Goal: Task Accomplishment & Management: Complete application form

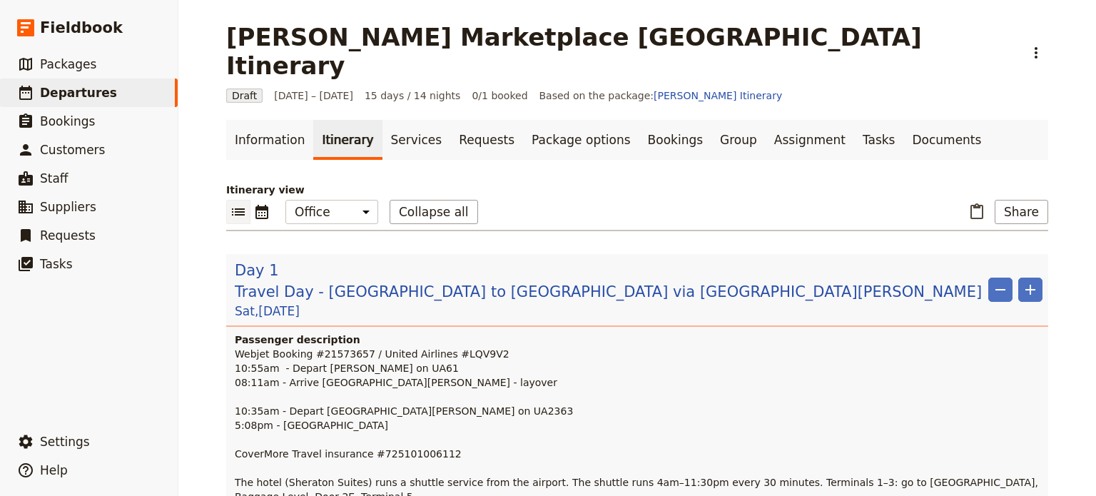
scroll to position [856, 0]
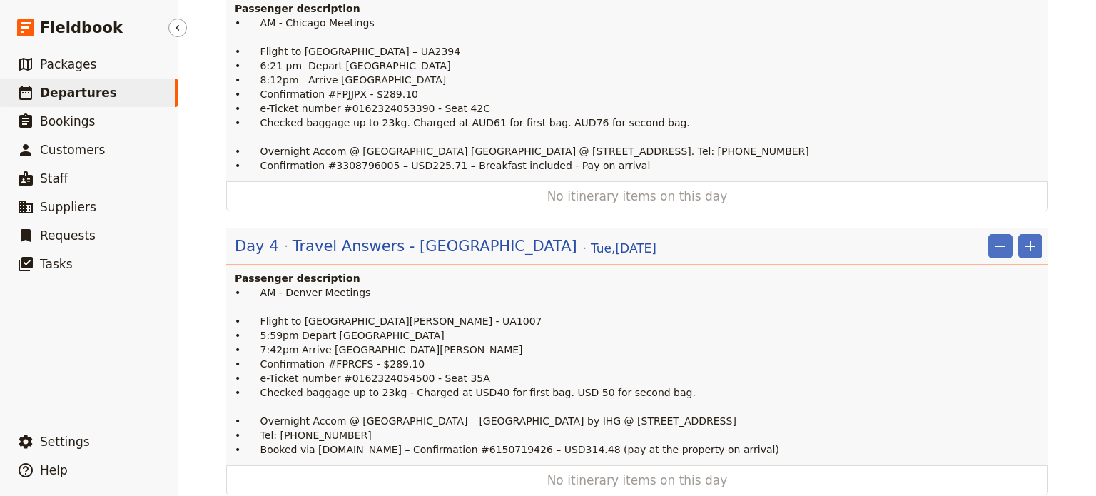
click at [57, 90] on span "Departures" at bounding box center [78, 93] width 77 height 14
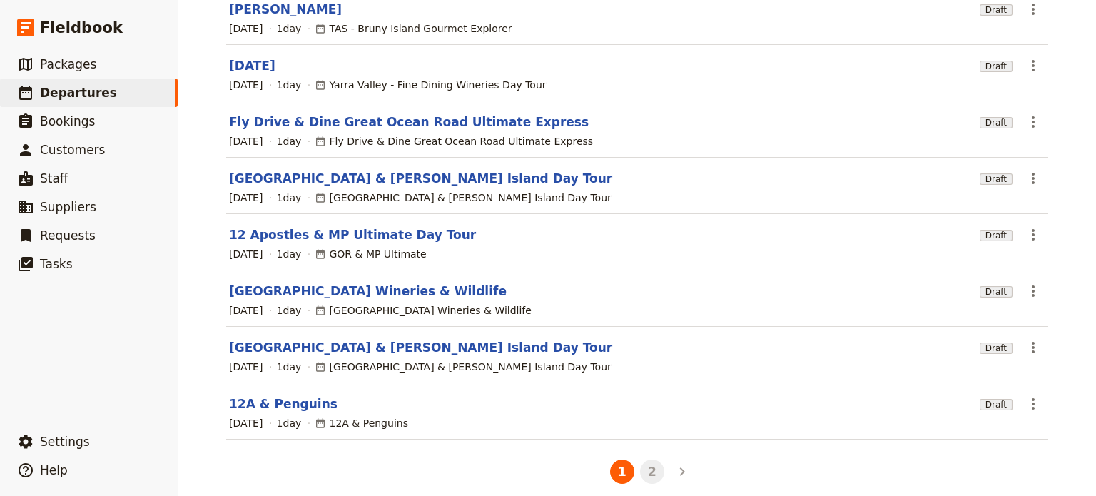
click at [647, 460] on button "2" at bounding box center [652, 472] width 24 height 24
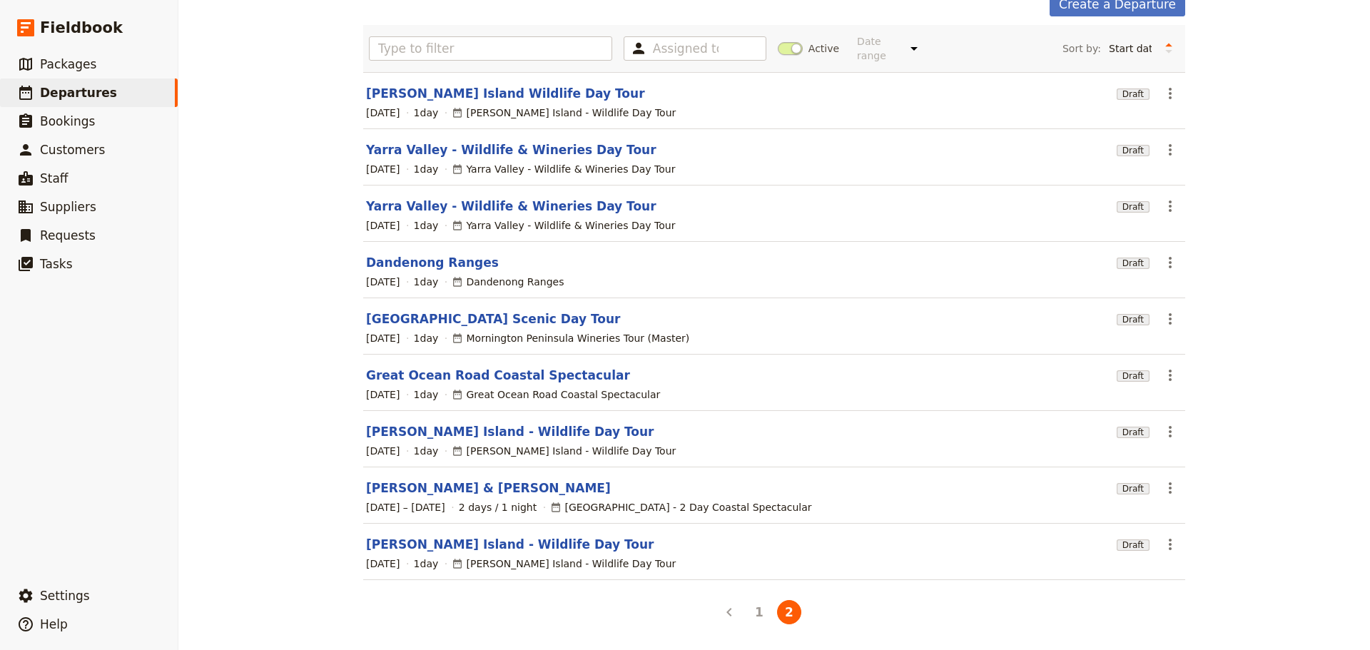
scroll to position [76, 0]
click at [60, 67] on span "Packages" at bounding box center [68, 64] width 56 height 14
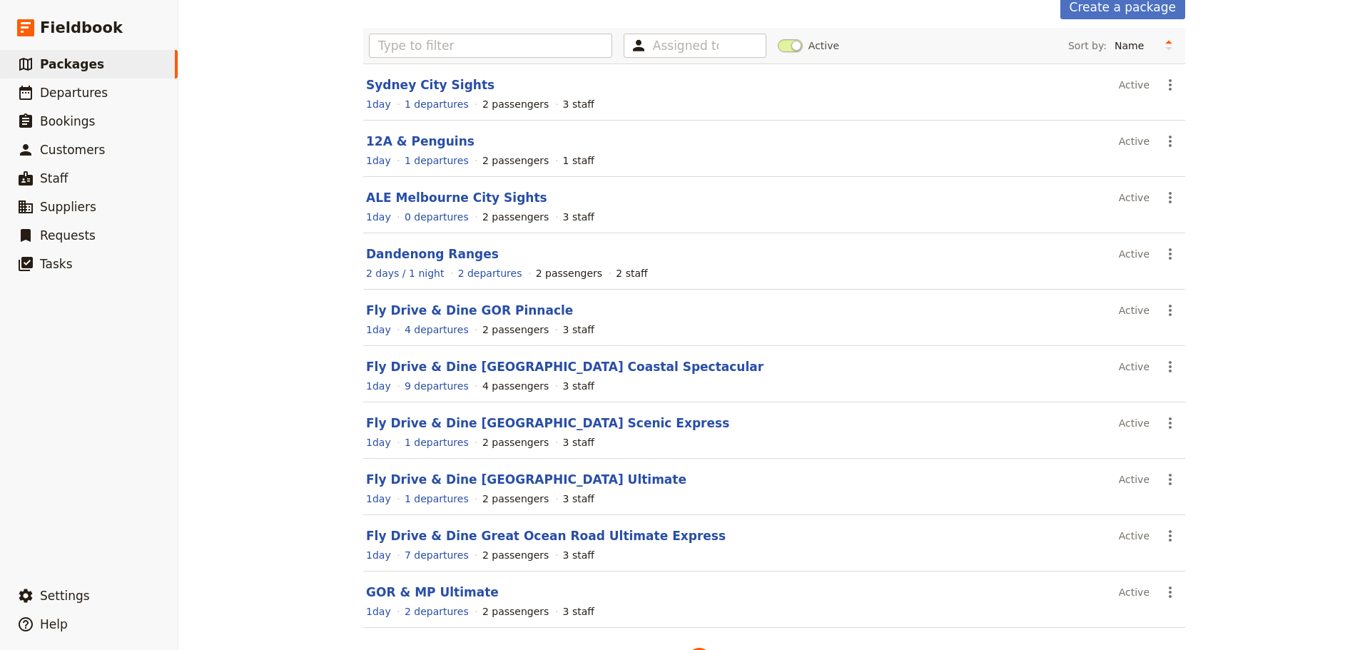
scroll to position [121, 0]
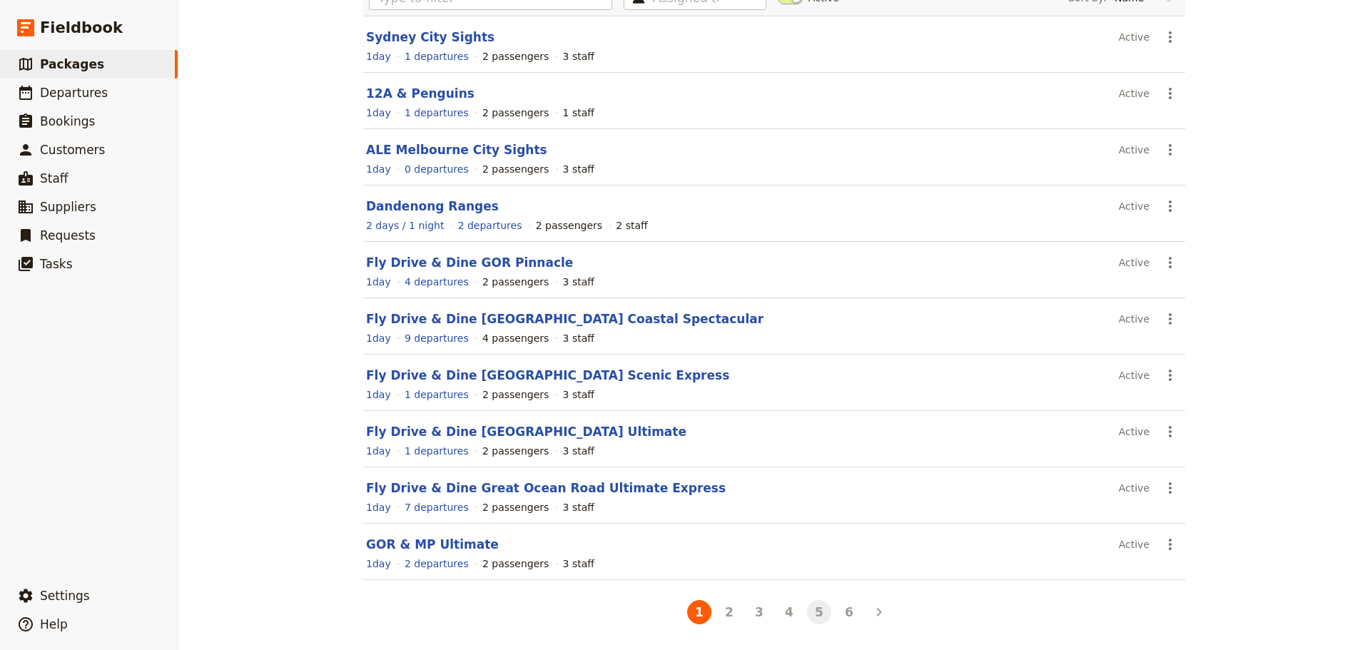
click at [815, 495] on button "5" at bounding box center [819, 612] width 24 height 24
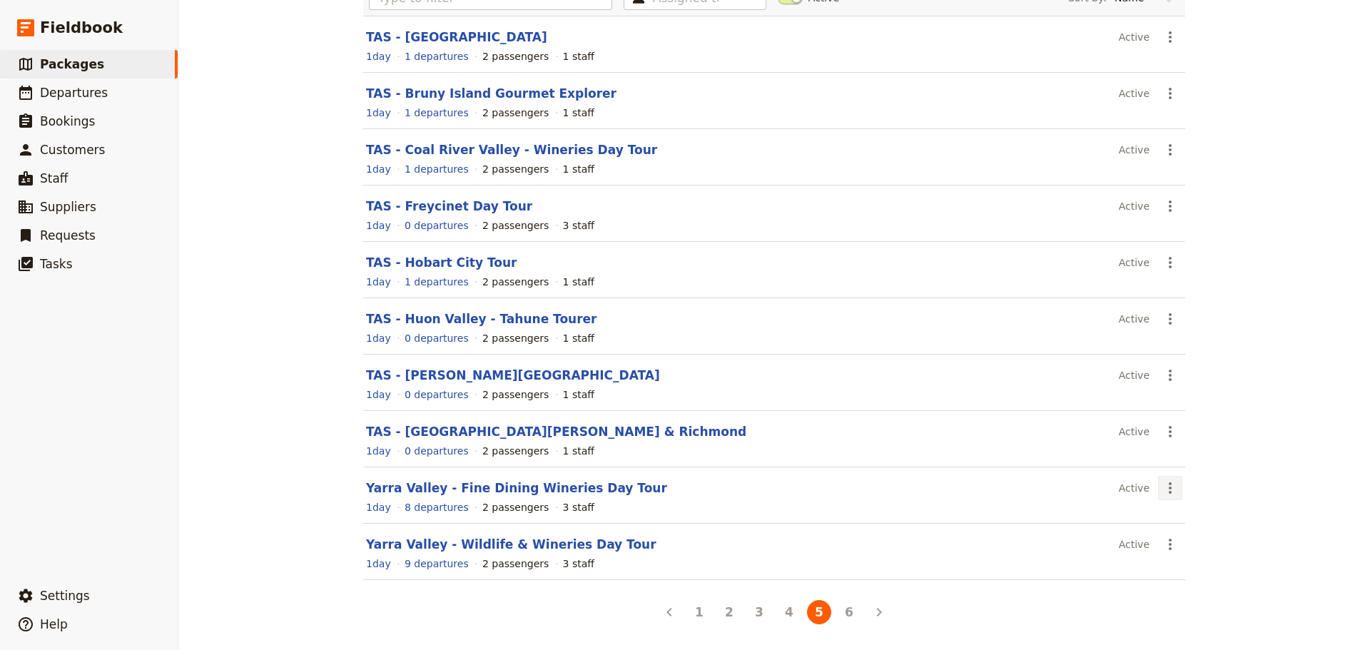
click at [1095, 483] on icon "Actions" at bounding box center [1170, 487] width 3 height 11
click at [1095, 495] on link "Schedule a departure" at bounding box center [1216, 540] width 125 height 20
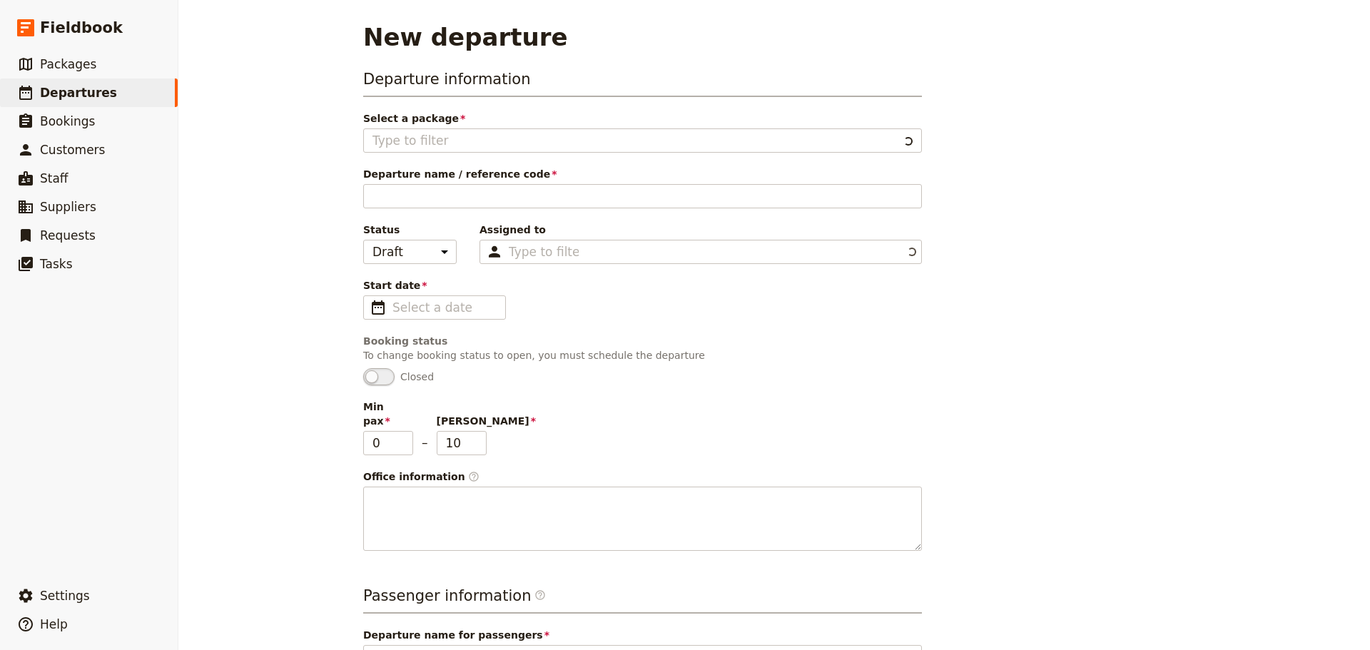
type input "Yarra Valley - Fine Dining Wineries Day Tour"
type textarea "SETUP INSTRUCTIONS Group Size: [ ] Change Min and [PERSON_NAME] in Information …"
type input "Luxury Fine Dining Yarra Valley Day Tour"
type textarea "Located just an hour's drive from [GEOGRAPHIC_DATA], the [GEOGRAPHIC_DATA] regi…"
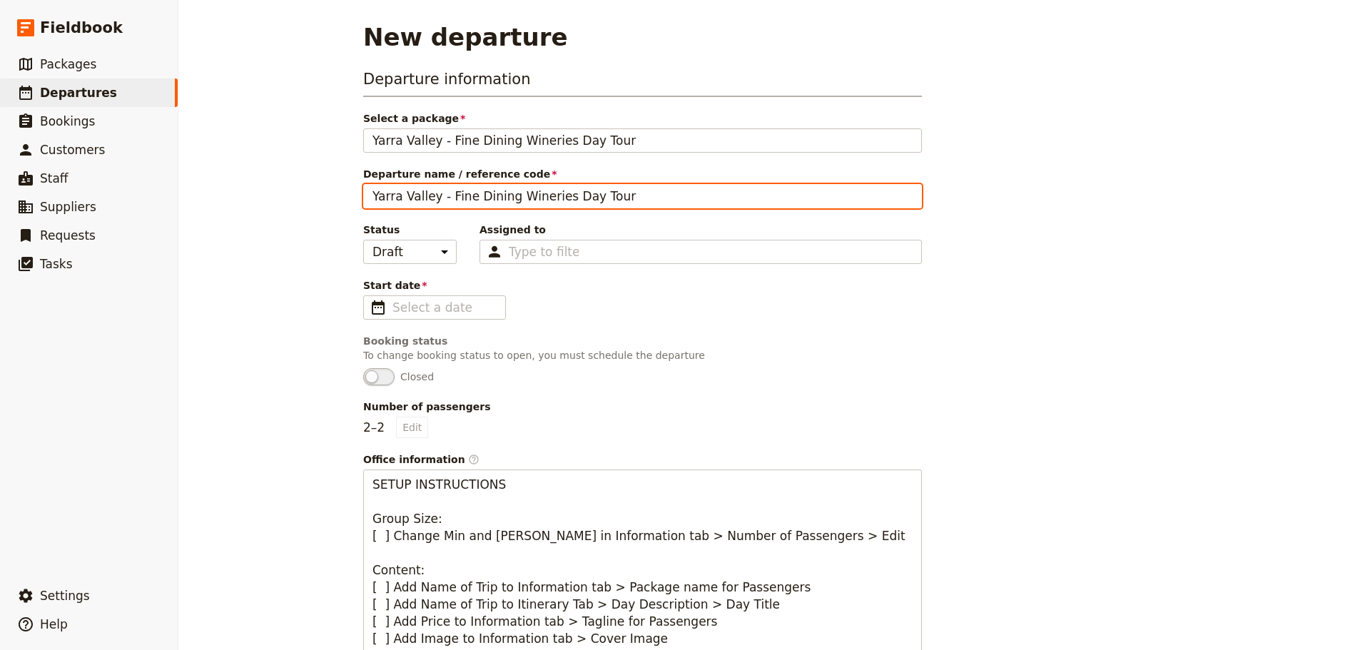
drag, startPoint x: 629, startPoint y: 196, endPoint x: 315, endPoint y: 196, distance: 314.0
click at [315, 196] on div "New departure Departure information Select a package [GEOGRAPHIC_DATA] - Fine D…" at bounding box center [774, 325] width 1192 height 650
type input "[PERSON_NAME]"
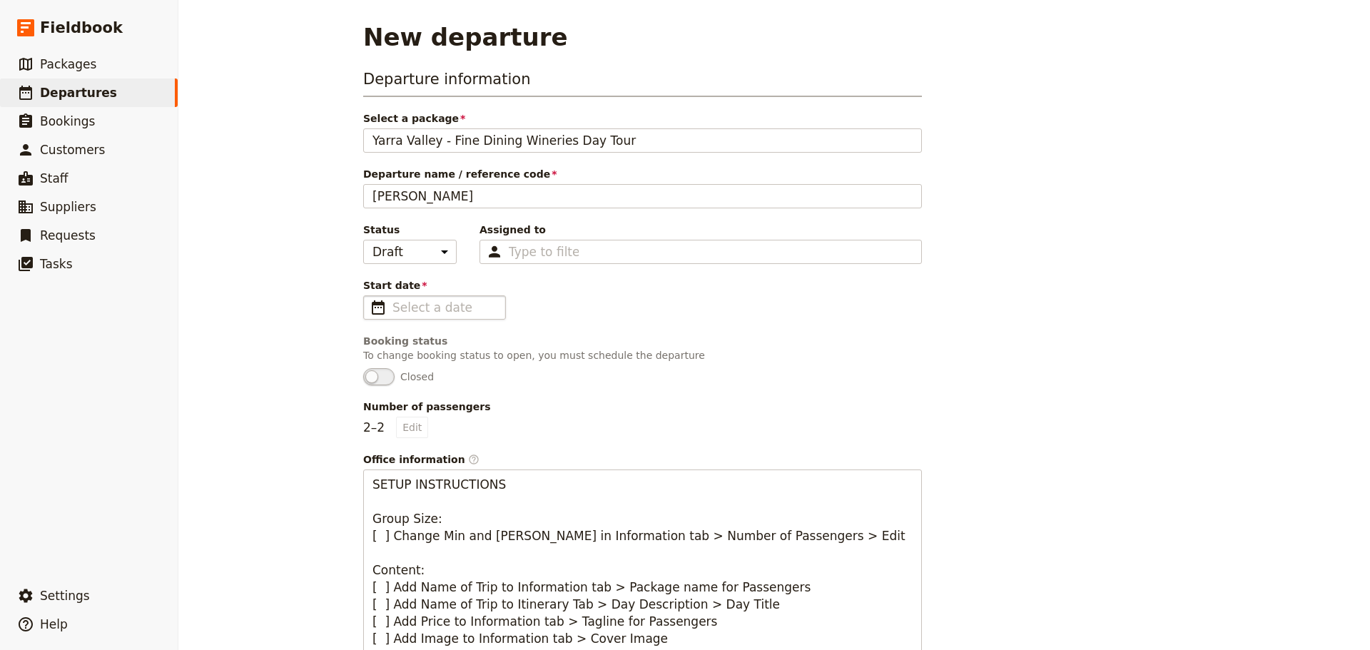
click at [370, 303] on span "​" at bounding box center [378, 307] width 17 height 17
click at [393, 303] on input "Start date ​" at bounding box center [445, 307] width 104 height 17
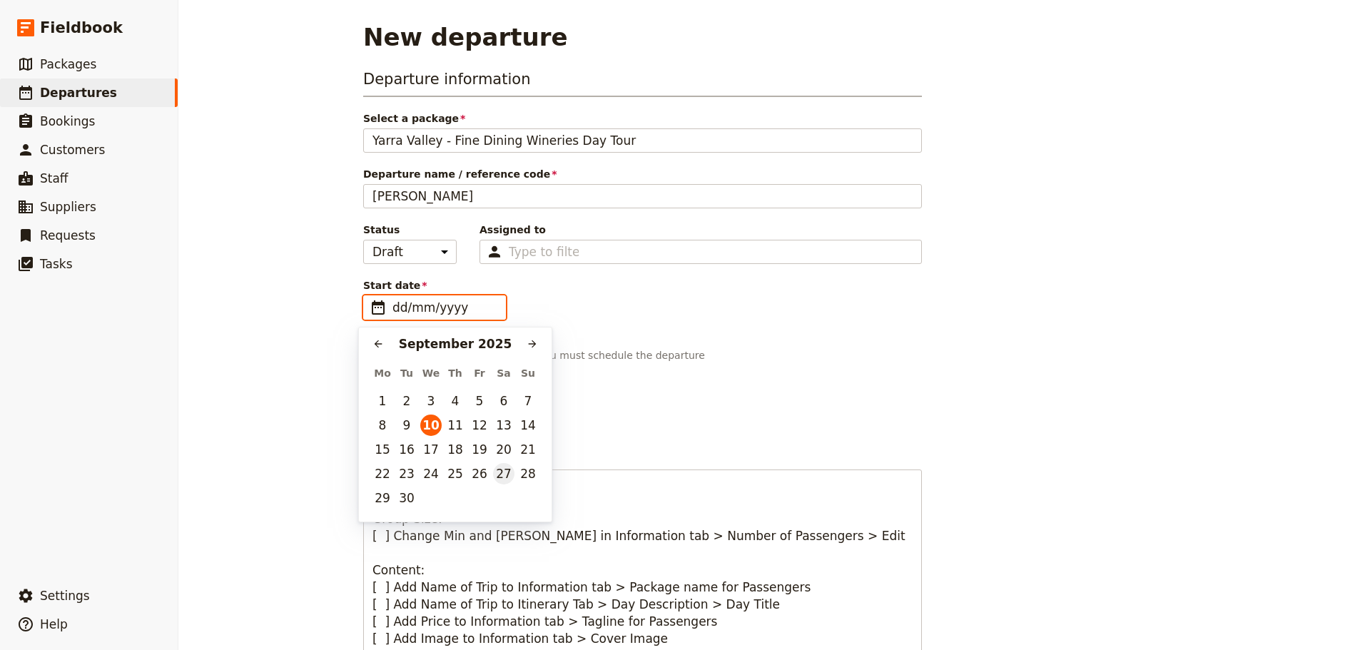
click at [511, 472] on button "27" at bounding box center [503, 473] width 21 height 21
type input "[DATE]"
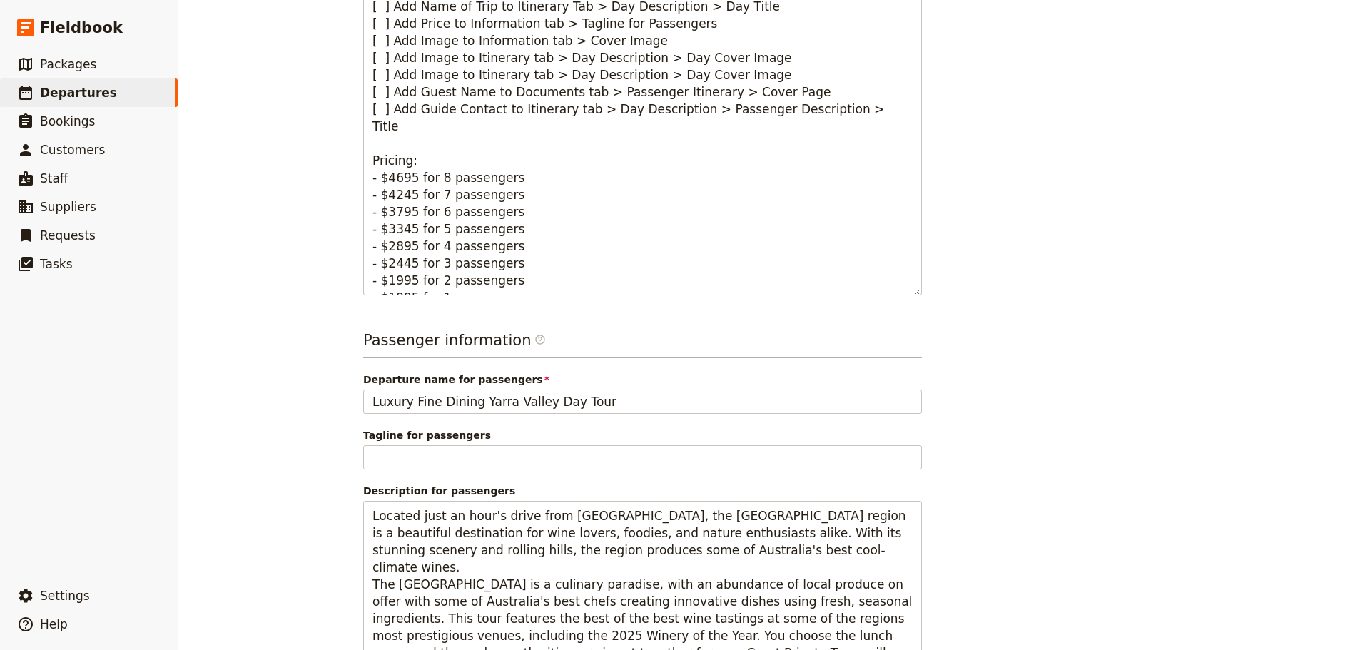
scroll to position [702, 0]
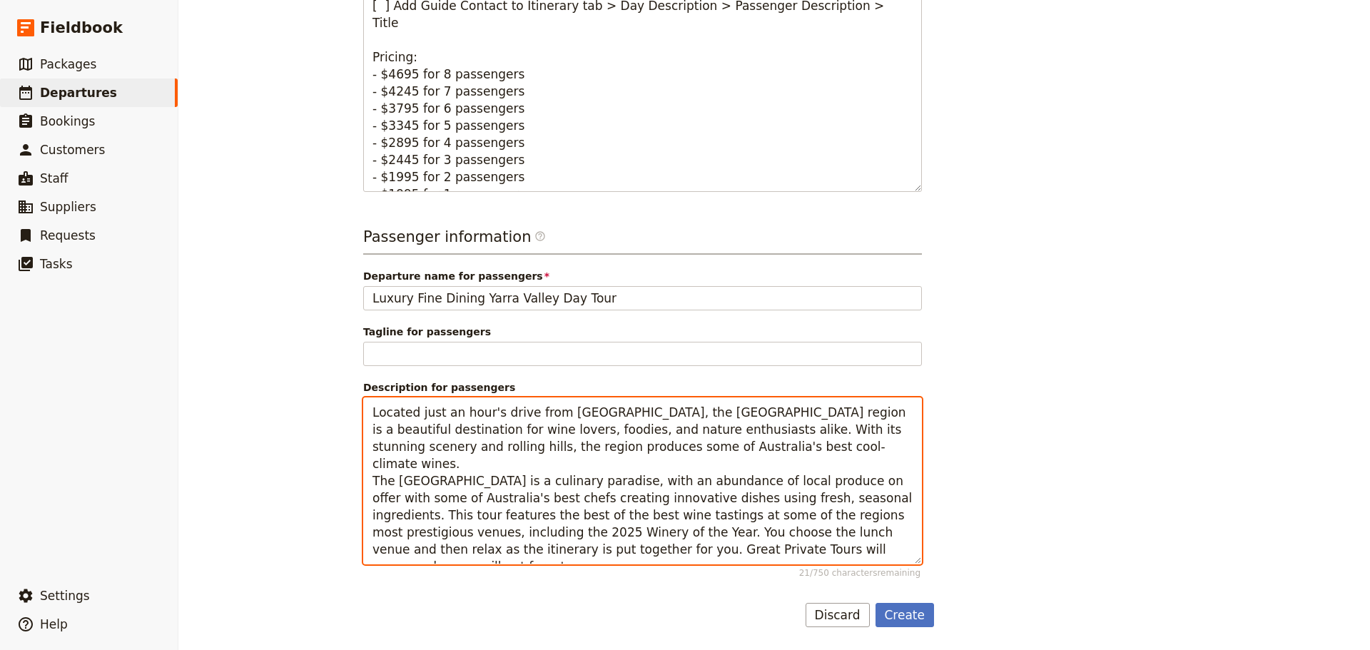
click at [707, 444] on textarea "Located just an hour's drive from [GEOGRAPHIC_DATA], the [GEOGRAPHIC_DATA] regi…" at bounding box center [642, 481] width 559 height 167
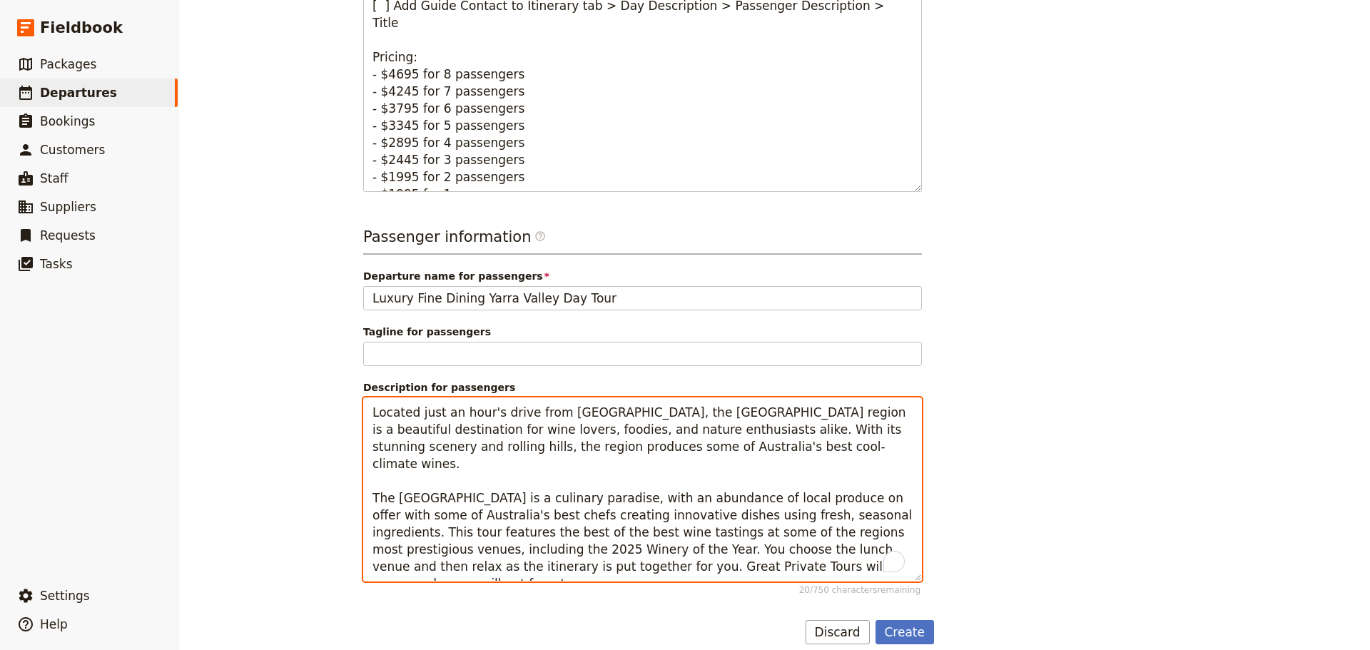
drag, startPoint x: 618, startPoint y: 545, endPoint x: 467, endPoint y: 532, distance: 151.1
click at [467, 495] on textarea "Located just an hour's drive from [GEOGRAPHIC_DATA], the [GEOGRAPHIC_DATA] regi…" at bounding box center [642, 490] width 559 height 184
click at [480, 495] on textarea "Located just an hour's drive from [GEOGRAPHIC_DATA], the [GEOGRAPHIC_DATA] regi…" at bounding box center [642, 490] width 559 height 184
drag, startPoint x: 469, startPoint y: 534, endPoint x: 476, endPoint y: 533, distance: 7.2
click at [470, 495] on textarea "Located just an hour's drive from [GEOGRAPHIC_DATA], the [GEOGRAPHIC_DATA] regi…" at bounding box center [642, 490] width 559 height 184
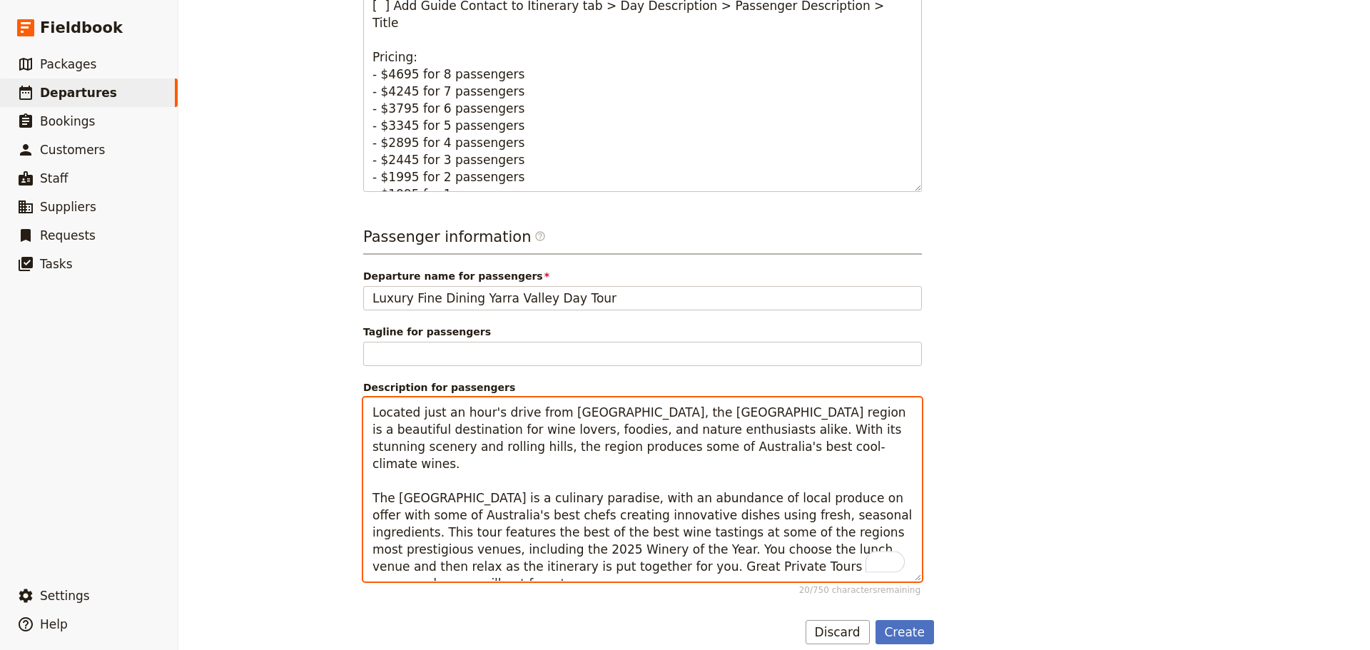
click at [475, 495] on textarea "Located just an hour's drive from [GEOGRAPHIC_DATA], the [GEOGRAPHIC_DATA] regi…" at bounding box center [642, 490] width 559 height 184
click at [472, 495] on textarea "Located just an hour's drive from [GEOGRAPHIC_DATA], the [GEOGRAPHIC_DATA] regi…" at bounding box center [642, 490] width 559 height 184
drag, startPoint x: 577, startPoint y: 524, endPoint x: 547, endPoint y: 510, distance: 32.9
click at [577, 495] on textarea "Located just an hour's drive from [GEOGRAPHIC_DATA], the [GEOGRAPHIC_DATA] regi…" at bounding box center [642, 490] width 559 height 184
click at [510, 495] on textarea "Located just an hour's drive from [GEOGRAPHIC_DATA], the [GEOGRAPHIC_DATA] regi…" at bounding box center [642, 490] width 559 height 184
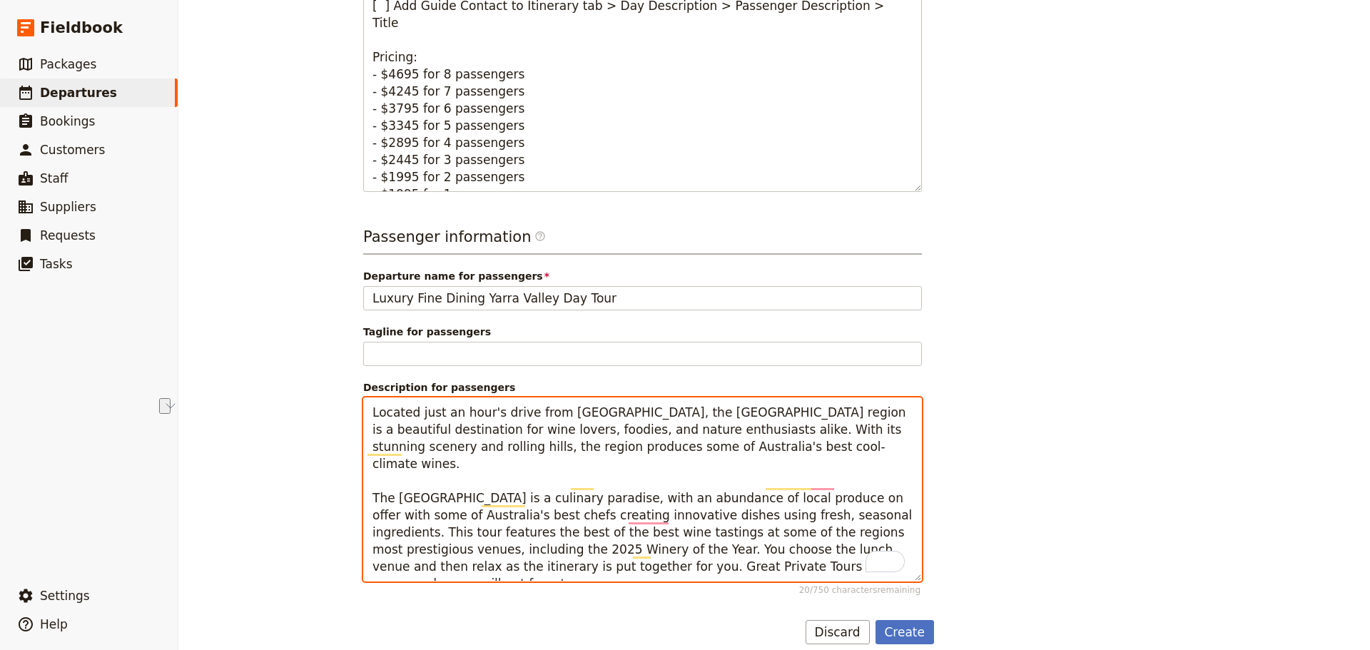
drag, startPoint x: 479, startPoint y: 532, endPoint x: 643, endPoint y: 533, distance: 164.1
click at [643, 495] on textarea "Located just an hour's drive from [GEOGRAPHIC_DATA], the [GEOGRAPHIC_DATA] regi…" at bounding box center [642, 490] width 559 height 184
drag, startPoint x: 837, startPoint y: 532, endPoint x: 573, endPoint y: 532, distance: 264.1
click at [573, 495] on textarea "Located just an hour's drive from [GEOGRAPHIC_DATA], the [GEOGRAPHIC_DATA] regi…" at bounding box center [642, 490] width 559 height 184
click at [597, 495] on textarea "Located just an hour's drive from [GEOGRAPHIC_DATA], the [GEOGRAPHIC_DATA] regi…" at bounding box center [642, 490] width 559 height 184
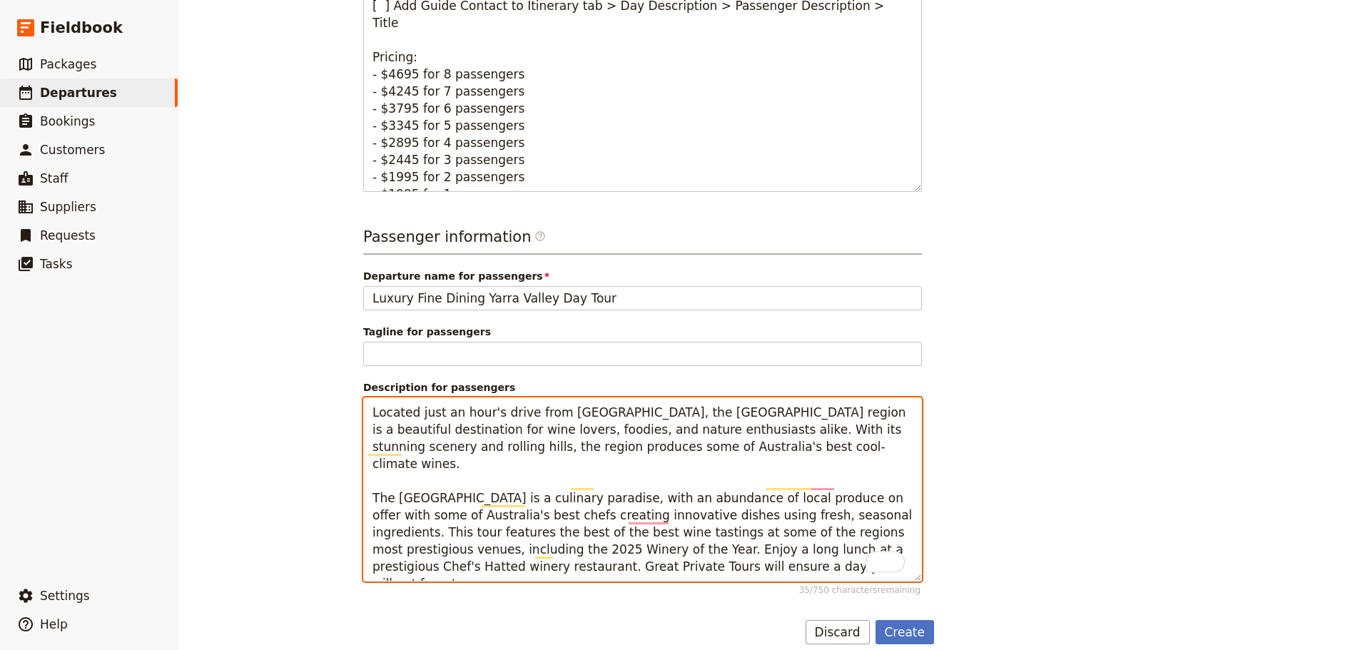
click at [472, 495] on textarea "Located just an hour's drive from [GEOGRAPHIC_DATA], the [GEOGRAPHIC_DATA] regi…" at bounding box center [642, 490] width 559 height 184
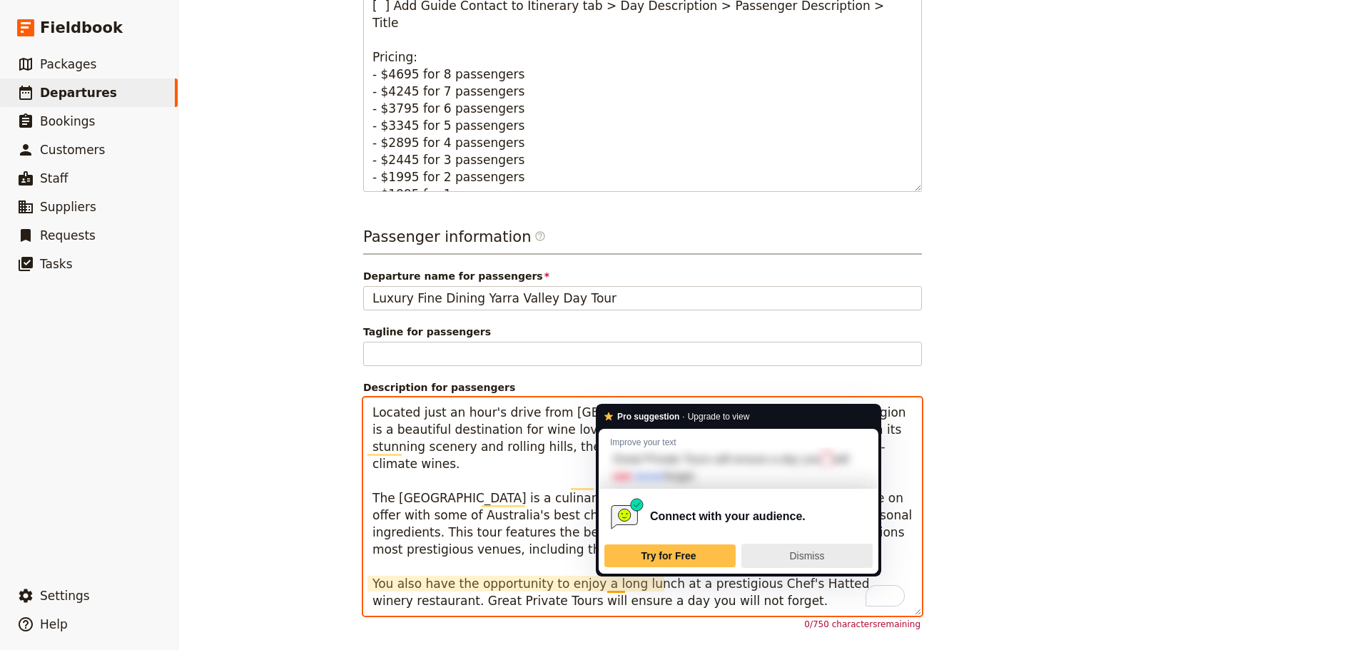
click at [799, 495] on span "Dismiss" at bounding box center [806, 555] width 35 height 11
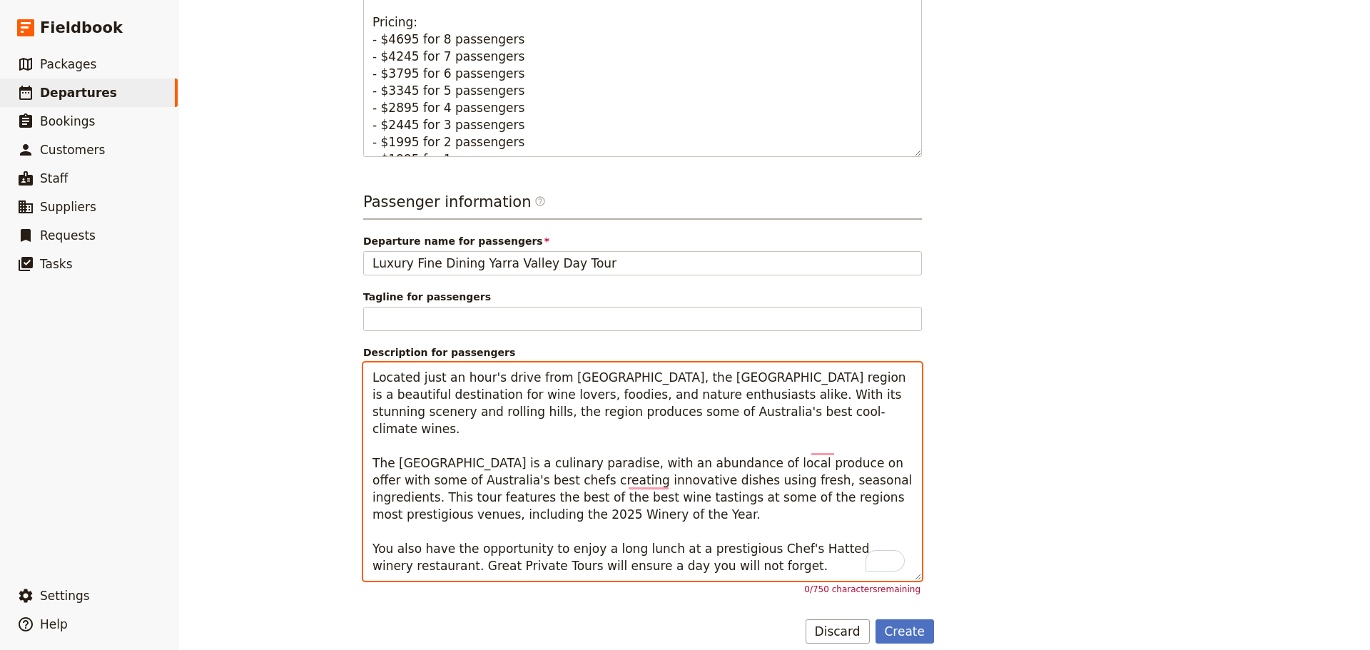
scroll to position [753, 0]
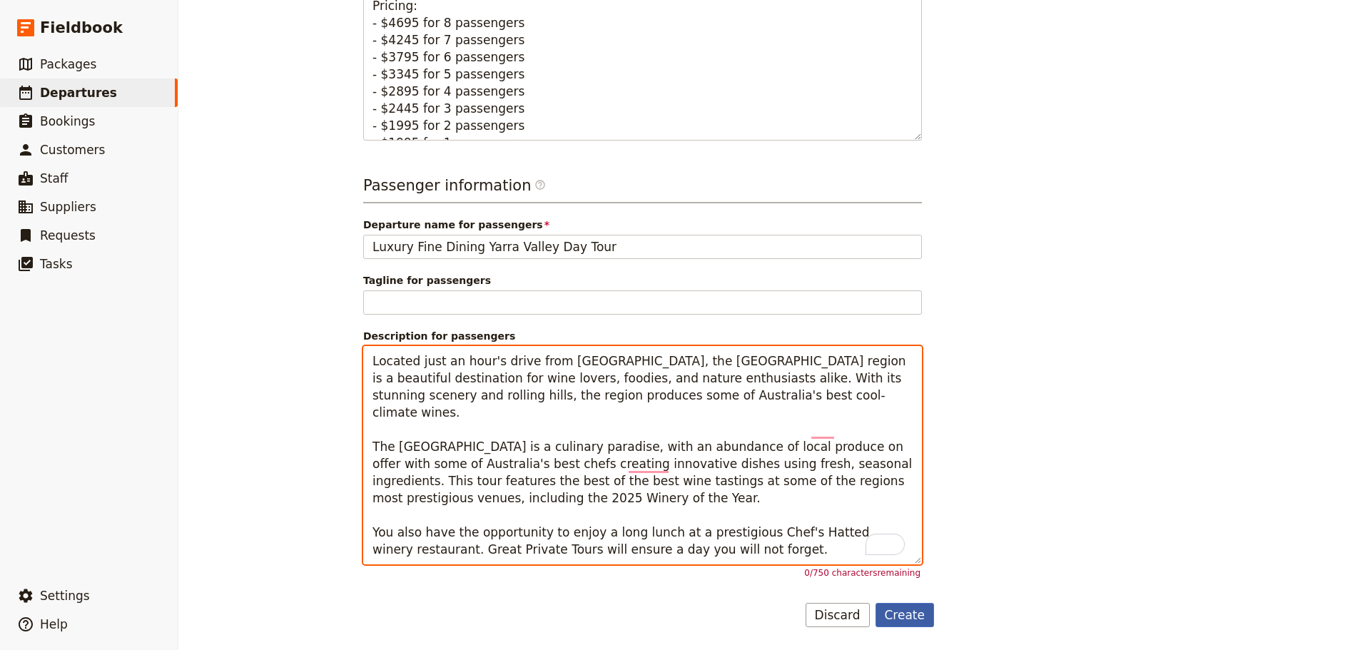
type textarea "Located just an hour's drive from [GEOGRAPHIC_DATA], the [GEOGRAPHIC_DATA] regi…"
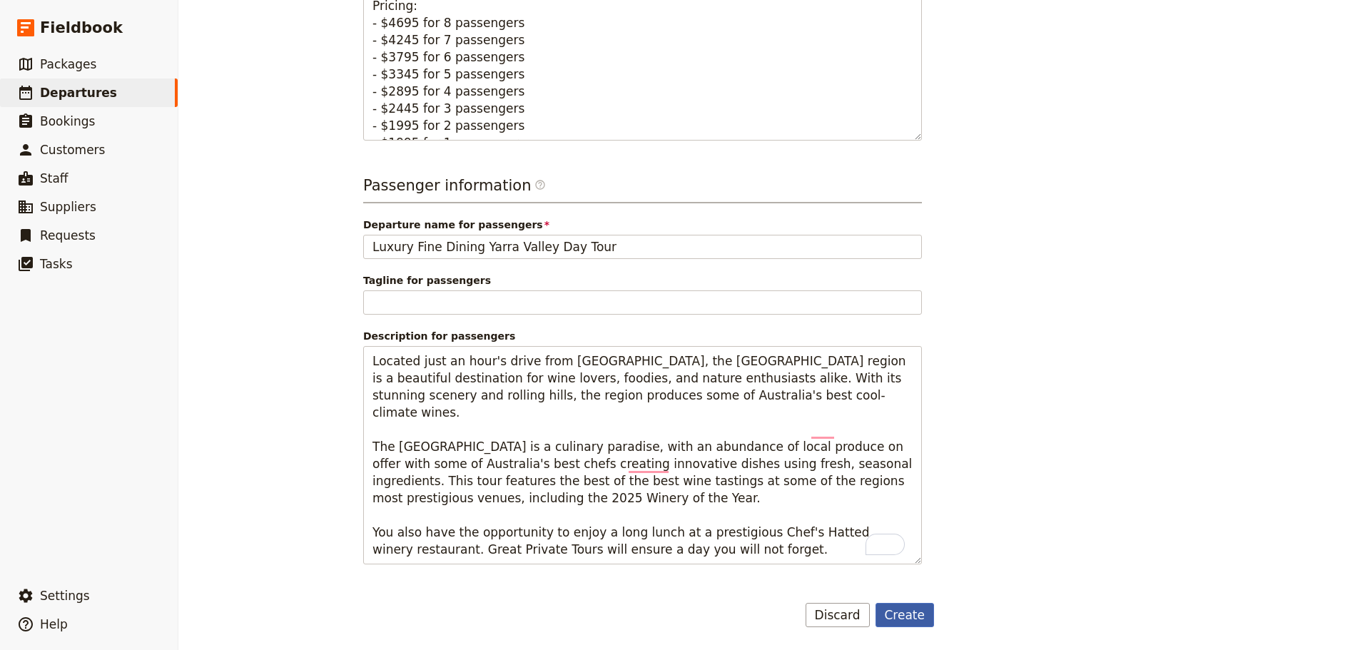
click at [911, 495] on button "Create" at bounding box center [905, 615] width 59 height 24
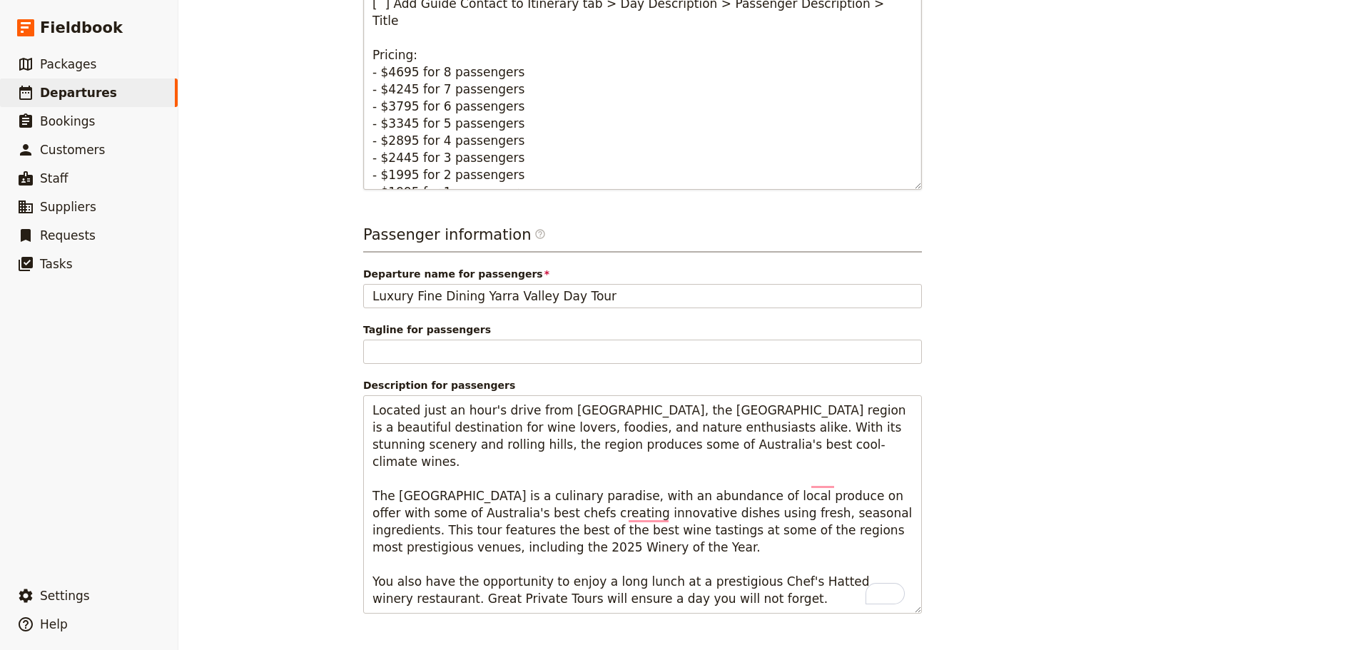
scroll to position [682, 0]
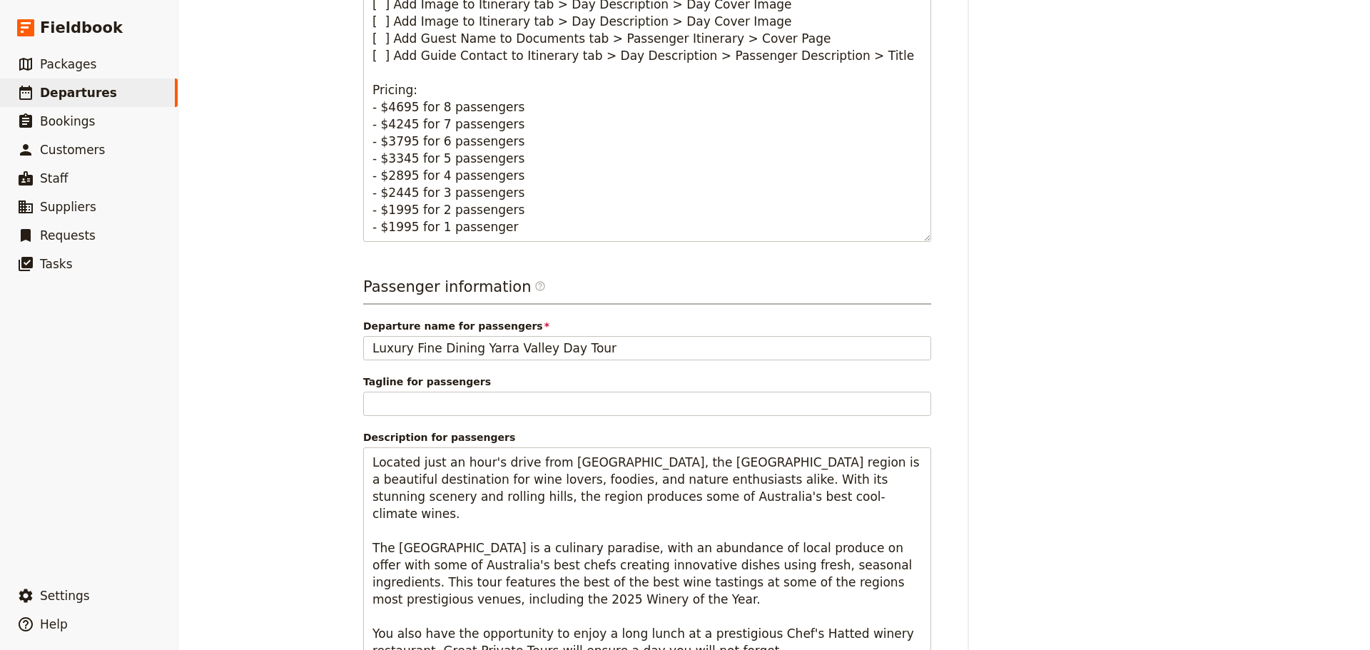
scroll to position [517, 0]
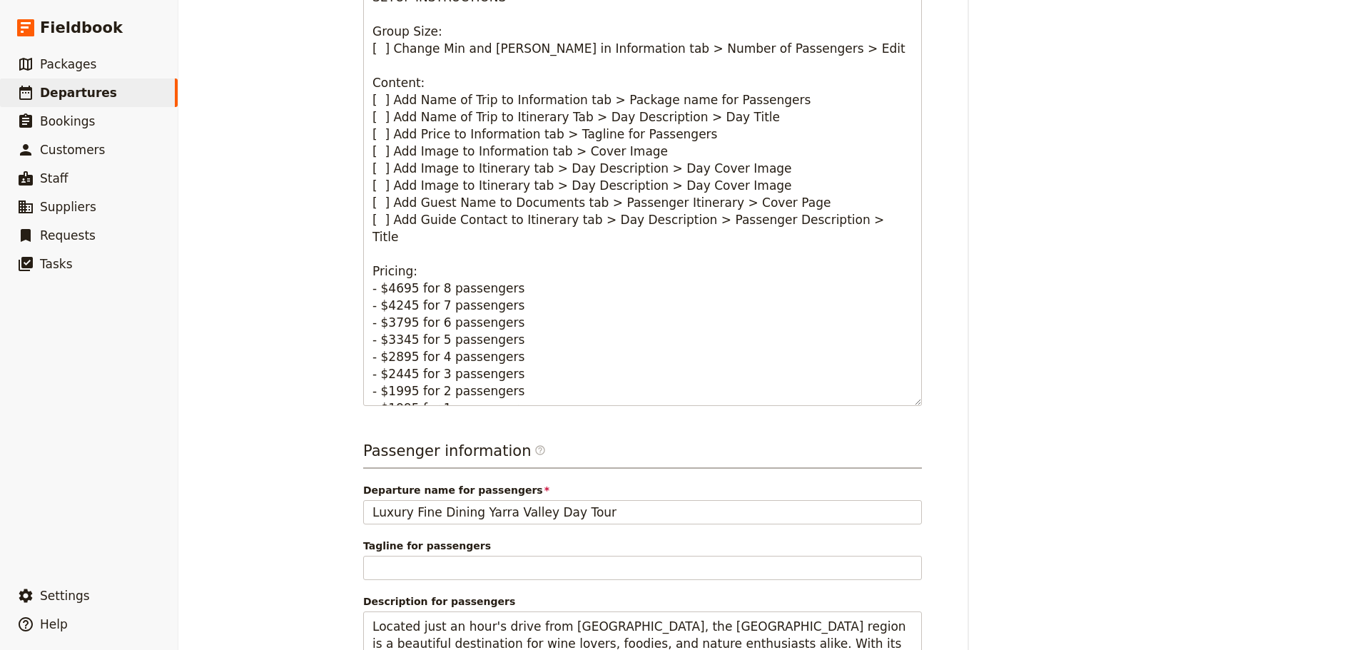
drag, startPoint x: 284, startPoint y: 34, endPoint x: 275, endPoint y: 29, distance: 10.9
click at [283, 34] on div "[PERSON_NAME] ​ Draft [DATE] 1 day 0/2 booked 0 / 3 staff assigned Based on the…" at bounding box center [774, 325] width 1192 height 650
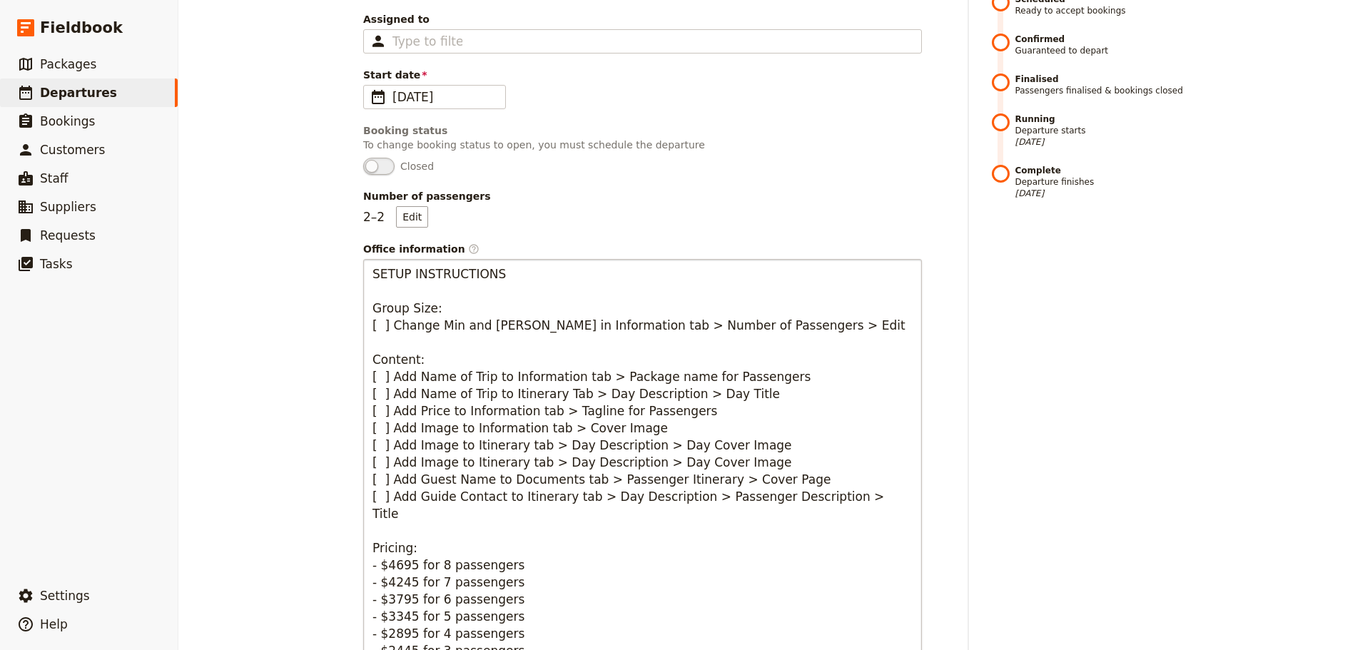
scroll to position [0, 0]
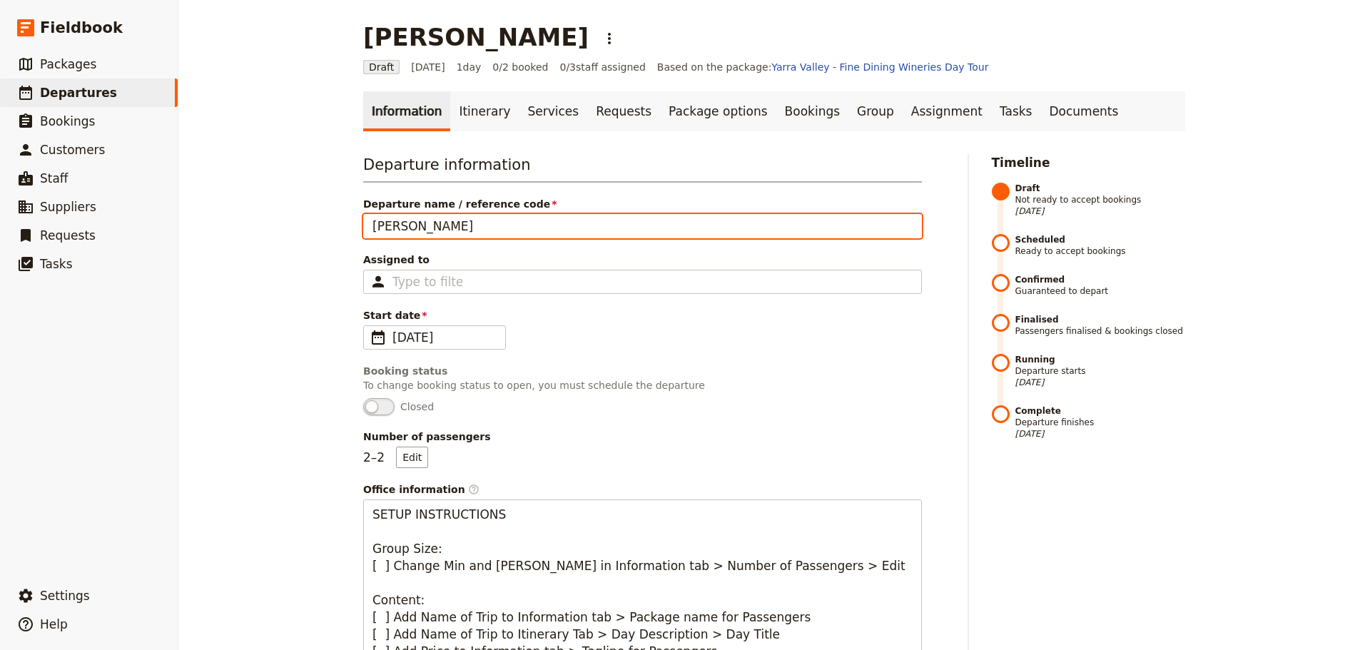
drag, startPoint x: 510, startPoint y: 226, endPoint x: 520, endPoint y: 227, distance: 9.3
click at [510, 226] on input "[PERSON_NAME]" at bounding box center [642, 226] width 559 height 24
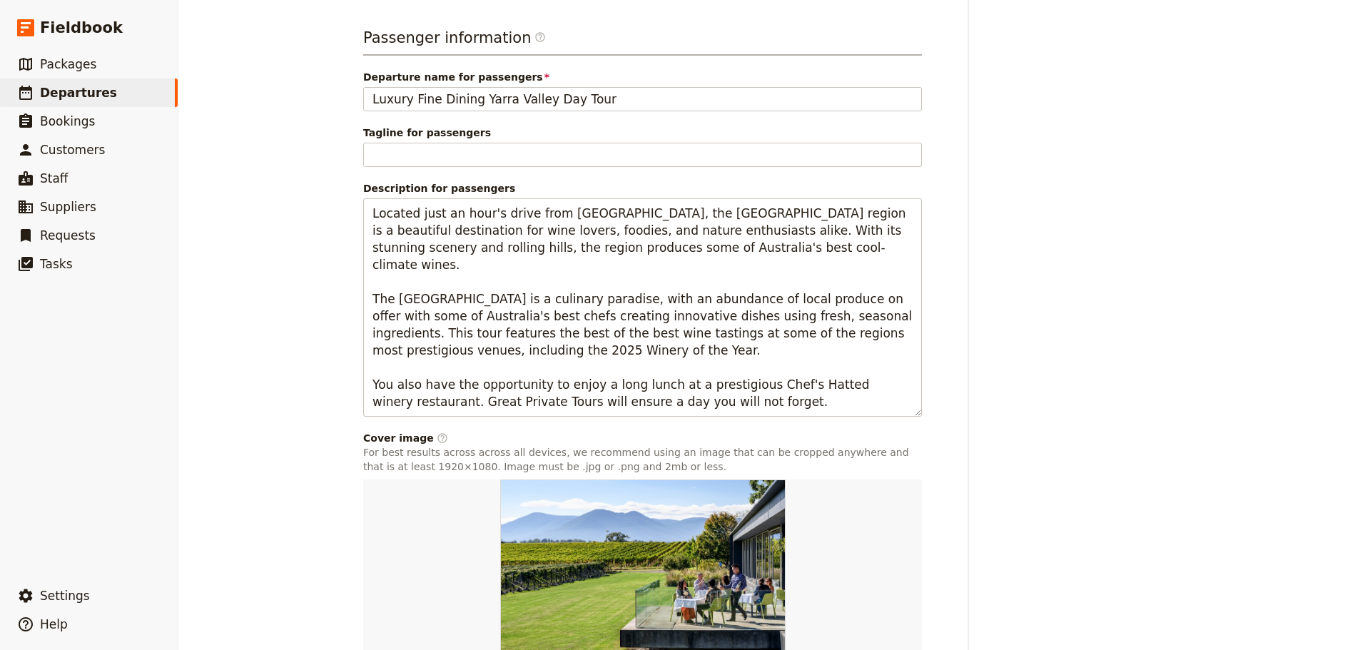
scroll to position [1031, 0]
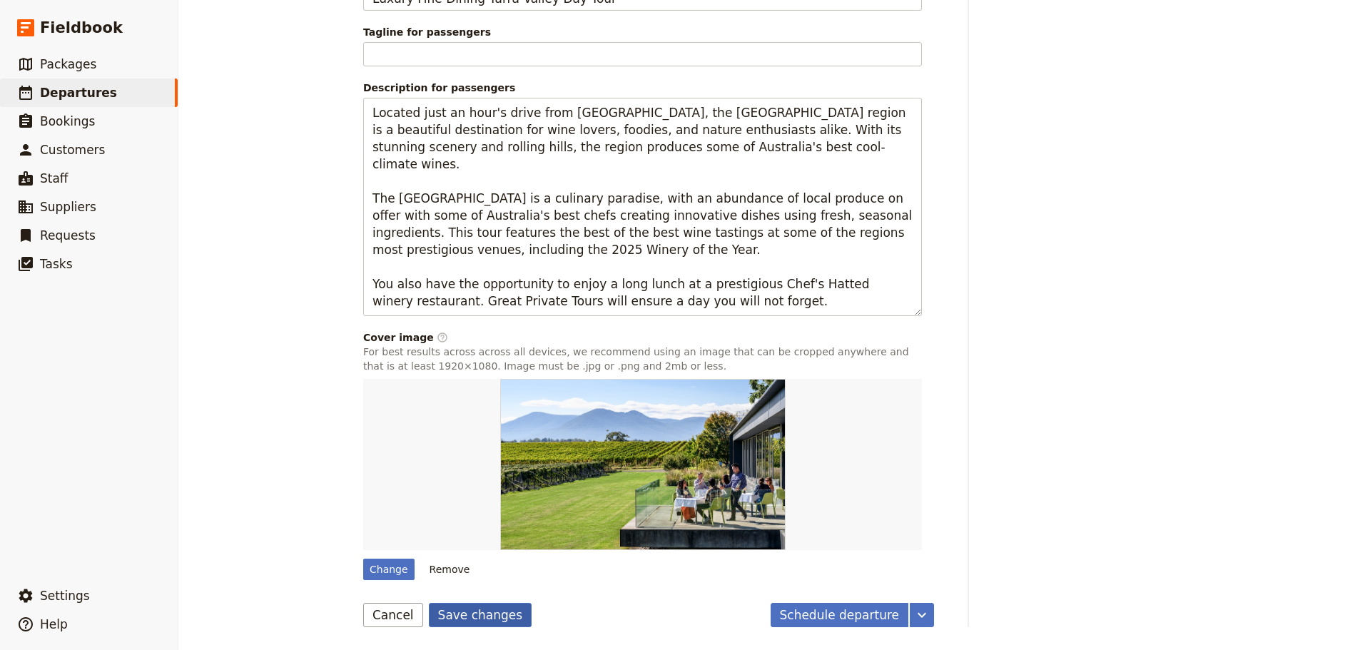
type input "[PERSON_NAME]"
drag, startPoint x: 446, startPoint y: 612, endPoint x: 724, endPoint y: 353, distance: 379.7
click at [446, 495] on button "Save changes" at bounding box center [480, 615] width 103 height 24
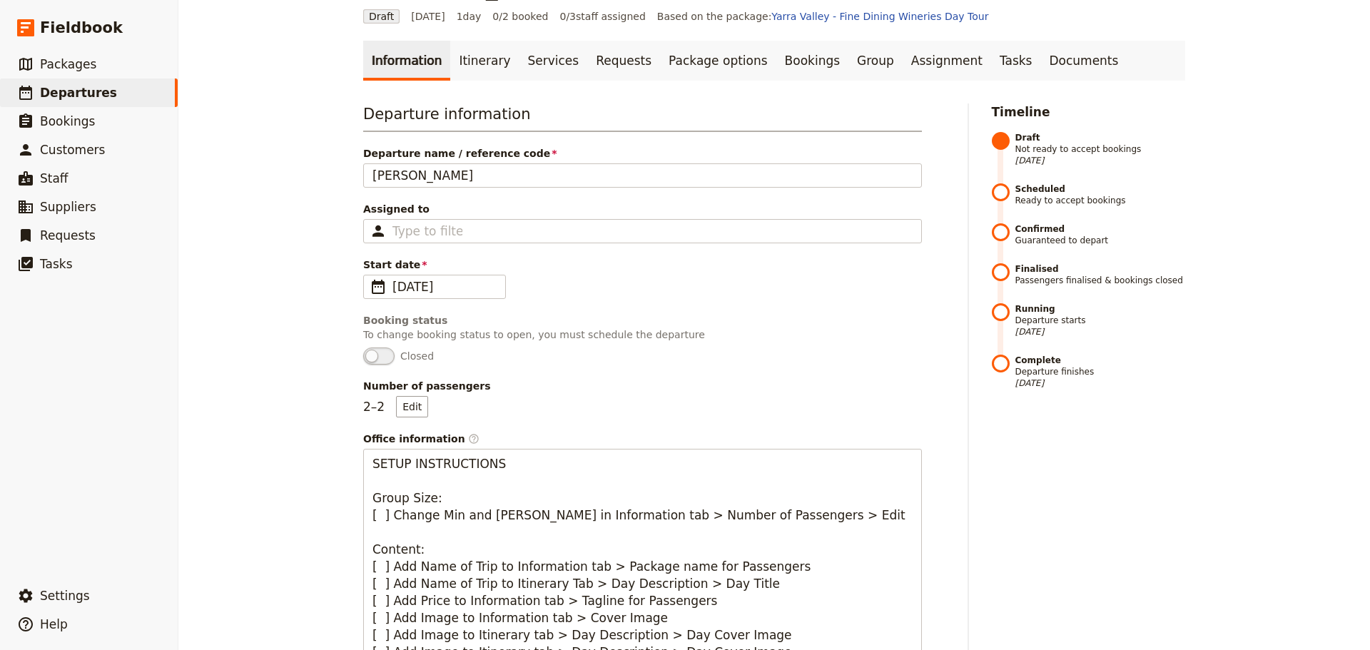
scroll to position [0, 0]
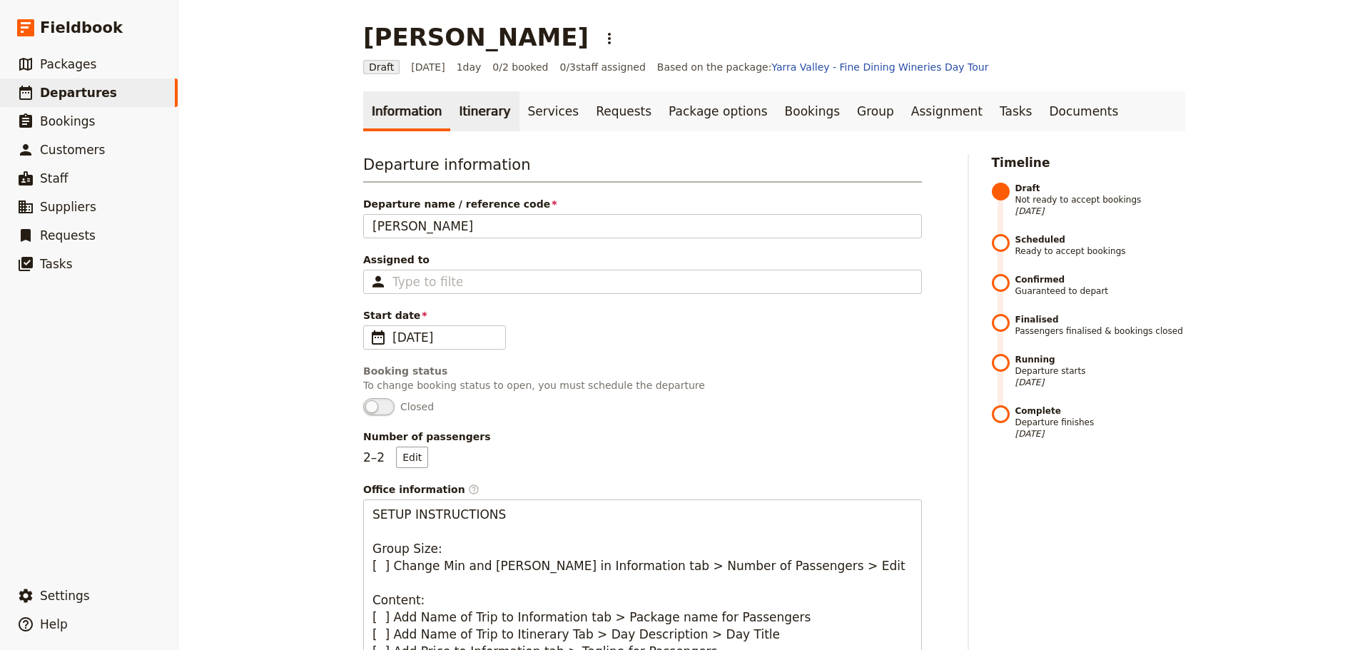
drag, startPoint x: 462, startPoint y: 116, endPoint x: 457, endPoint y: 106, distance: 11.2
click at [462, 116] on link "Itinerary" at bounding box center [484, 111] width 69 height 40
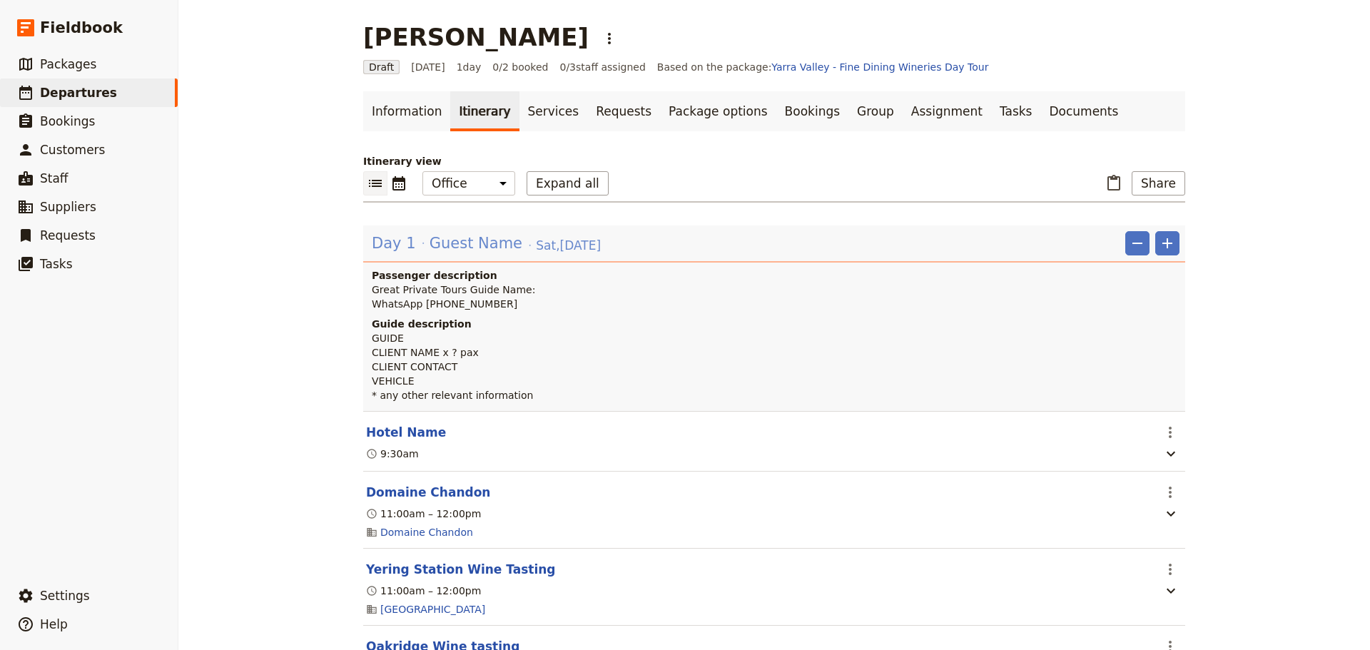
click at [435, 243] on span "Guest Name" at bounding box center [476, 243] width 93 height 21
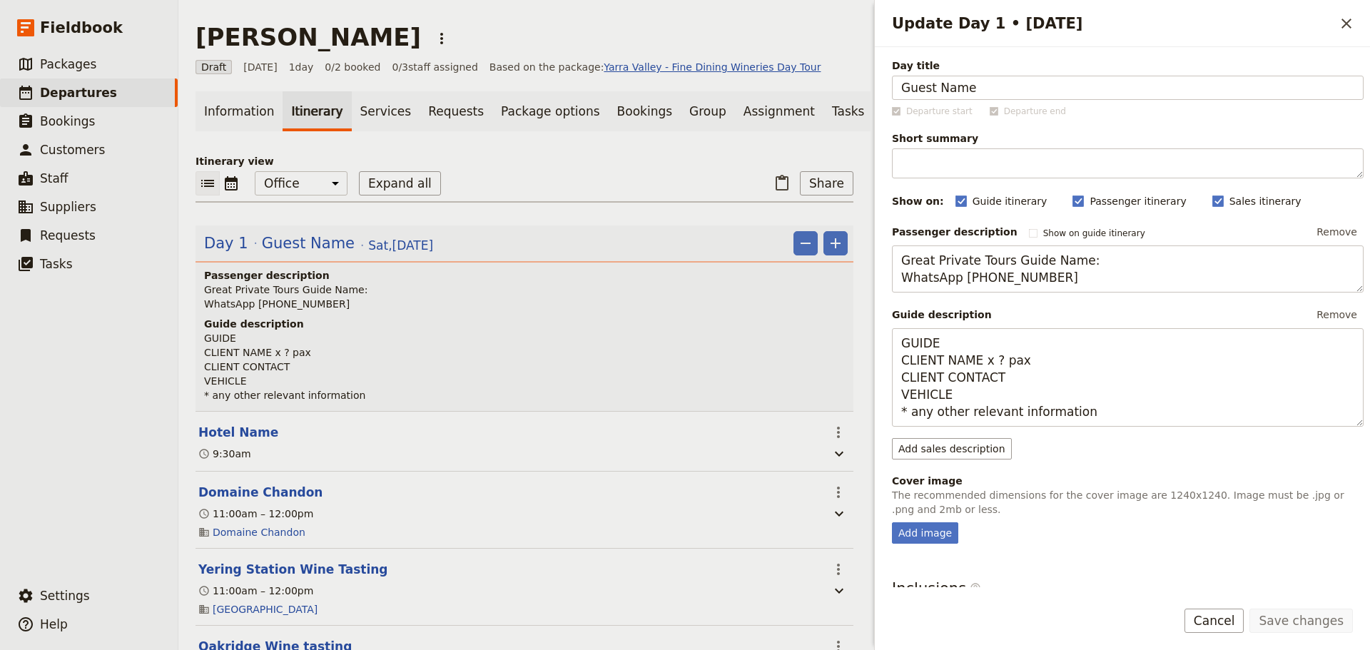
drag, startPoint x: 991, startPoint y: 83, endPoint x: 775, endPoint y: 68, distance: 216.8
click at [767, 83] on div "[PERSON_NAME] ​ Draft [DATE] 1 day 0/2 booked 0 / 3 staff assigned Based on the…" at bounding box center [774, 325] width 1192 height 650
type input "[PERSON_NAME]"
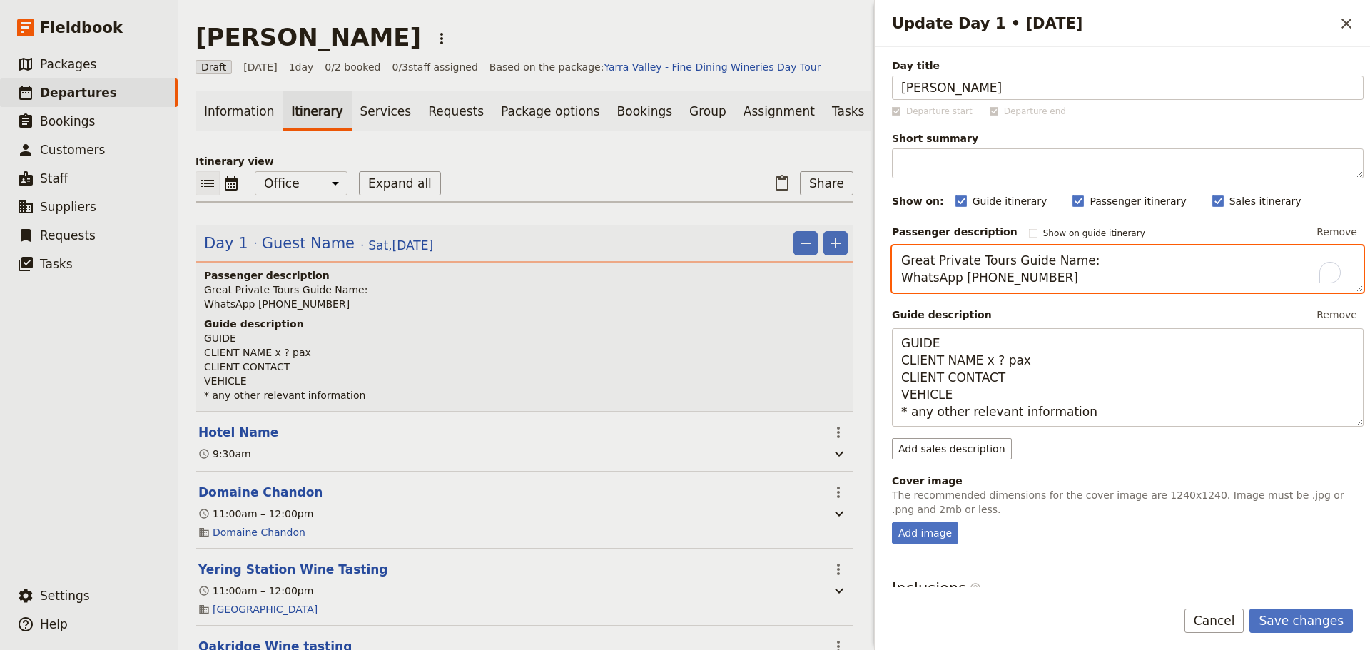
drag, startPoint x: 1095, startPoint y: 264, endPoint x: 1041, endPoint y: 255, distance: 54.3
click at [1041, 255] on textarea "Great Private Tours Guide Name: WhatsApp [PHONE_NUMBER]" at bounding box center [1128, 268] width 472 height 47
click at [1095, 265] on textarea "Great Private Tours Guide - [PERSON_NAME] WhatsApp [PHONE_NUMBER]" at bounding box center [1128, 268] width 472 height 47
drag, startPoint x: 1100, startPoint y: 282, endPoint x: 996, endPoint y: 285, distance: 104.2
click at [996, 285] on textarea "Great Private Tours Guide - [PERSON_NAME] WhatsApp [PHONE_NUMBER]" at bounding box center [1128, 268] width 472 height 47
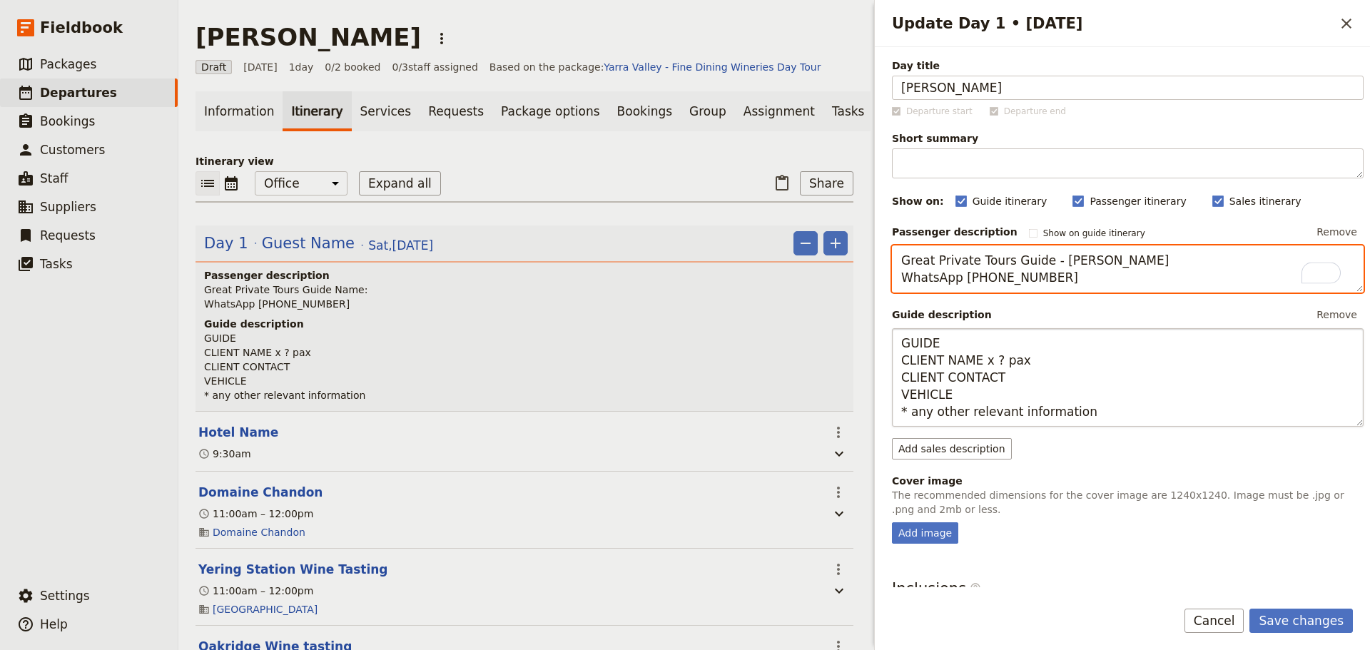
type textarea "Great Private Tours Guide - [PERSON_NAME] WhatsApp [PHONE_NUMBER]"
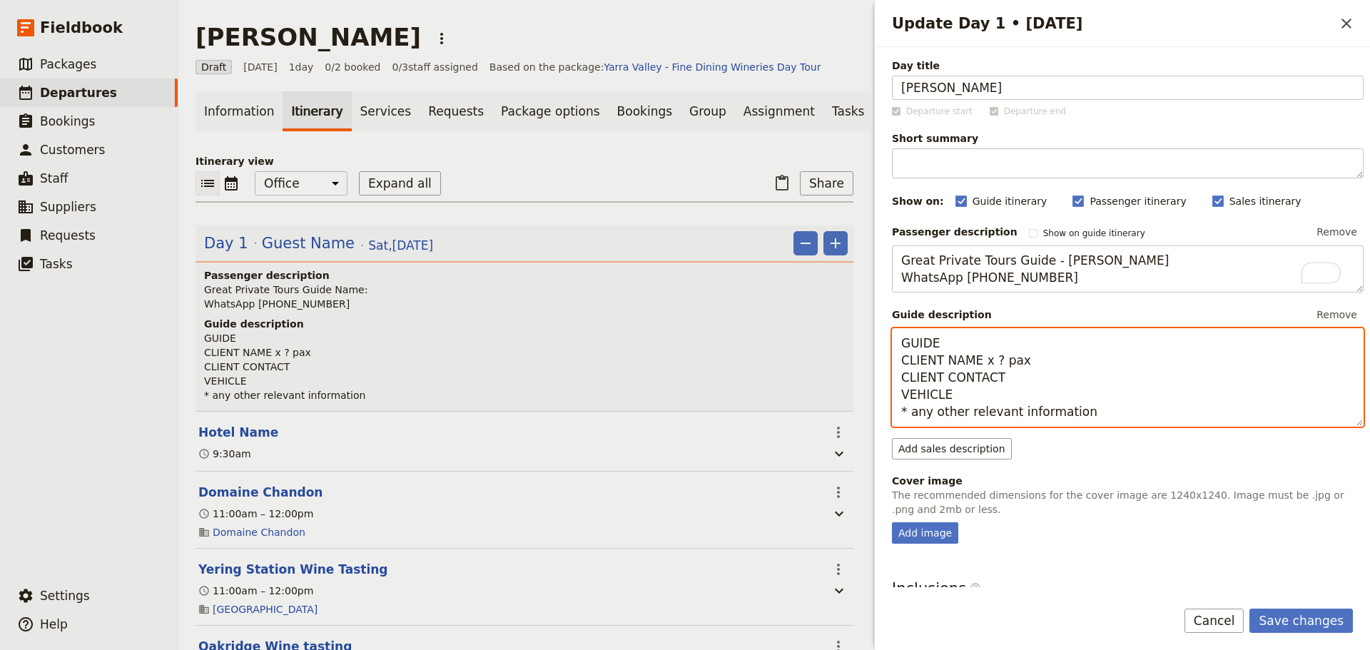
click at [968, 352] on textarea "GUIDE CLIENT NAME x ? pax CLIENT CONTACT VEHICLE * any other relevant informati…" at bounding box center [1128, 377] width 472 height 98
click at [971, 330] on textarea "GUIDE CLIENT NAME x ? pax CLIENT CONTACT VEHICLE * any other relevant informati…" at bounding box center [1128, 377] width 472 height 98
drag, startPoint x: 993, startPoint y: 363, endPoint x: 898, endPoint y: 354, distance: 95.4
click at [839, 360] on div "[PERSON_NAME] ​ Draft [DATE] 1 day 0/2 booked 0 / 3 staff assigned Based on the…" at bounding box center [774, 325] width 1192 height 650
drag, startPoint x: 1021, startPoint y: 379, endPoint x: 897, endPoint y: 384, distance: 124.3
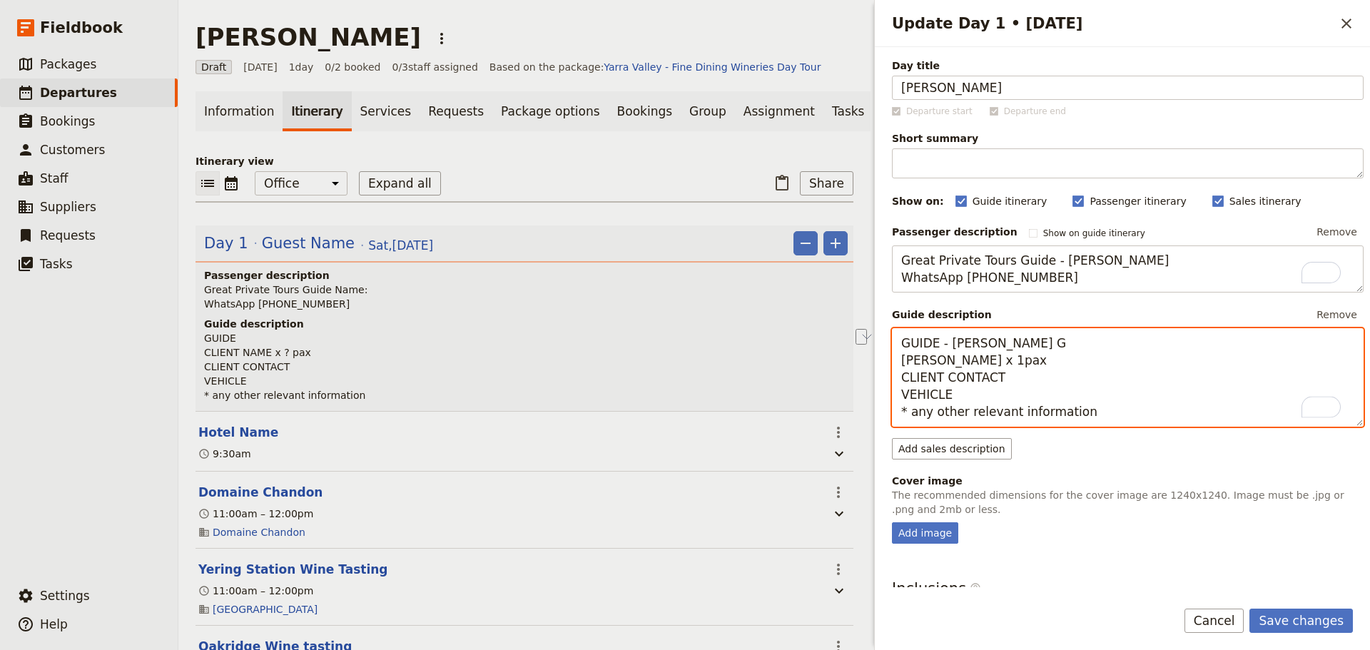
click at [897, 384] on textarea "GUIDE - [PERSON_NAME] G [PERSON_NAME] x 1pax CLIENT CONTACT VEHICLE * any other…" at bounding box center [1128, 377] width 472 height 98
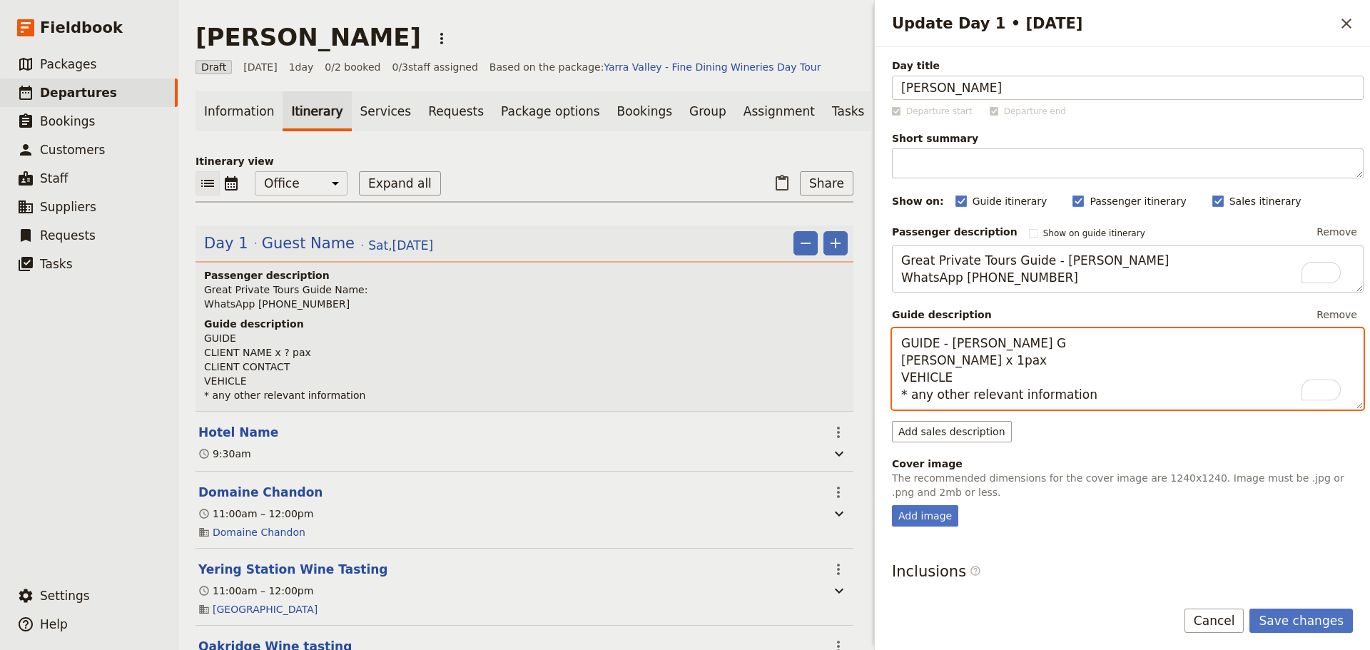
drag, startPoint x: 958, startPoint y: 379, endPoint x: 911, endPoint y: 385, distance: 47.5
click at [911, 385] on textarea "GUIDE - [PERSON_NAME] G [PERSON_NAME] x 1pax VEHICLE * any other relevant infor…" at bounding box center [1128, 368] width 472 height 81
drag, startPoint x: 1085, startPoint y: 390, endPoint x: 898, endPoint y: 402, distance: 186.7
click at [912, 404] on textarea "GUIDE - [PERSON_NAME] G [PERSON_NAME] x 1pax V250 * any other relevant informat…" at bounding box center [1128, 368] width 472 height 81
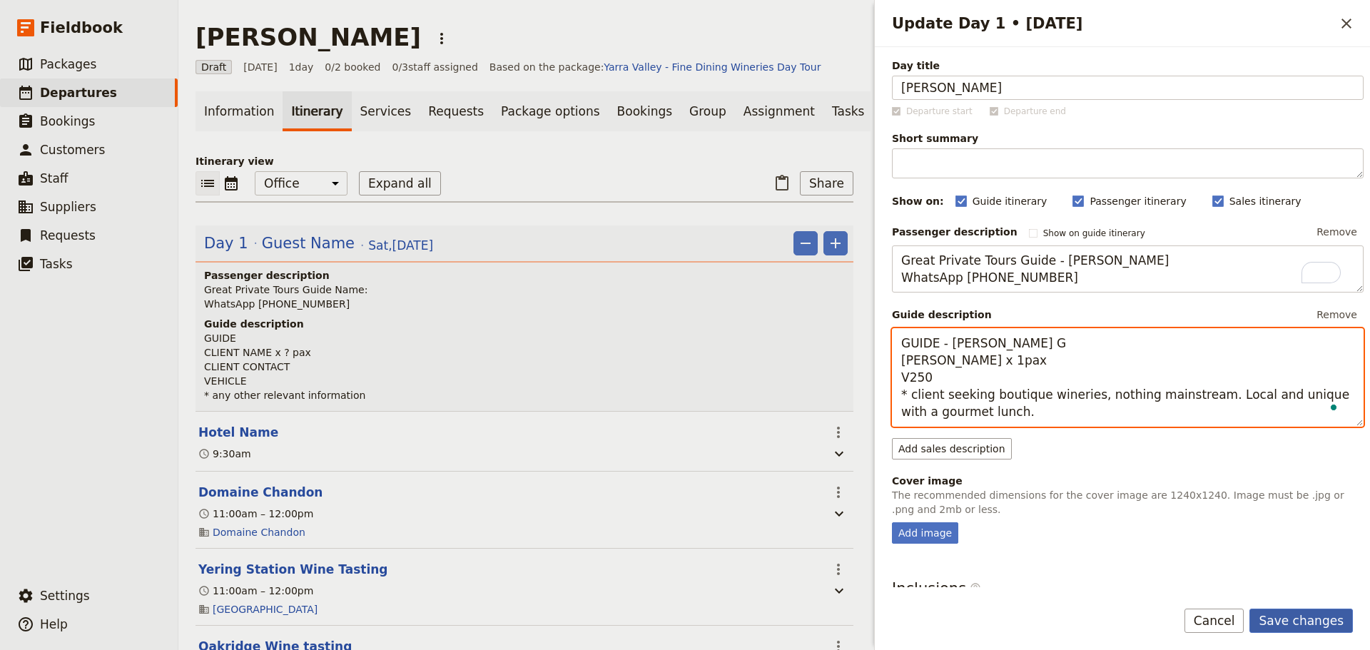
type textarea "GUIDE - [PERSON_NAME] G [PERSON_NAME] x 1pax V250 * client seeking boutique win…"
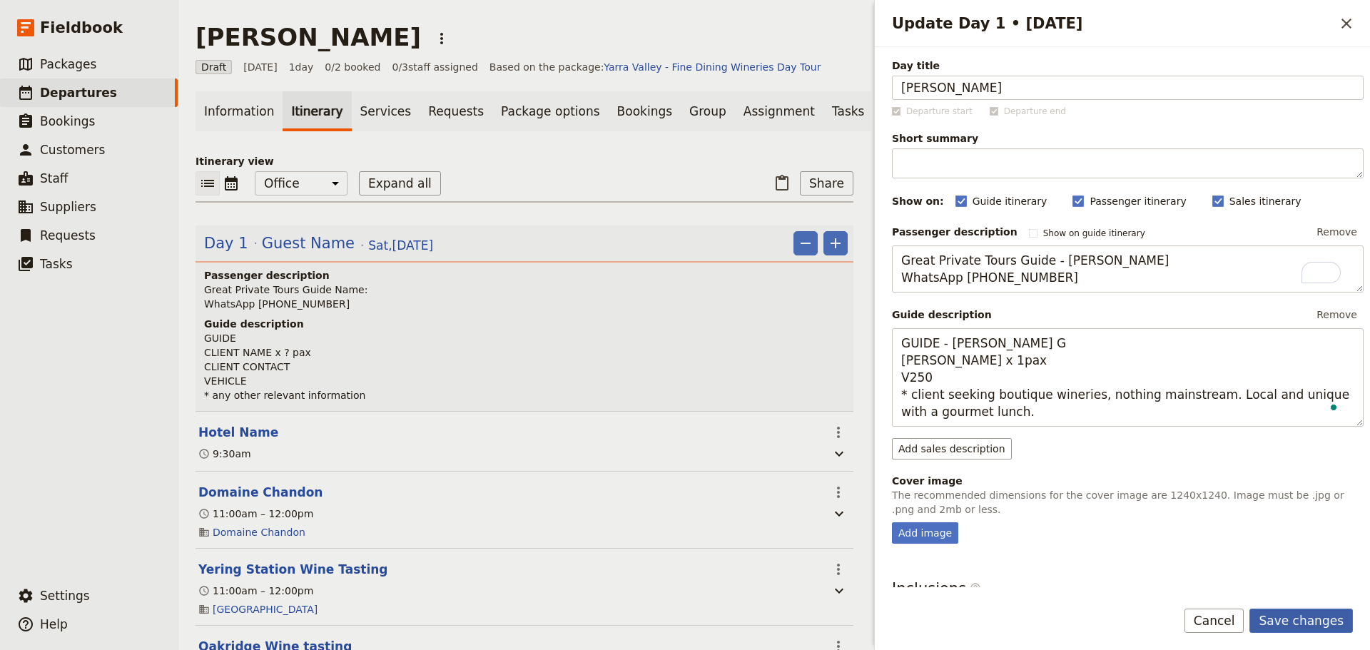
click at [1095, 495] on button "Save changes" at bounding box center [1301, 621] width 103 height 24
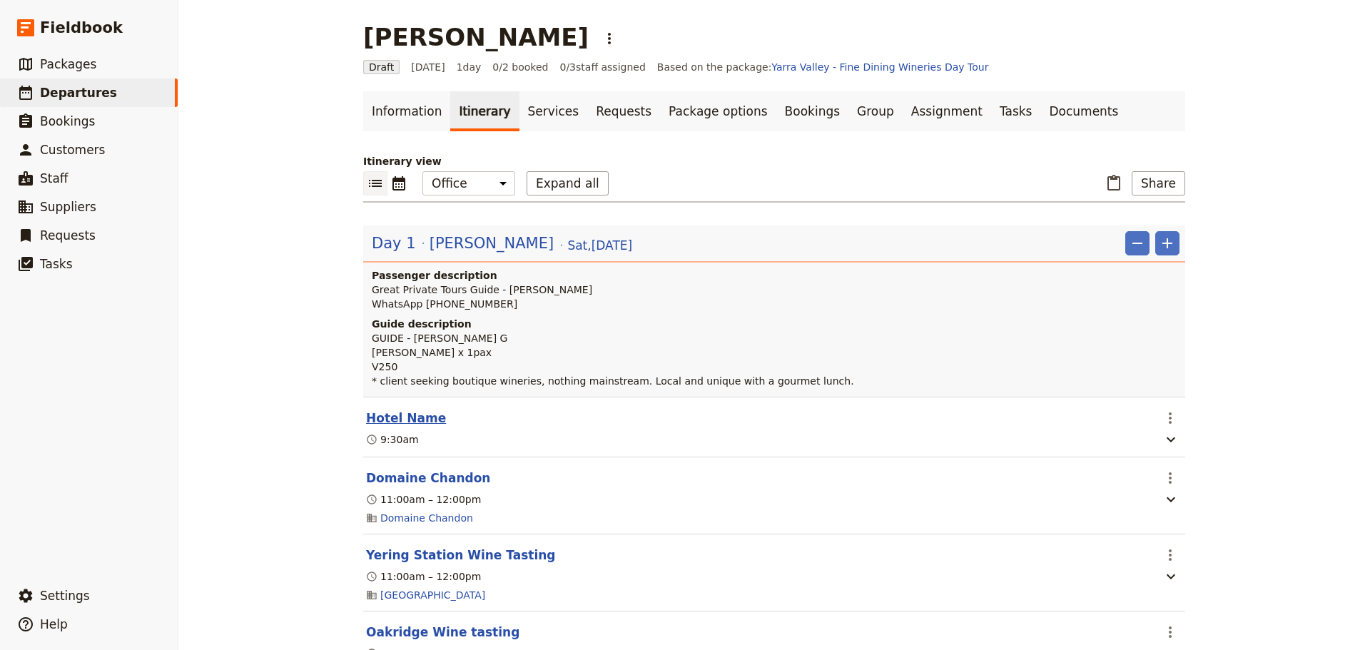
click at [403, 422] on button "Hotel Name" at bounding box center [406, 418] width 80 height 17
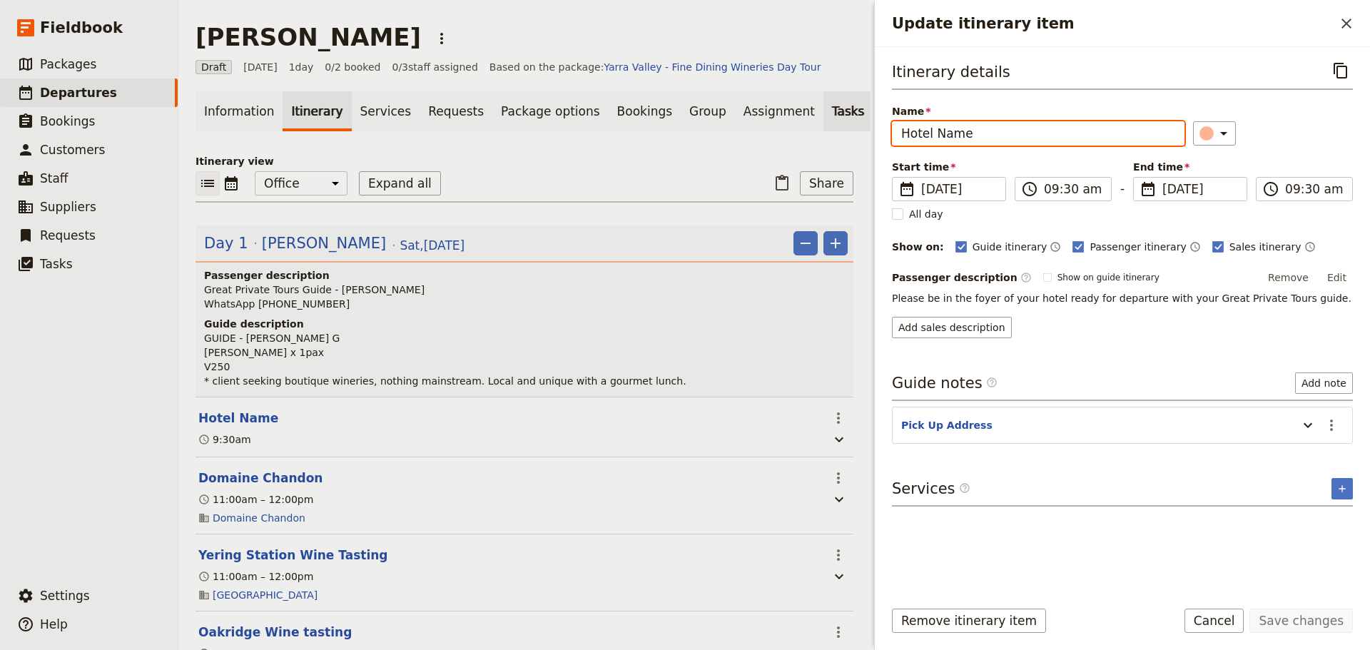
drag, startPoint x: 1014, startPoint y: 137, endPoint x: 785, endPoint y: 121, distance: 229.6
click at [777, 121] on div "[PERSON_NAME] ​ Draft [DATE] 1 day 0/2 booked 0 / 3 staff assigned Based on the…" at bounding box center [774, 325] width 1192 height 650
type input "Ritz Carlton [GEOGRAPHIC_DATA]"
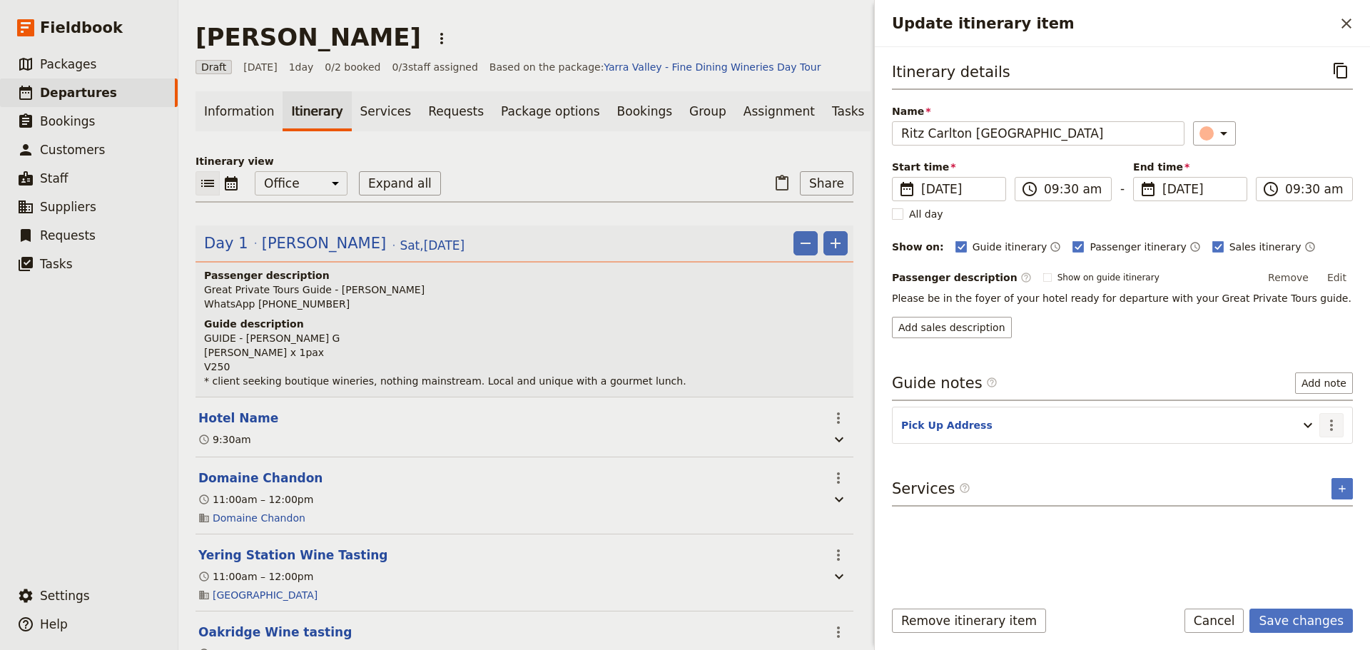
click at [1095, 422] on icon "Actions" at bounding box center [1331, 425] width 17 height 17
click at [1095, 457] on span "Edit note" at bounding box center [1290, 456] width 45 height 14
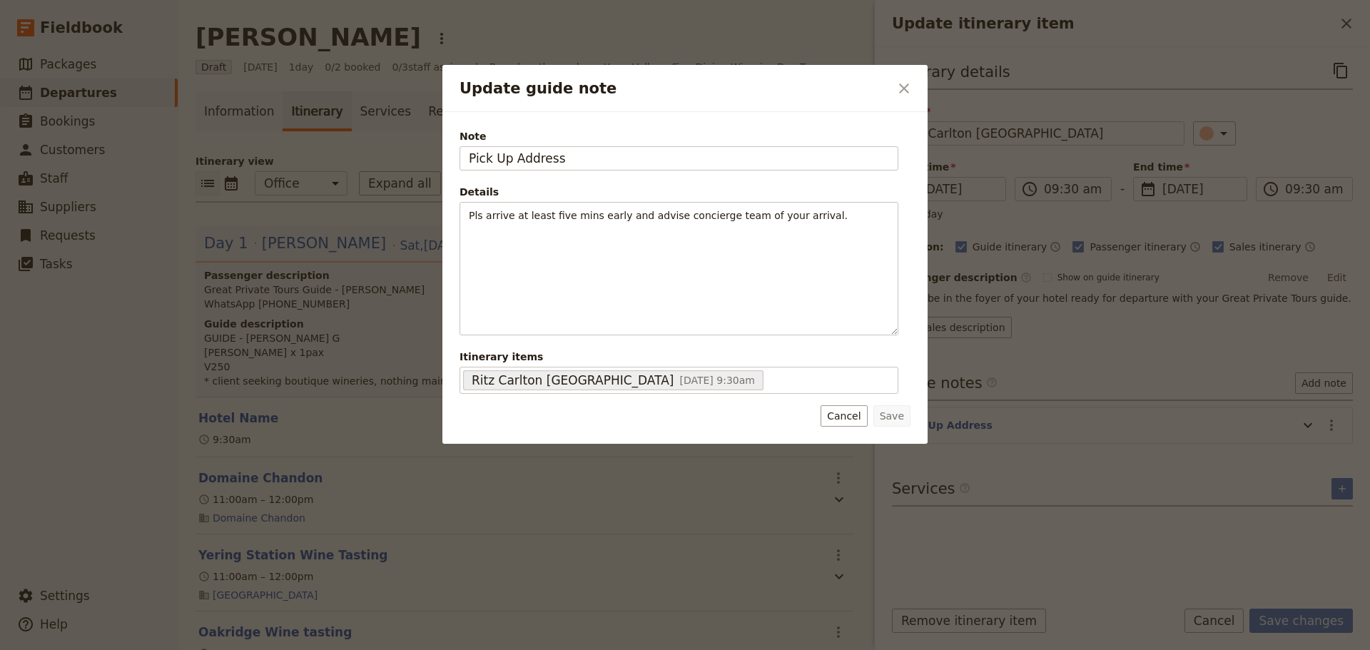
drag, startPoint x: 503, startPoint y: 160, endPoint x: 353, endPoint y: 161, distance: 149.9
click at [357, 495] on div "Update guide note ​ Note Pick Up Address Details Pls arrive at least five mins …" at bounding box center [685, 650] width 1370 height 0
type input "[STREET_ADDRESS]"
click at [901, 409] on button "Save" at bounding box center [892, 415] width 37 height 21
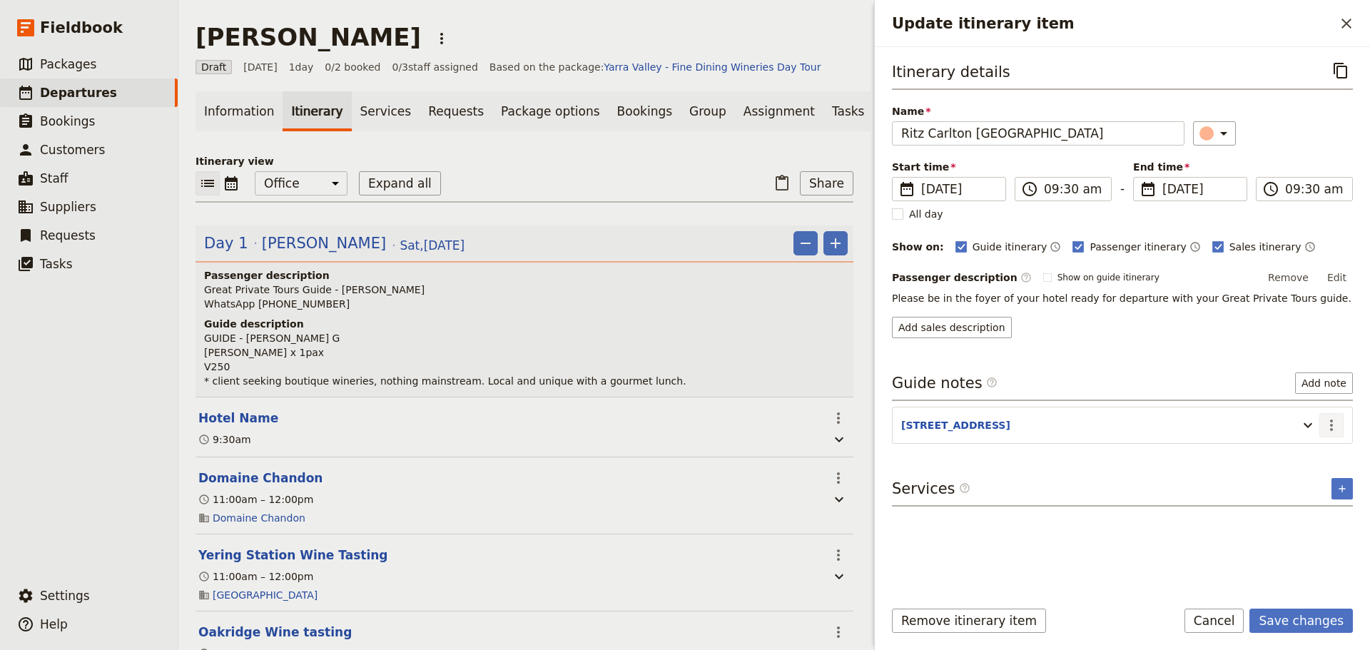
click at [1095, 425] on button "​" at bounding box center [1332, 425] width 24 height 24
click at [1095, 454] on span "Edit note" at bounding box center [1290, 456] width 45 height 14
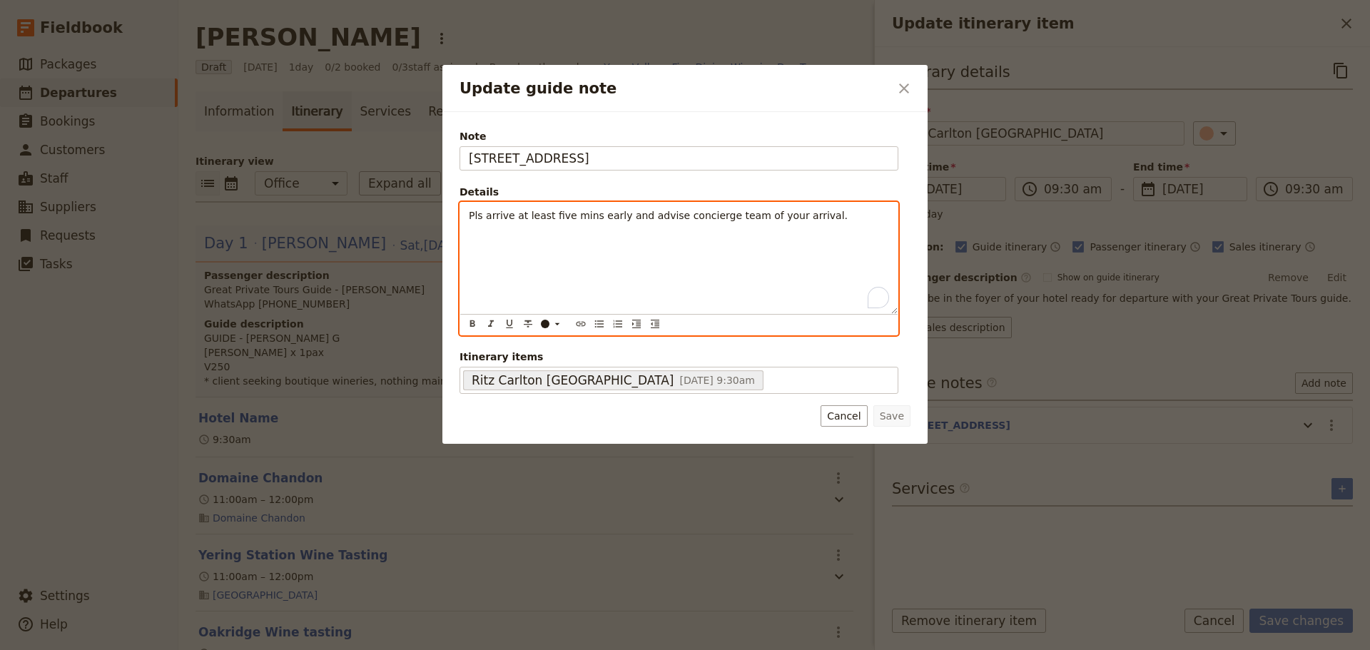
click at [847, 210] on p "Pls arrive at least five mins early and advise concierge team of your arrival." at bounding box center [679, 215] width 420 height 14
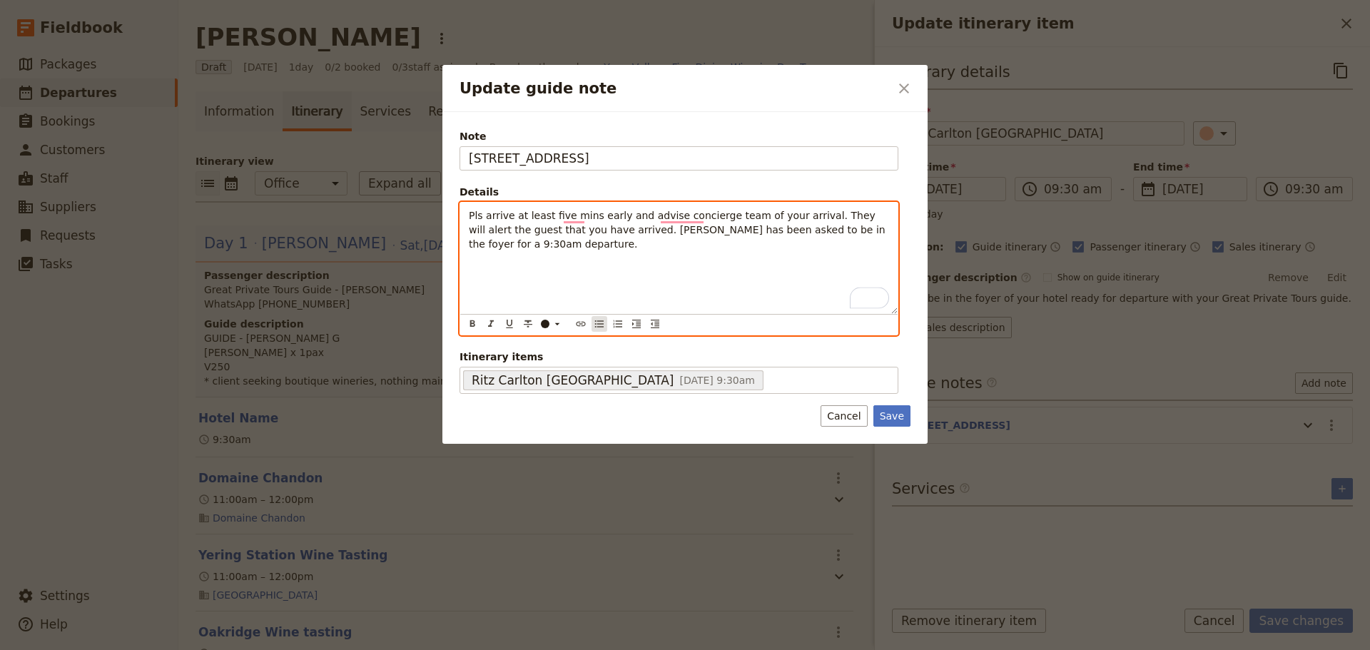
click at [602, 326] on icon "Bulleted list" at bounding box center [599, 323] width 11 height 11
click at [822, 217] on span "Pls arrive at least five mins early and advise concierge team of your arrival. …" at bounding box center [683, 230] width 383 height 40
click at [508, 226] on span "They will alert the guest that you have arrived. [PERSON_NAME] has been asked t…" at bounding box center [679, 237] width 374 height 26
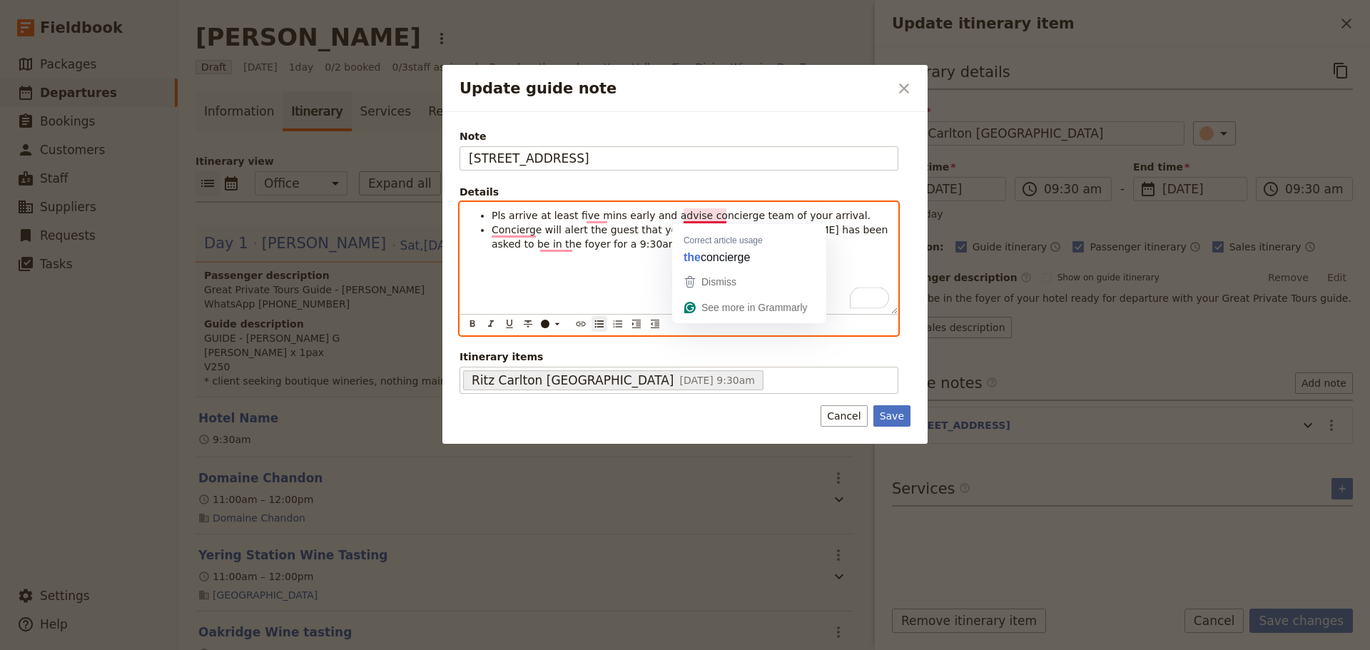
click at [650, 240] on li "Concierge will alert the guest that you have arrived. [PERSON_NAME] has been as…" at bounding box center [691, 237] width 398 height 29
click at [725, 233] on span "Concierge will alert the guest that you have arrived. [PERSON_NAME] has been as…" at bounding box center [692, 237] width 400 height 26
click at [722, 236] on span "Concierge will alert the guest that you have arrived. [PERSON_NAME] has been as…" at bounding box center [692, 237] width 400 height 26
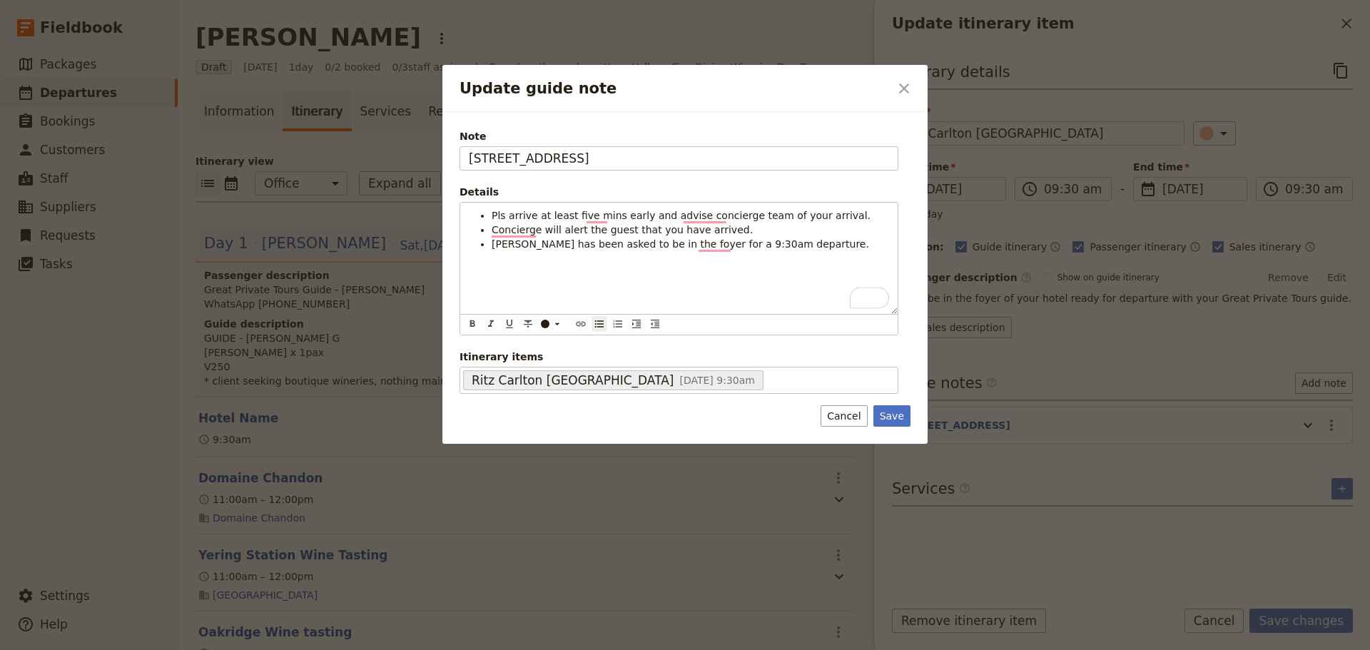
drag, startPoint x: 896, startPoint y: 415, endPoint x: 936, endPoint y: 428, distance: 42.2
click at [898, 415] on button "Save" at bounding box center [892, 415] width 37 height 21
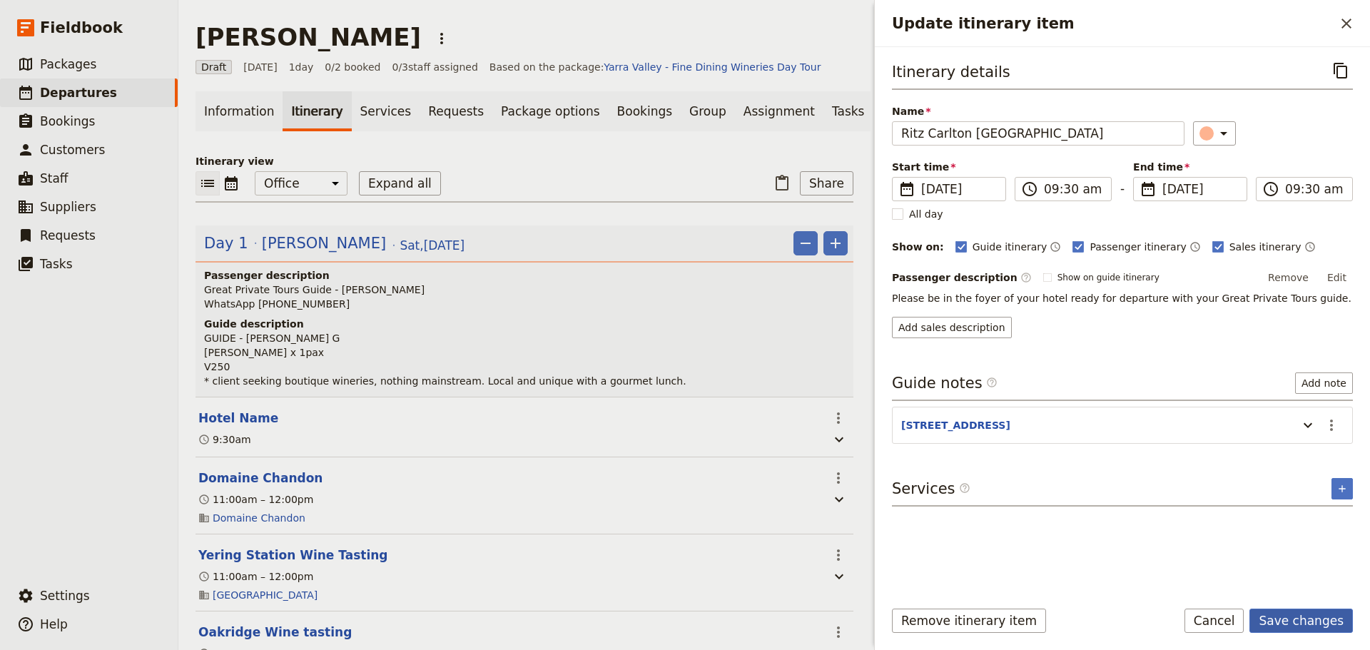
click at [1095, 495] on button "Save changes" at bounding box center [1301, 621] width 103 height 24
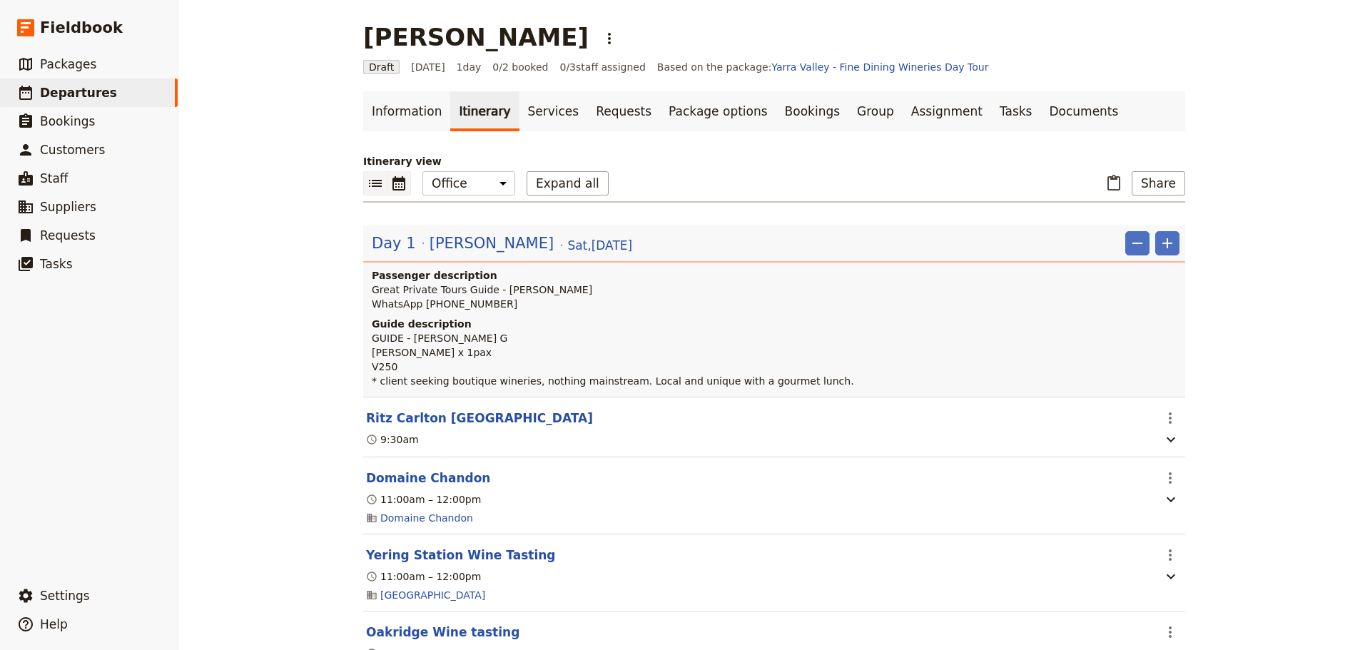
click at [393, 185] on icon "Calendar view" at bounding box center [399, 183] width 13 height 14
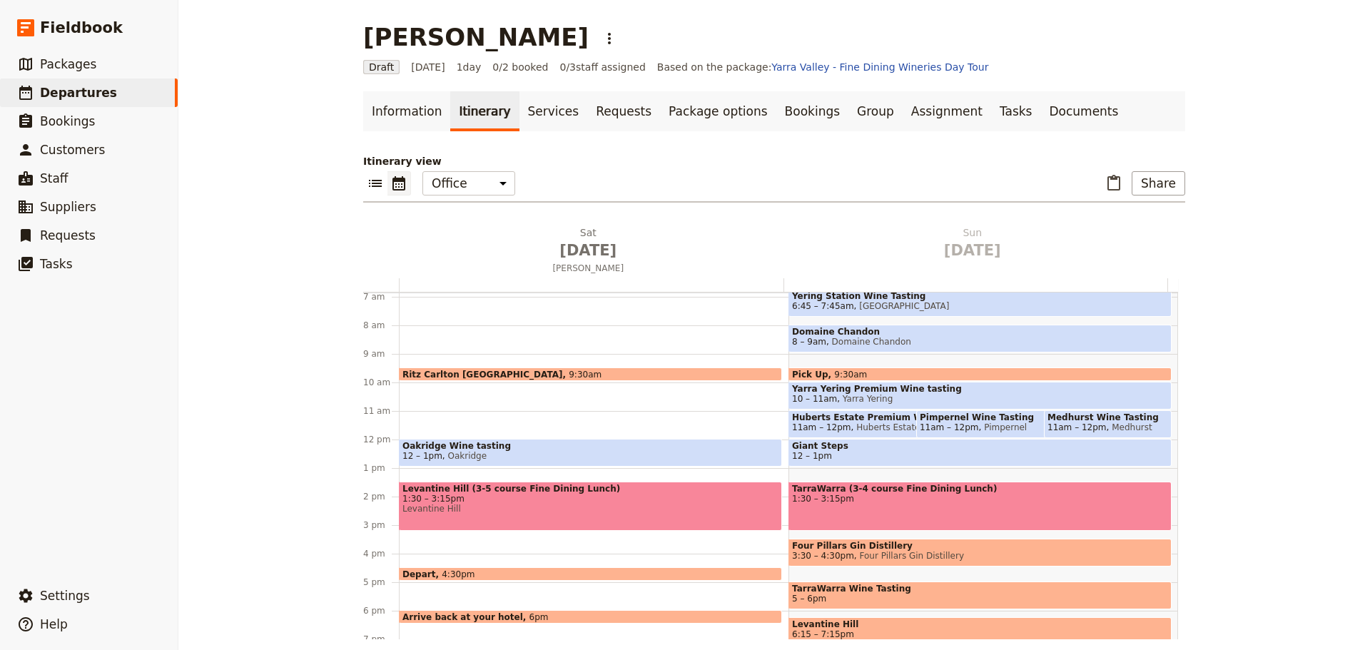
scroll to position [188, 0]
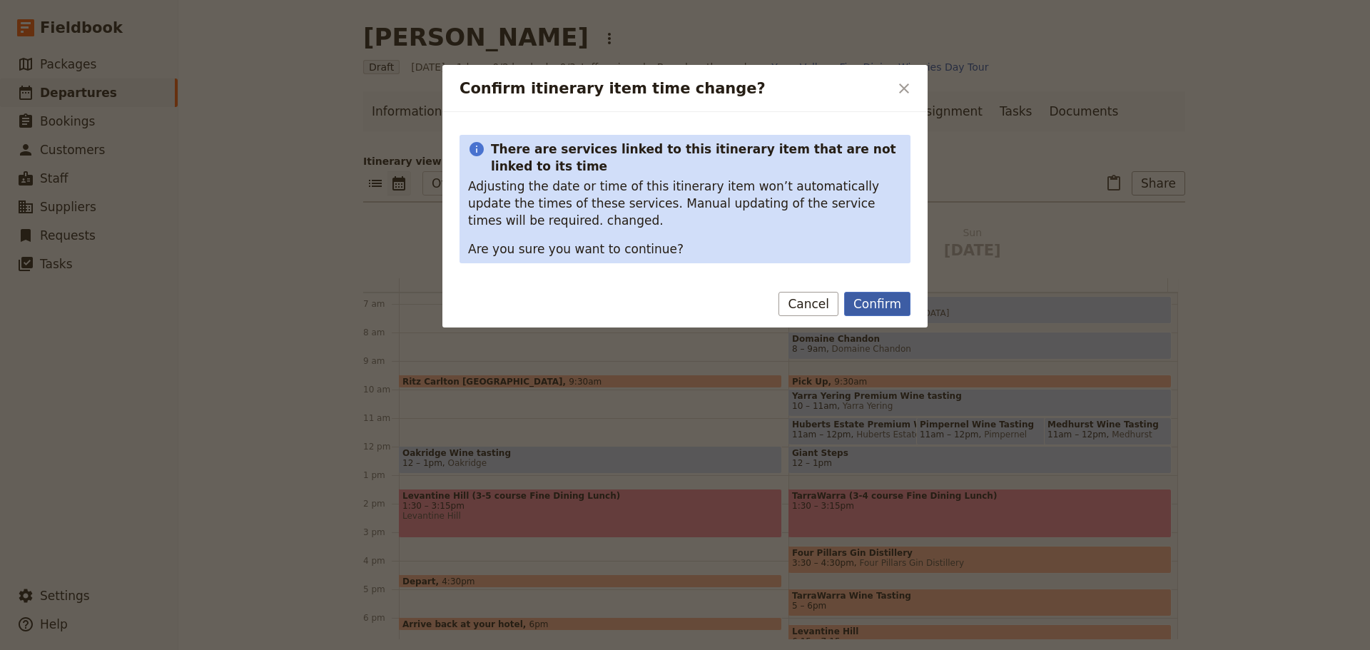
drag, startPoint x: 908, startPoint y: 308, endPoint x: 884, endPoint y: 300, distance: 25.7
click at [908, 308] on button "Confirm" at bounding box center [877, 304] width 66 height 24
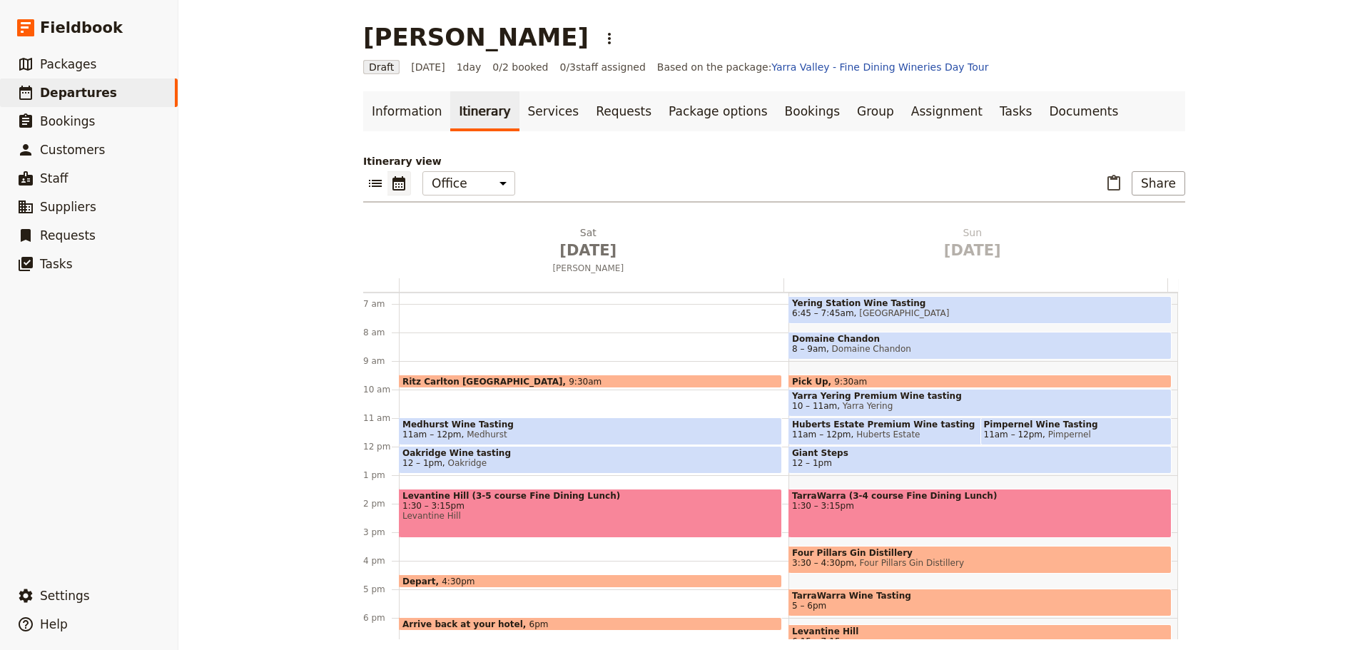
click at [482, 495] on span "1:30 – 3:15pm" at bounding box center [591, 506] width 376 height 10
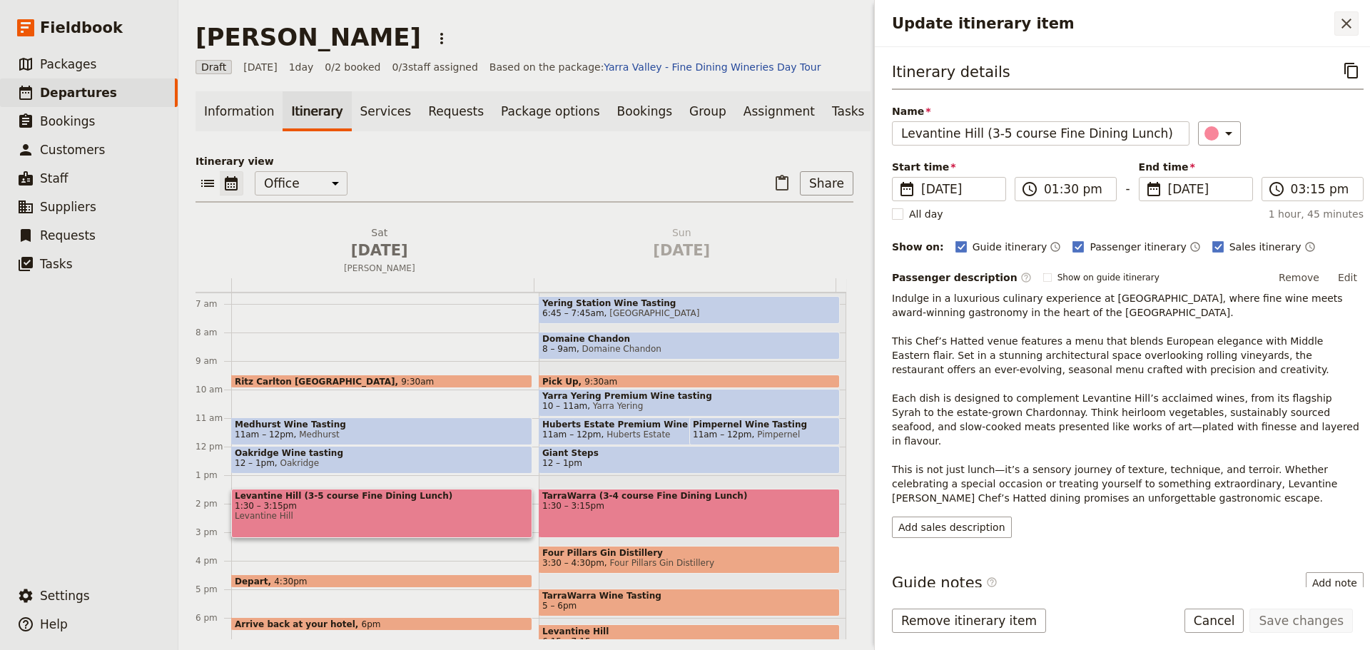
click at [1095, 31] on icon "Close drawer" at bounding box center [1346, 23] width 17 height 17
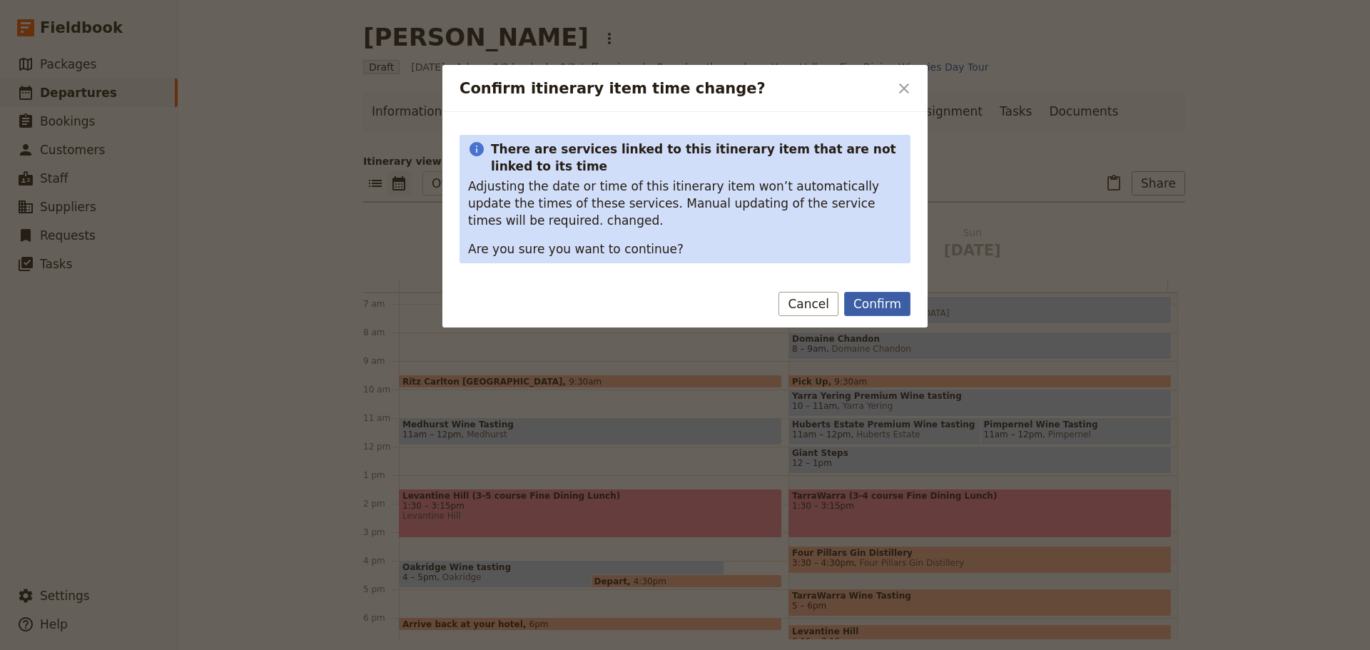
click at [873, 321] on div "Confirm Cancel" at bounding box center [684, 306] width 485 height 41
click at [889, 310] on button "Confirm" at bounding box center [877, 304] width 66 height 24
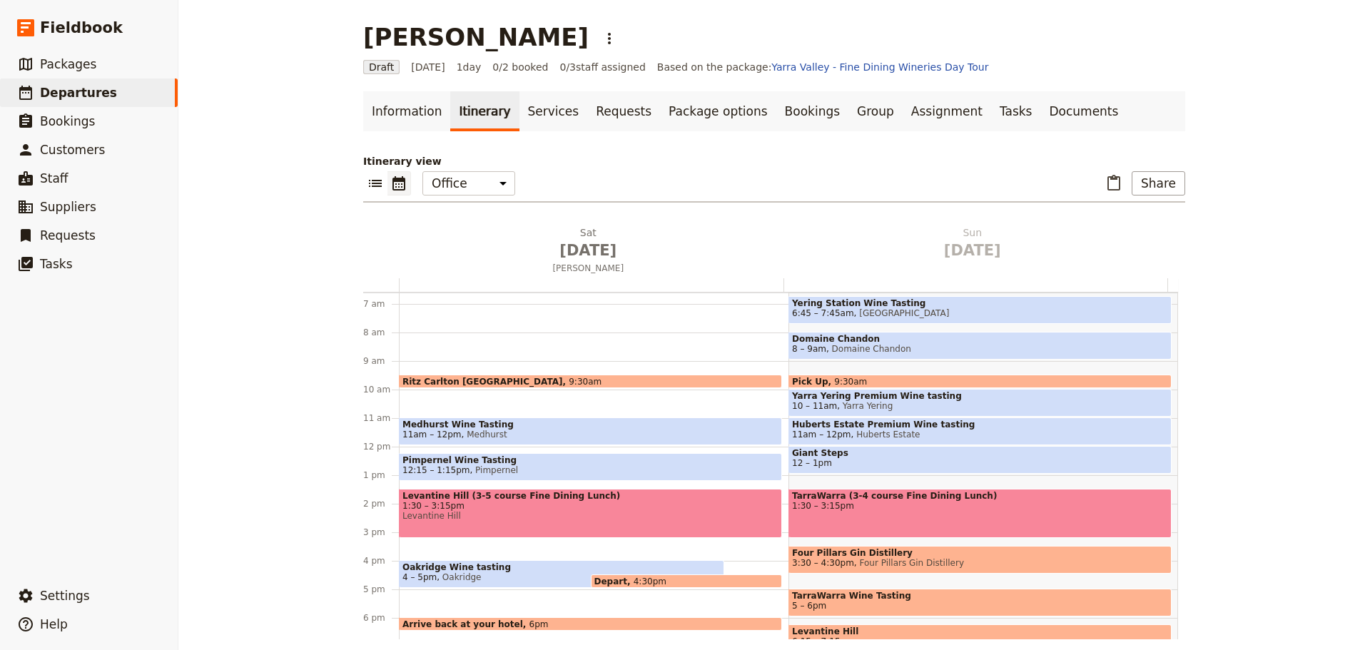
click at [475, 432] on span "Medhurst" at bounding box center [485, 435] width 46 height 10
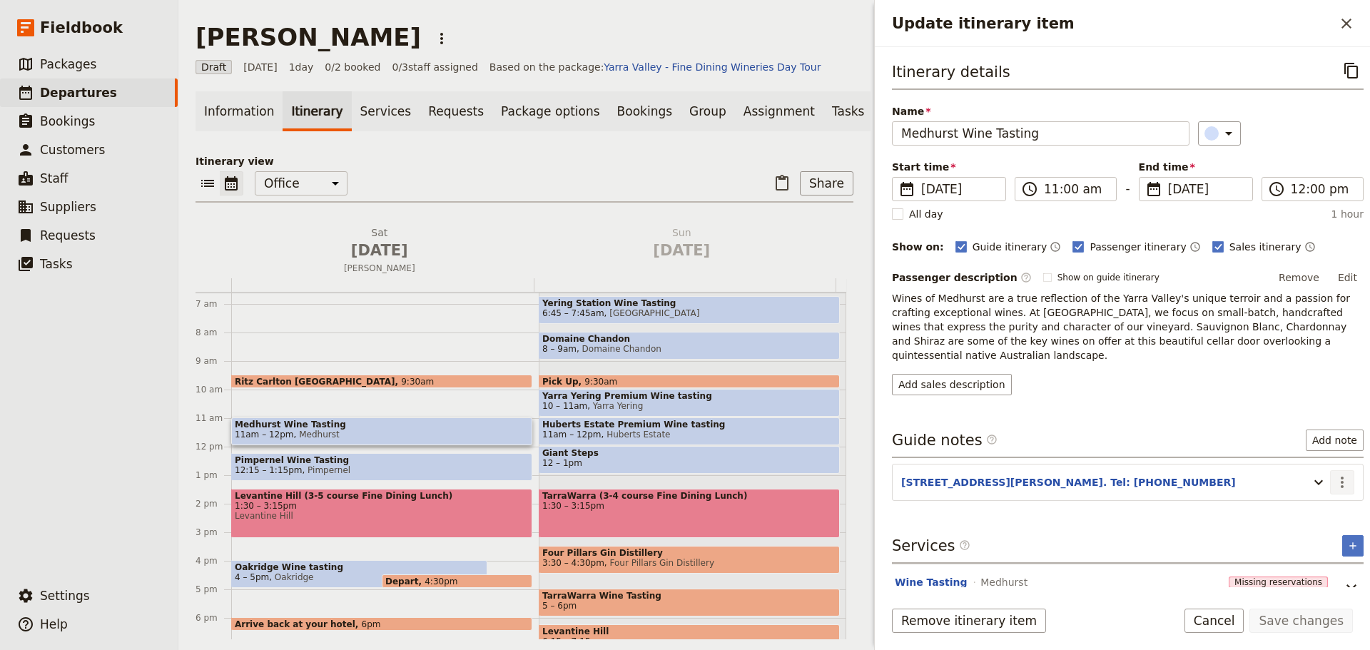
click at [1095, 474] on icon "Actions" at bounding box center [1342, 482] width 17 height 17
click at [1095, 495] on span "Edit note" at bounding box center [1301, 499] width 66 height 14
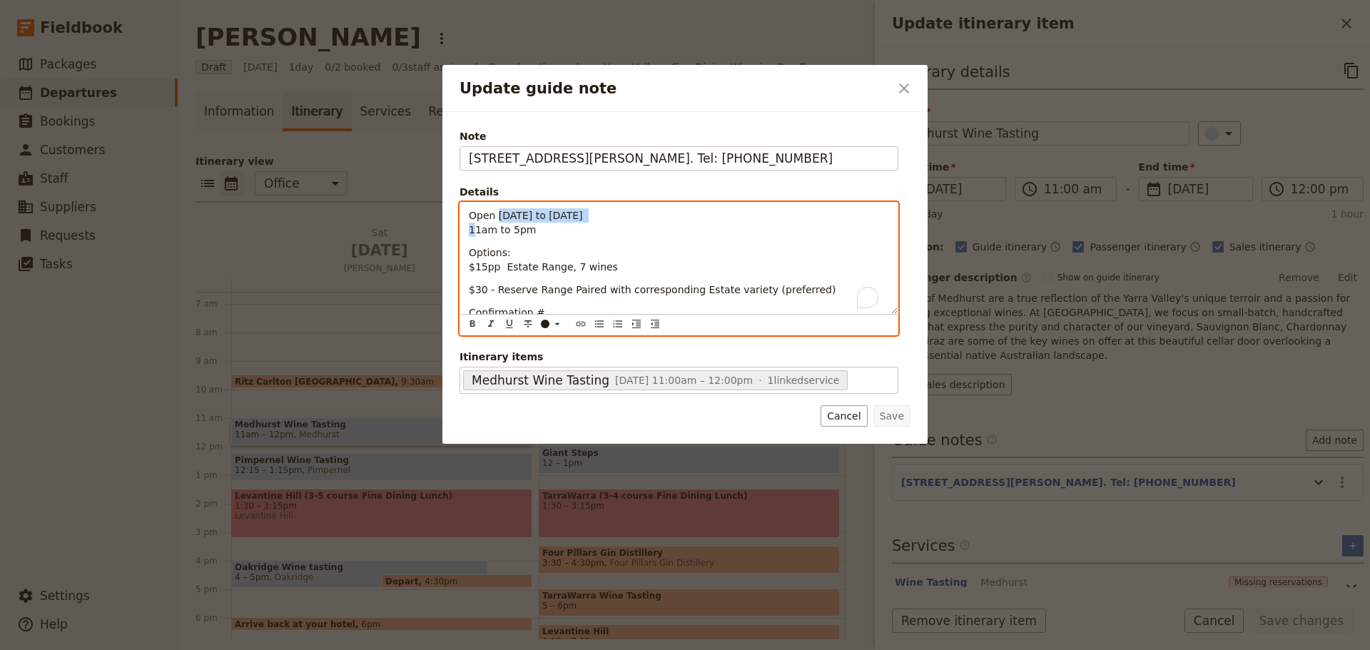
drag, startPoint x: 596, startPoint y: 215, endPoint x: 497, endPoint y: 215, distance: 98.5
click at [497, 215] on p "Open [DATE] to [DATE] 11am to 5pm" at bounding box center [679, 222] width 420 height 29
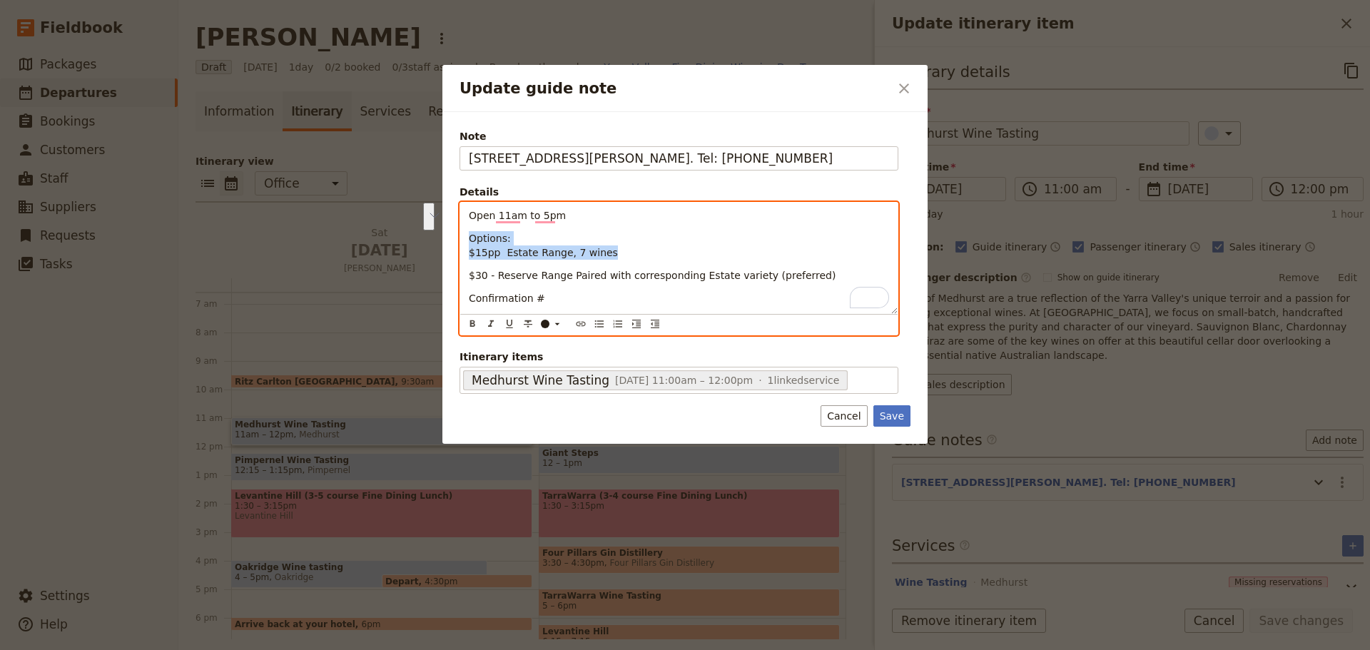
drag, startPoint x: 614, startPoint y: 253, endPoint x: 465, endPoint y: 242, distance: 150.3
click at [465, 242] on div "Open 11am to 5pm Options: $15pp Estate Range, 7 wines $30 - Reserve Range Paire…" at bounding box center [678, 258] width 437 height 111
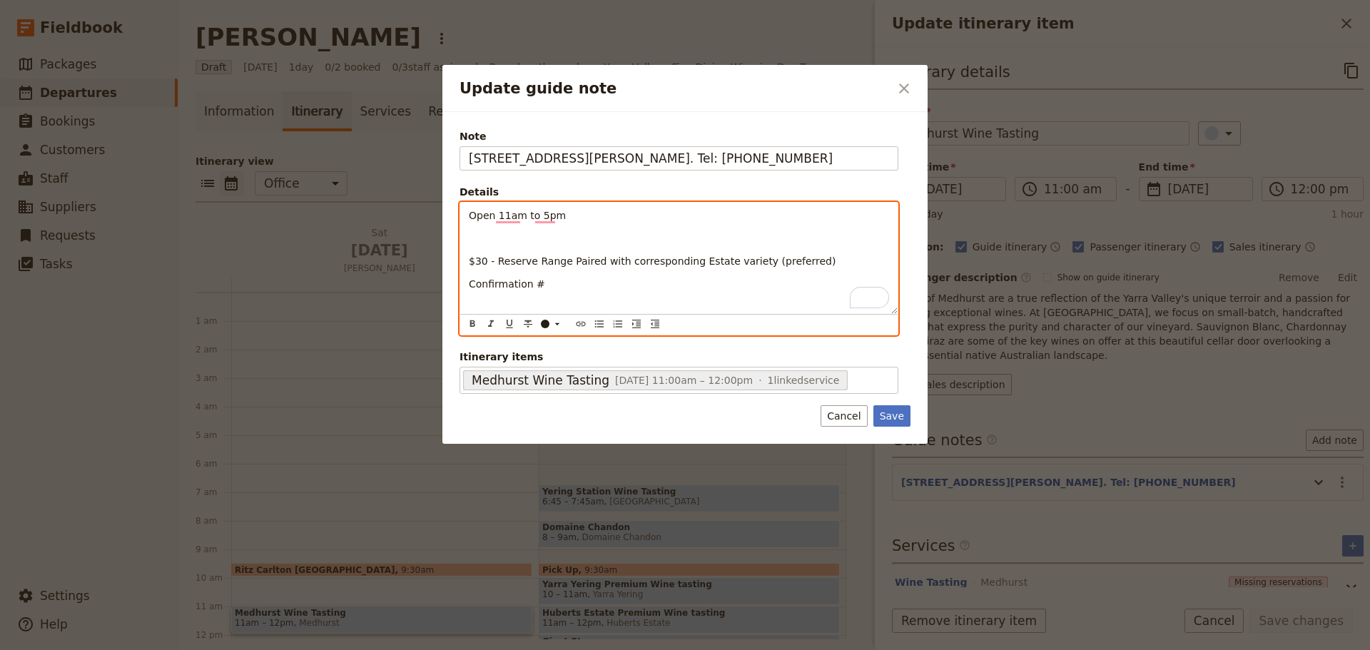
scroll to position [188, 0]
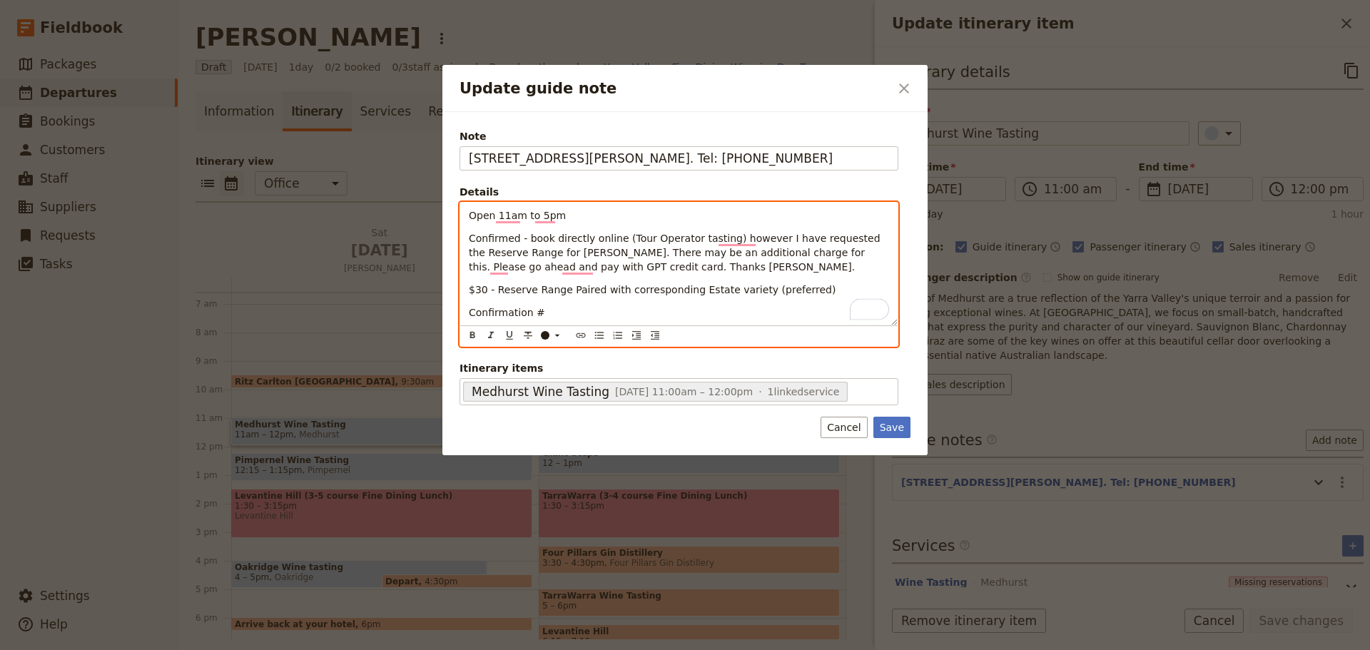
click at [756, 254] on span "Confirmed - book directly online (Tour Operator tasting) however I have request…" at bounding box center [676, 253] width 415 height 40
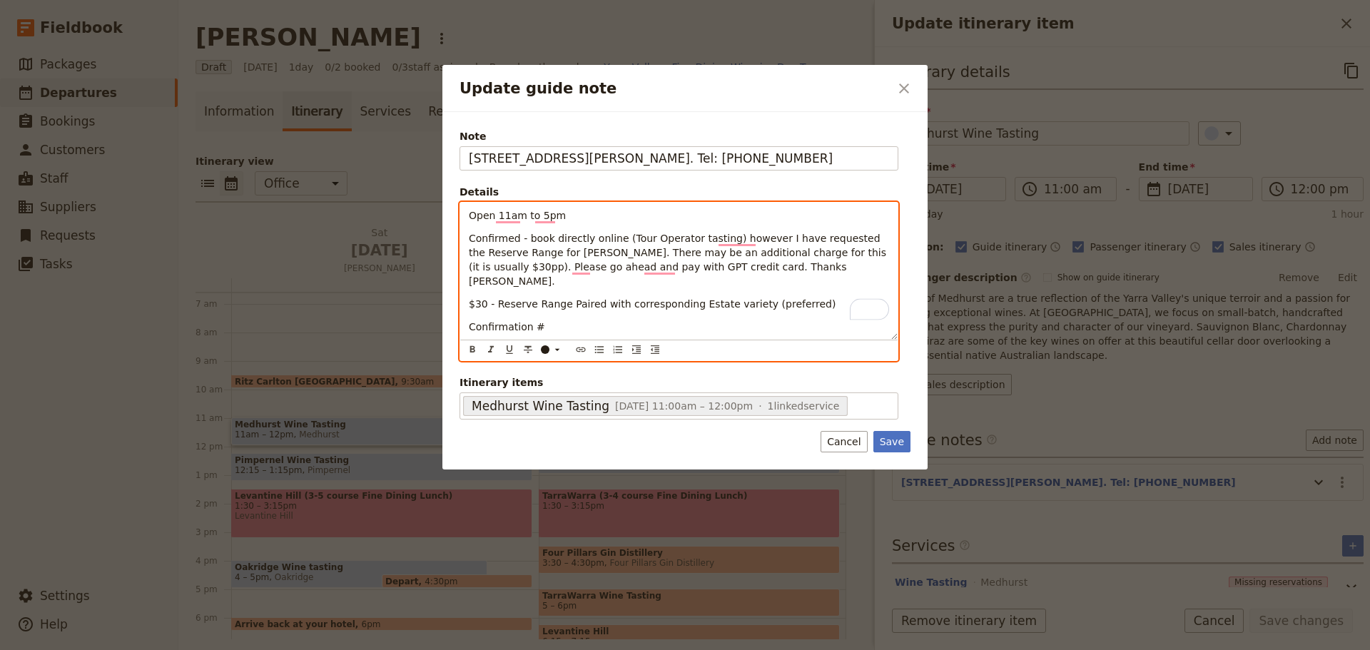
click at [565, 320] on p "Confirmation #" at bounding box center [679, 327] width 420 height 14
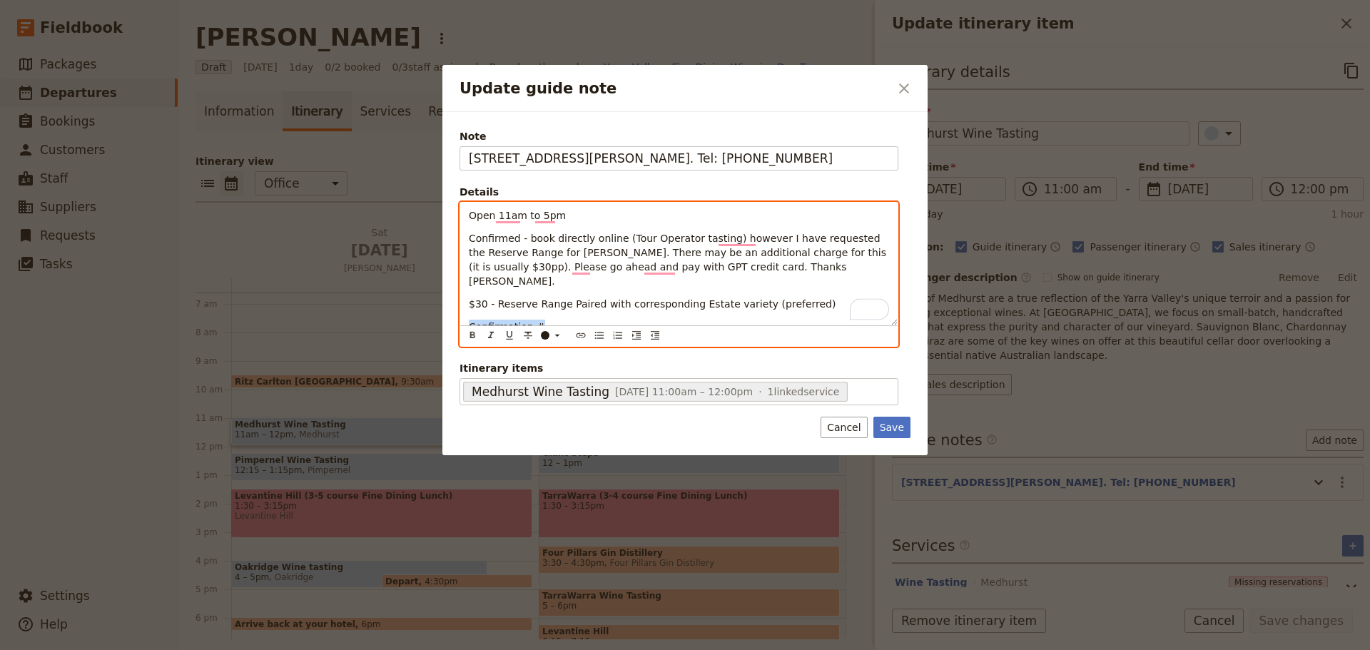
drag, startPoint x: 451, startPoint y: 315, endPoint x: 434, endPoint y: 317, distance: 17.2
click at [434, 649] on div "Update guide note ​ Note 24 Medhurst Rd, Gruyere. Tel: 59649022 Details Open 11…" at bounding box center [685, 650] width 1370 height 0
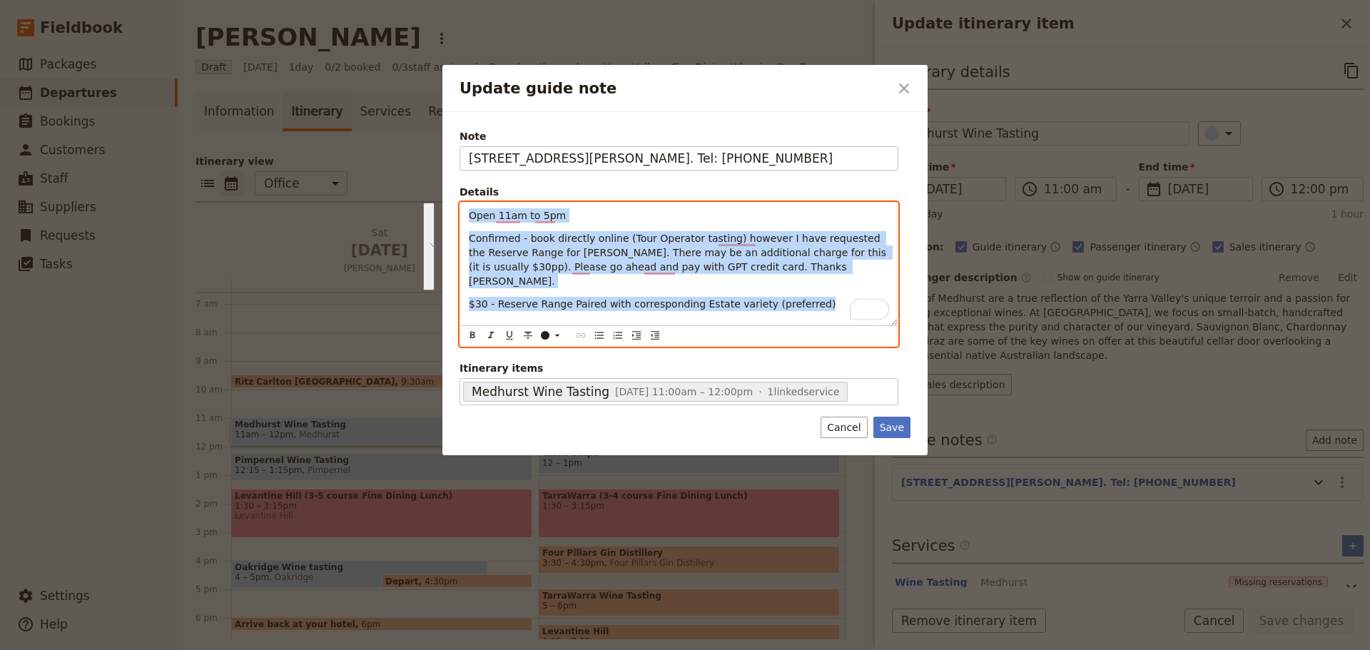
drag, startPoint x: 774, startPoint y: 287, endPoint x: 440, endPoint y: 213, distance: 342.8
click at [440, 213] on div "Update guide note ​ Note 24 Medhurst Rd, Gruyere. Tel: 59649022 Details Open 11…" at bounding box center [685, 325] width 1370 height 650
click at [597, 335] on icon "Bulleted list" at bounding box center [599, 335] width 11 height 11
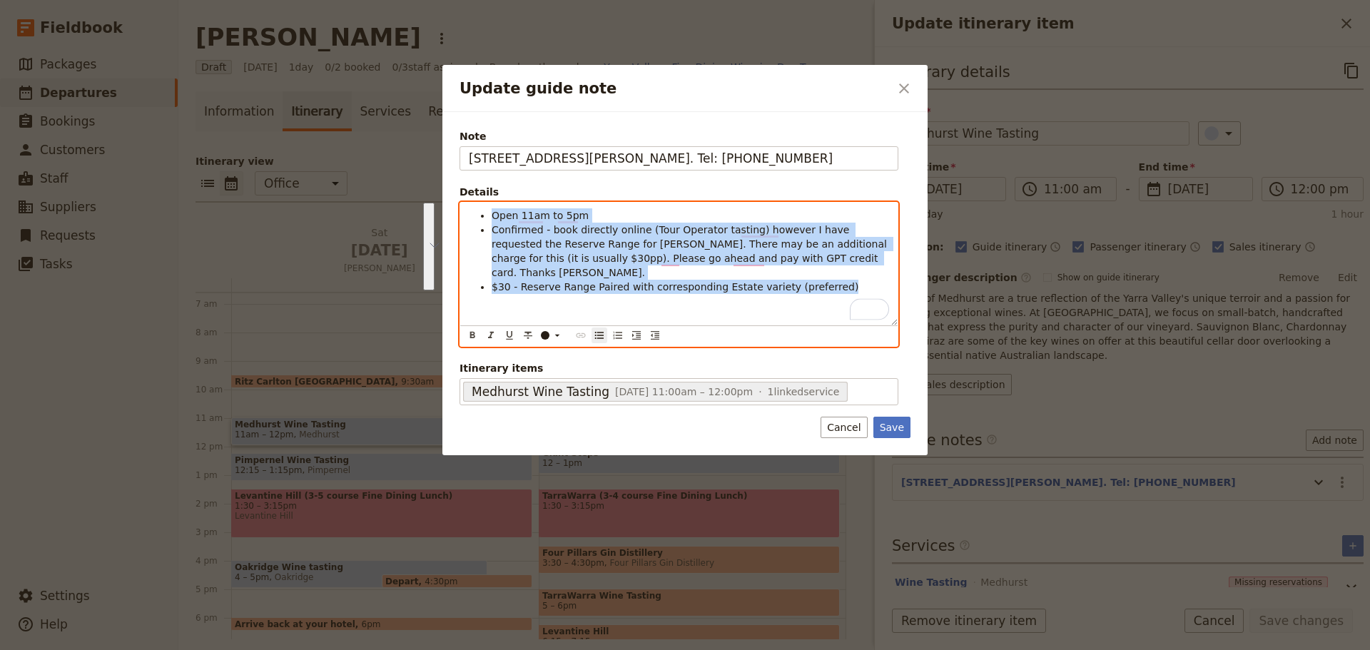
click at [829, 257] on li "Confirmed - book directly online (Tour Operator tasting) however I have request…" at bounding box center [691, 251] width 398 height 57
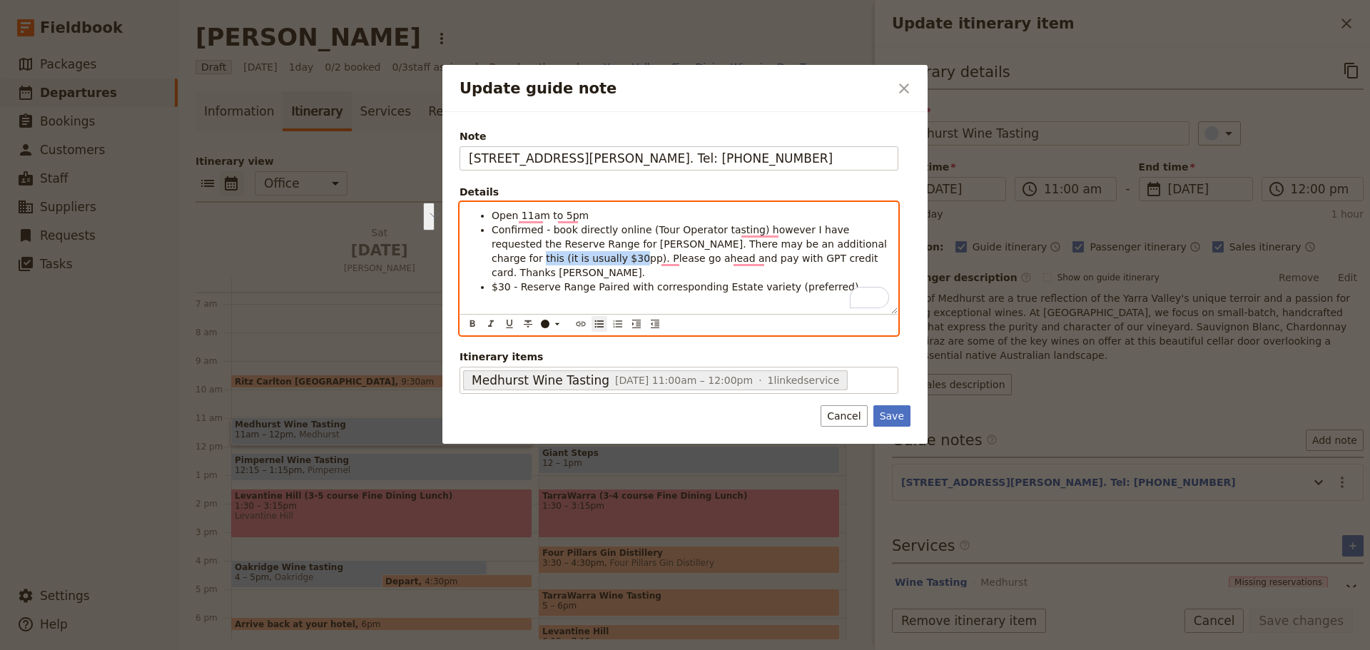
drag, startPoint x: 526, startPoint y: 262, endPoint x: 816, endPoint y: 245, distance: 291.0
click at [816, 245] on span "Confirmed - book directly online (Tour Operator tasting) however I have request…" at bounding box center [691, 251] width 398 height 54
drag, startPoint x: 825, startPoint y: 268, endPoint x: 763, endPoint y: 273, distance: 62.3
click at [763, 280] on li "$30 - Reserve Range Paired with corresponding Estate variety (preferred)" at bounding box center [691, 287] width 398 height 14
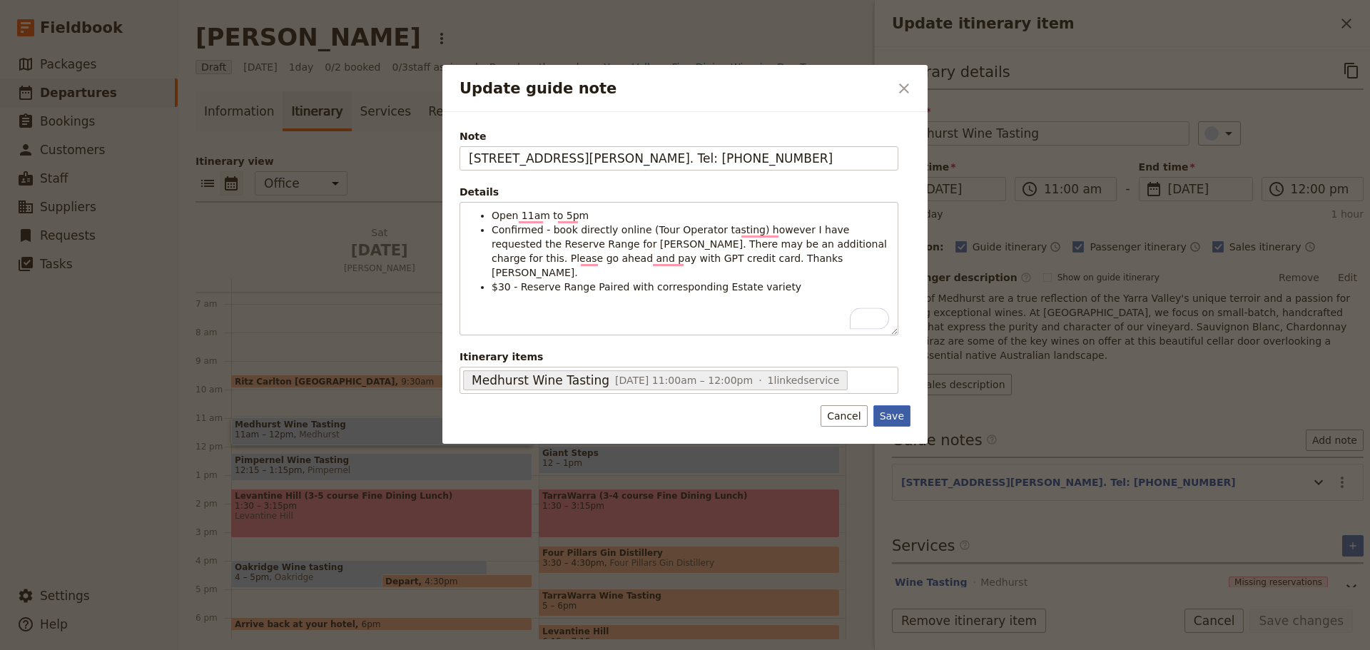
click at [888, 412] on button "Save" at bounding box center [892, 415] width 37 height 21
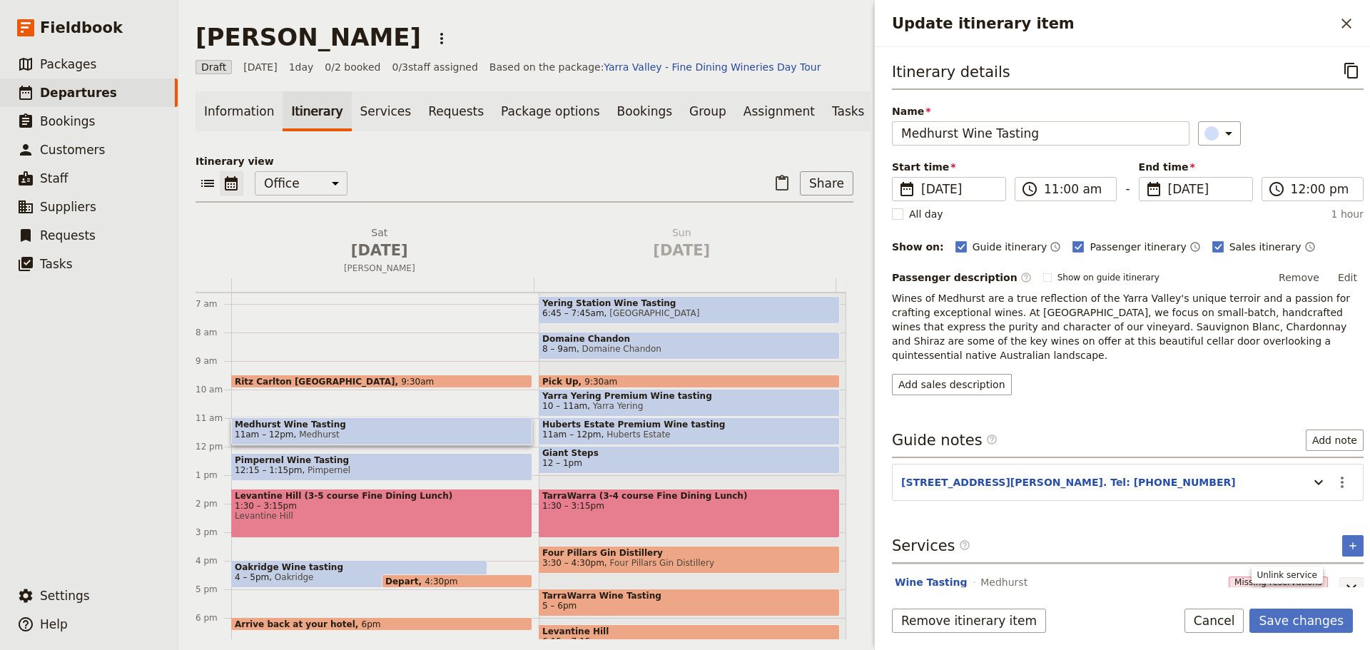
click at [1345, 581] on icon "Unlink service" at bounding box center [1351, 589] width 17 height 17
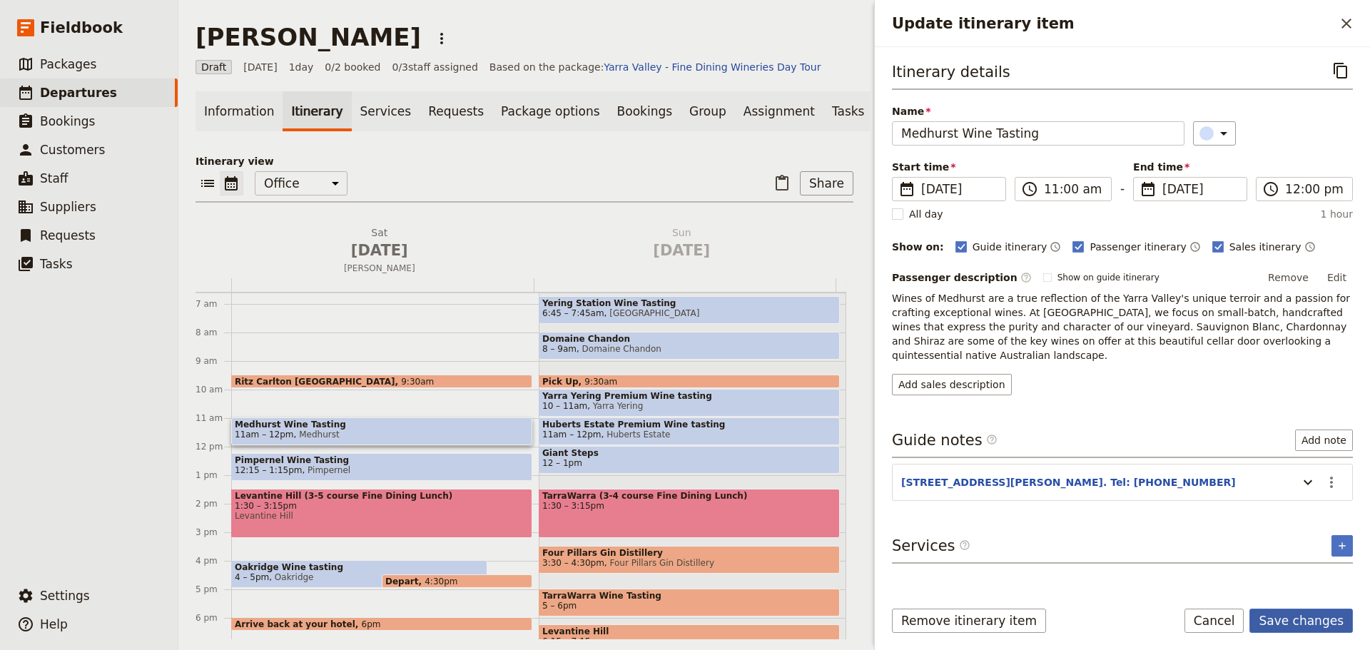
click at [1306, 620] on button "Save changes" at bounding box center [1301, 621] width 103 height 24
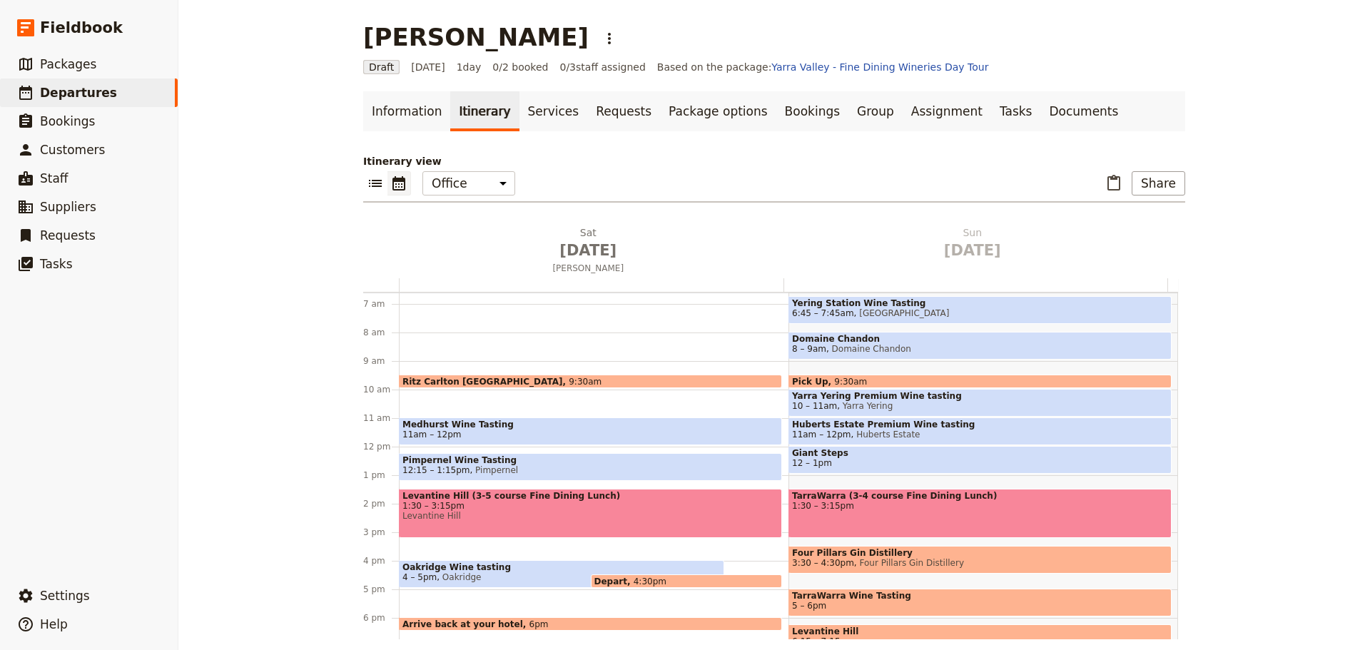
click at [421, 459] on span "Pimpernel Wine Tasting" at bounding box center [591, 460] width 376 height 10
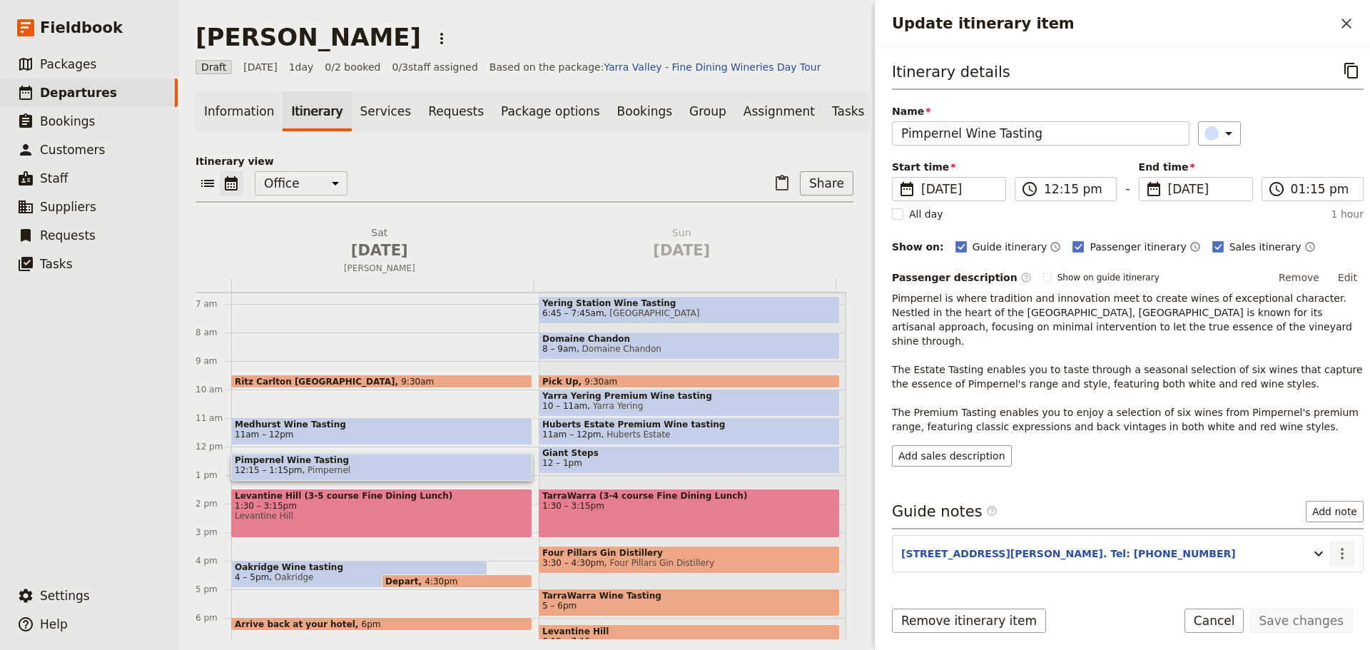
click at [1334, 545] on icon "Actions" at bounding box center [1342, 553] width 17 height 17
click at [1308, 566] on span "Edit note" at bounding box center [1290, 570] width 45 height 14
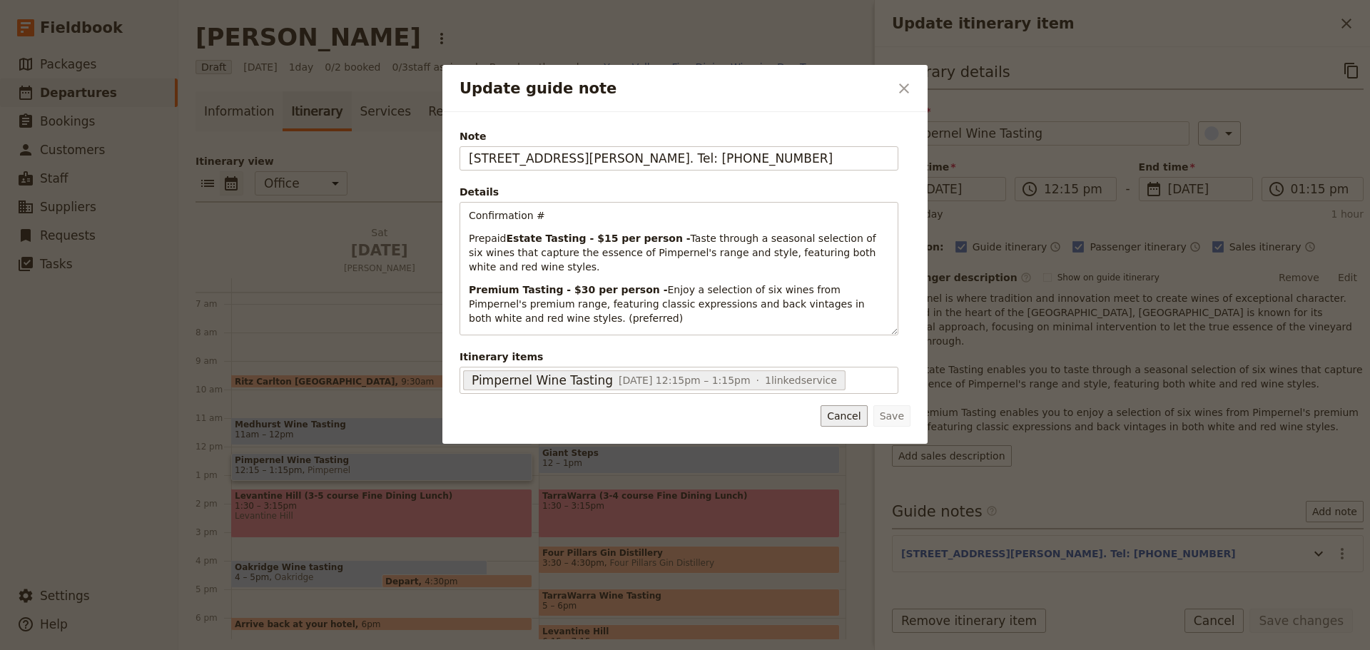
click at [843, 417] on button "Cancel" at bounding box center [844, 415] width 46 height 21
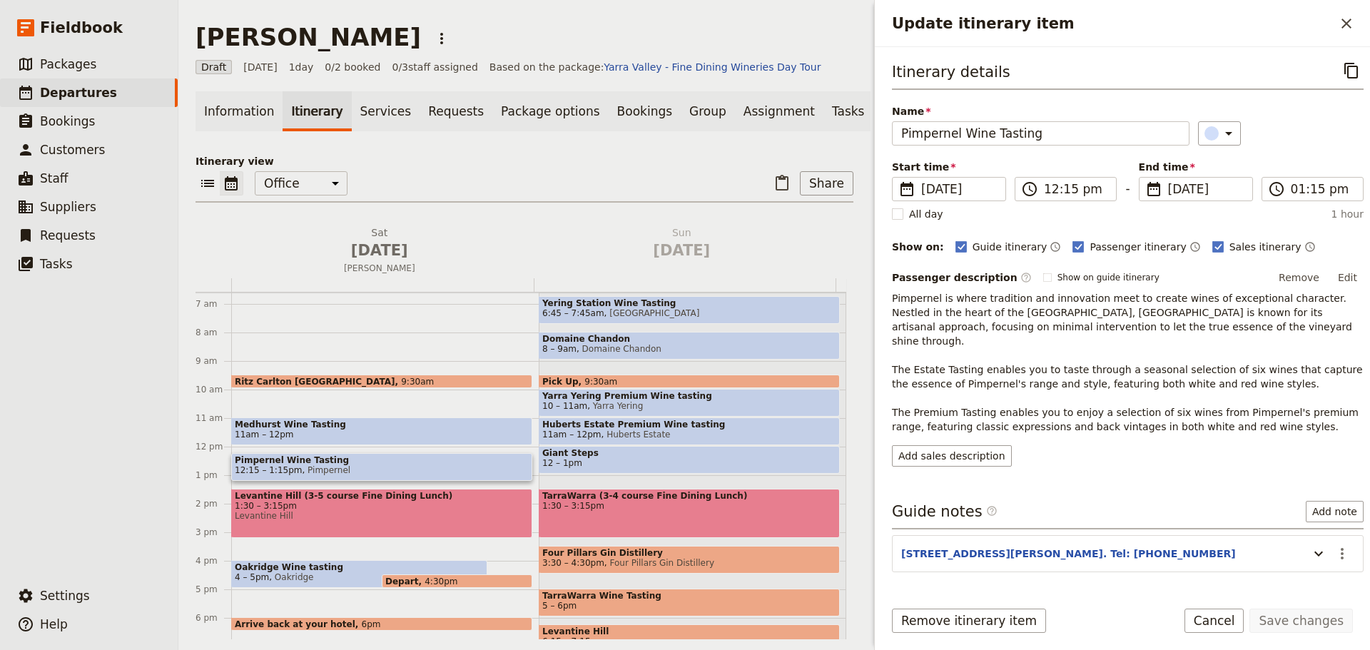
click at [294, 430] on span "Medhurst Wine Tasting" at bounding box center [382, 425] width 294 height 10
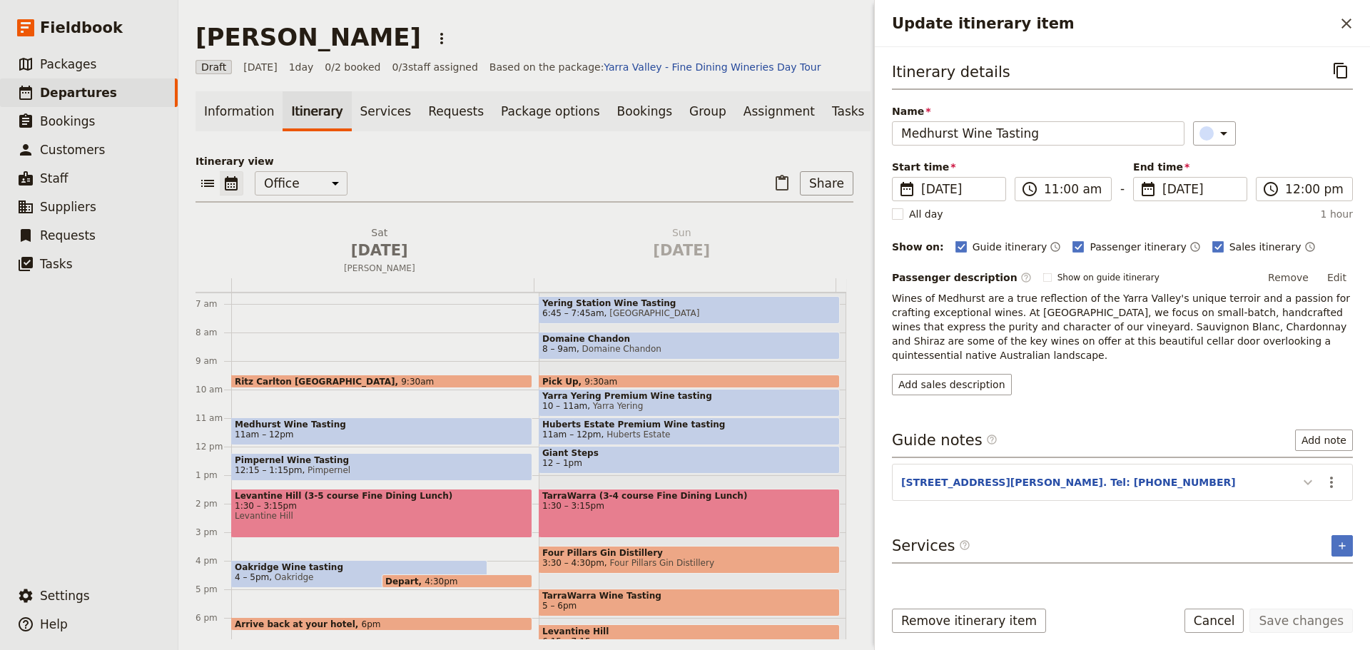
click at [1304, 474] on icon "Update itinerary item" at bounding box center [1308, 482] width 17 height 17
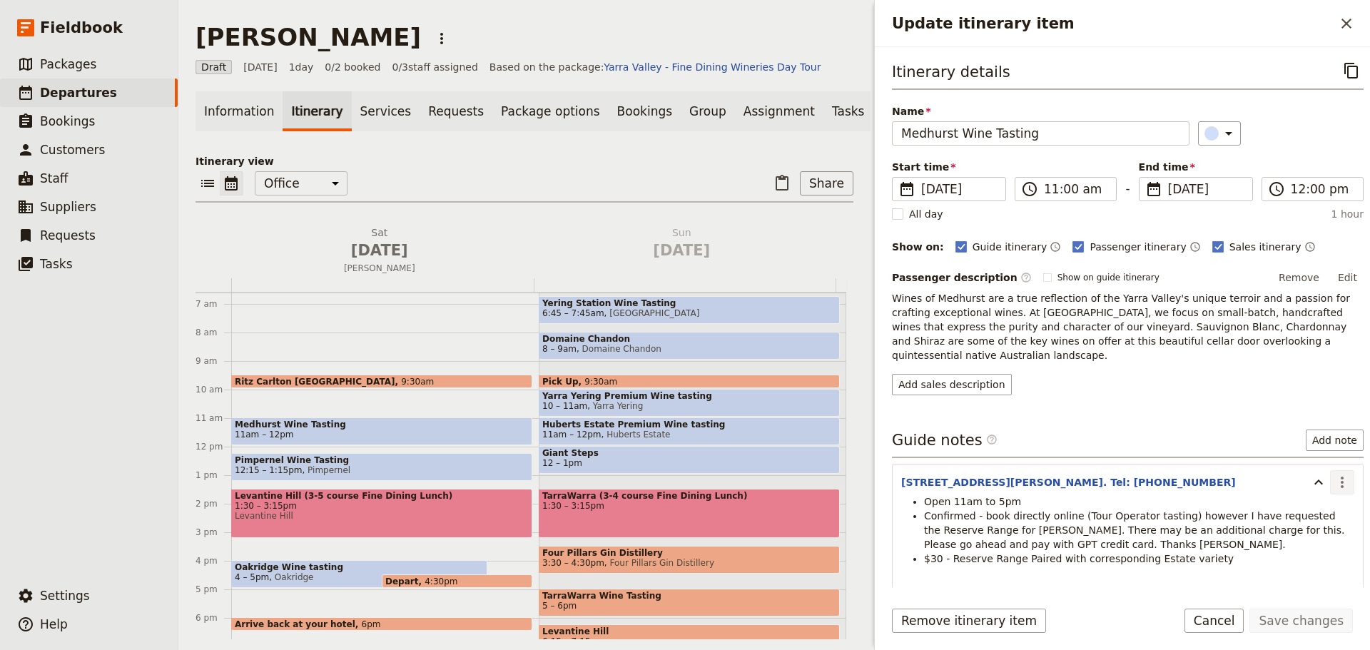
click at [1335, 474] on icon "Actions" at bounding box center [1342, 482] width 17 height 17
click at [1321, 495] on span "Edit note" at bounding box center [1301, 499] width 66 height 14
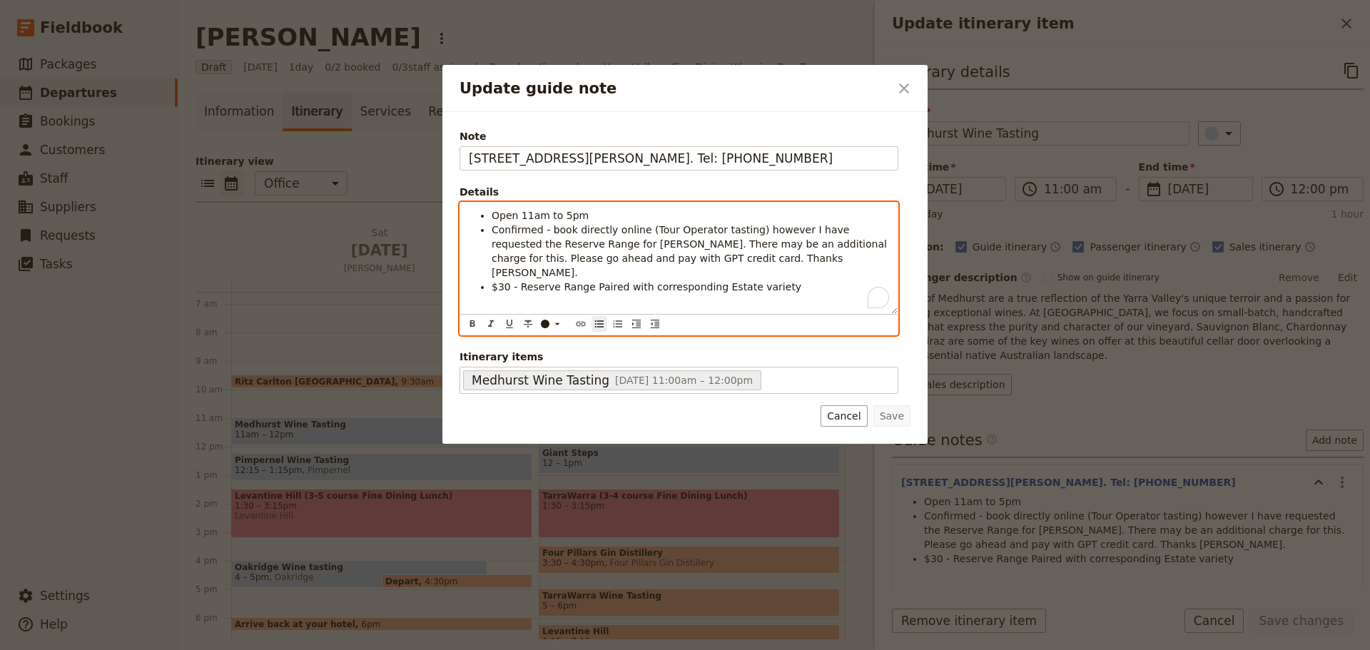
click at [574, 230] on span "Confirmed - book directly online (Tour Operator tasting) however I have request…" at bounding box center [691, 251] width 398 height 54
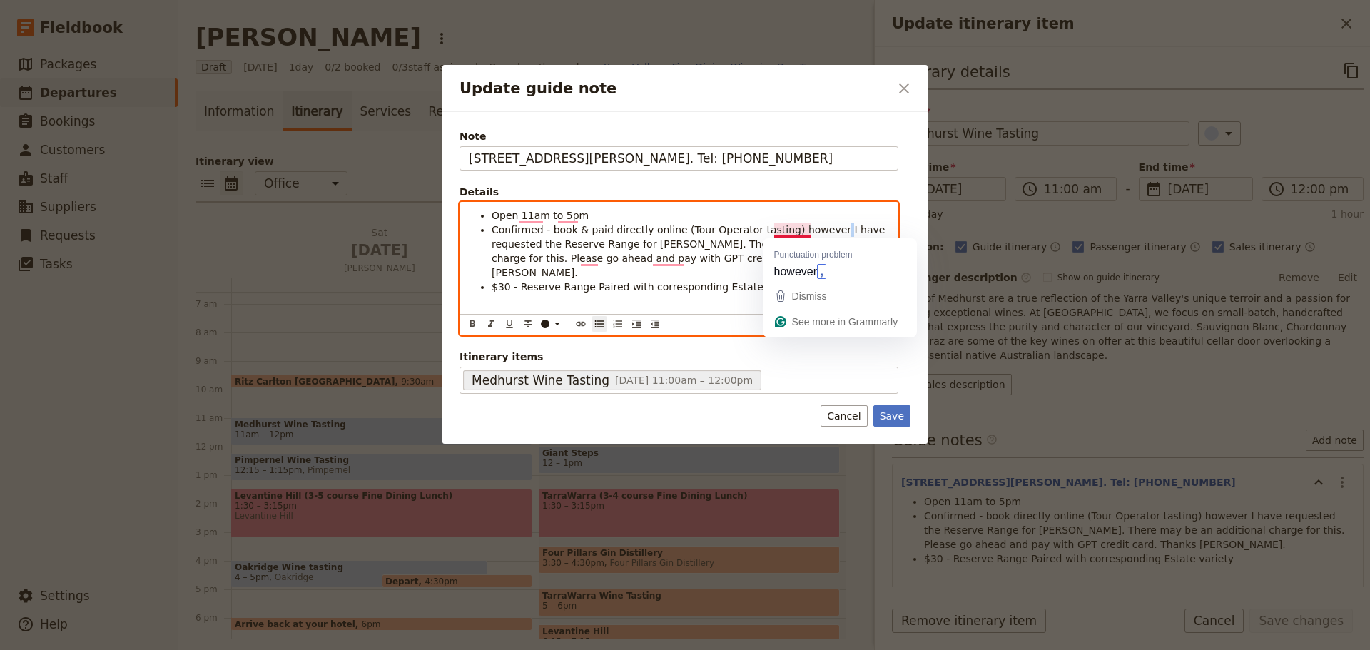
click at [813, 228] on span "Confirmed - book & paid directly online (Tour Operator tasting) however I have …" at bounding box center [691, 251] width 398 height 54
click at [814, 228] on span "Confirmed - book & paid directly online (Tour Operator tasting) however I have …" at bounding box center [691, 251] width 398 height 54
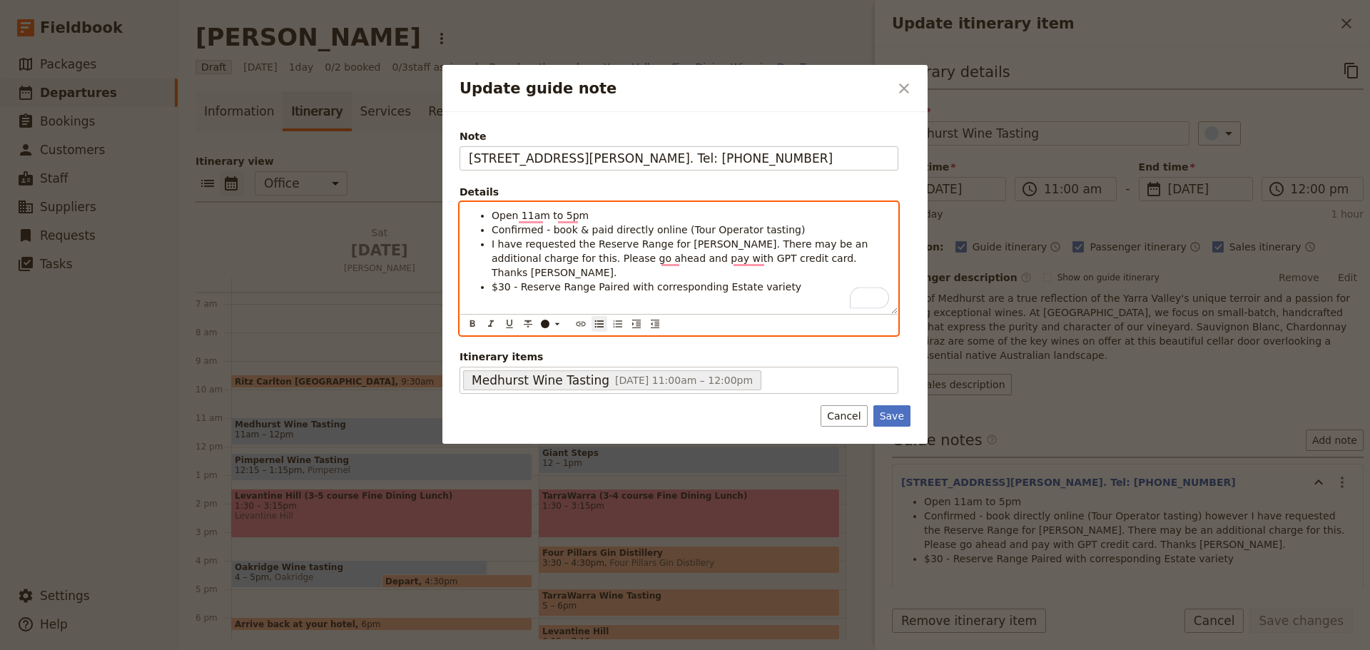
click at [802, 258] on li "I have requested the Reserve Range for Mr Dudrow. There may be an additional ch…" at bounding box center [691, 258] width 398 height 43
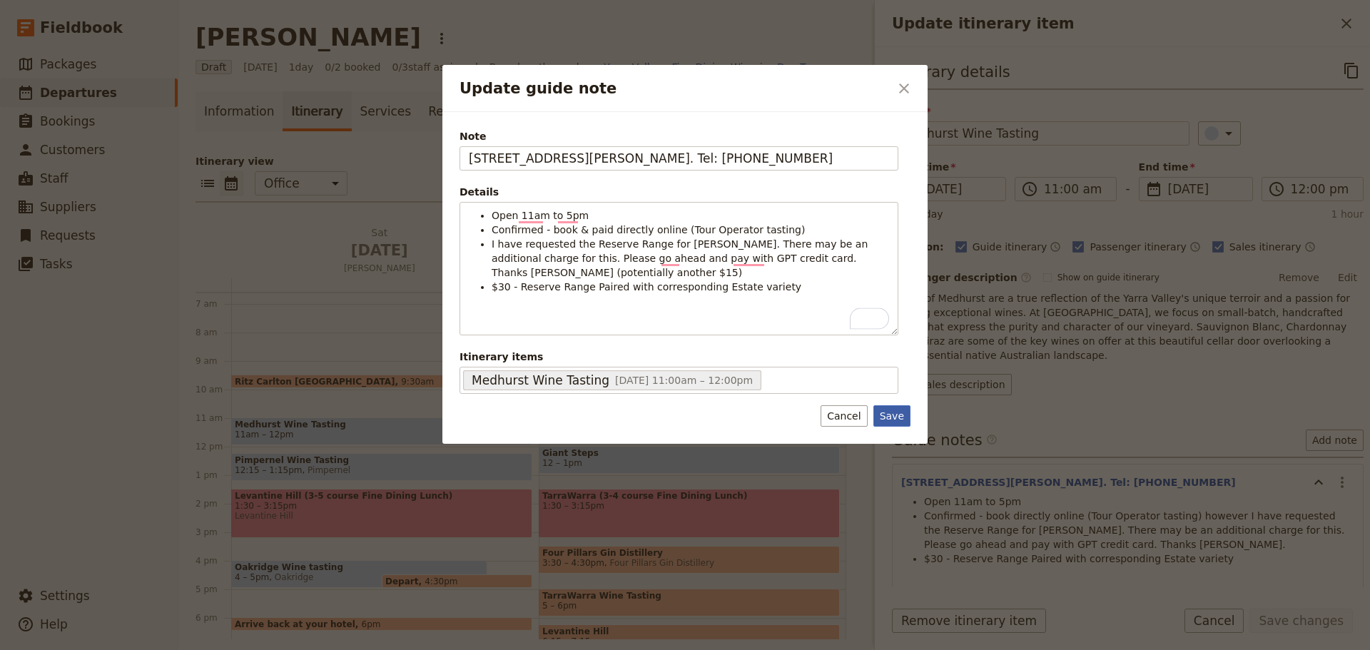
click at [891, 420] on button "Save" at bounding box center [892, 415] width 37 height 21
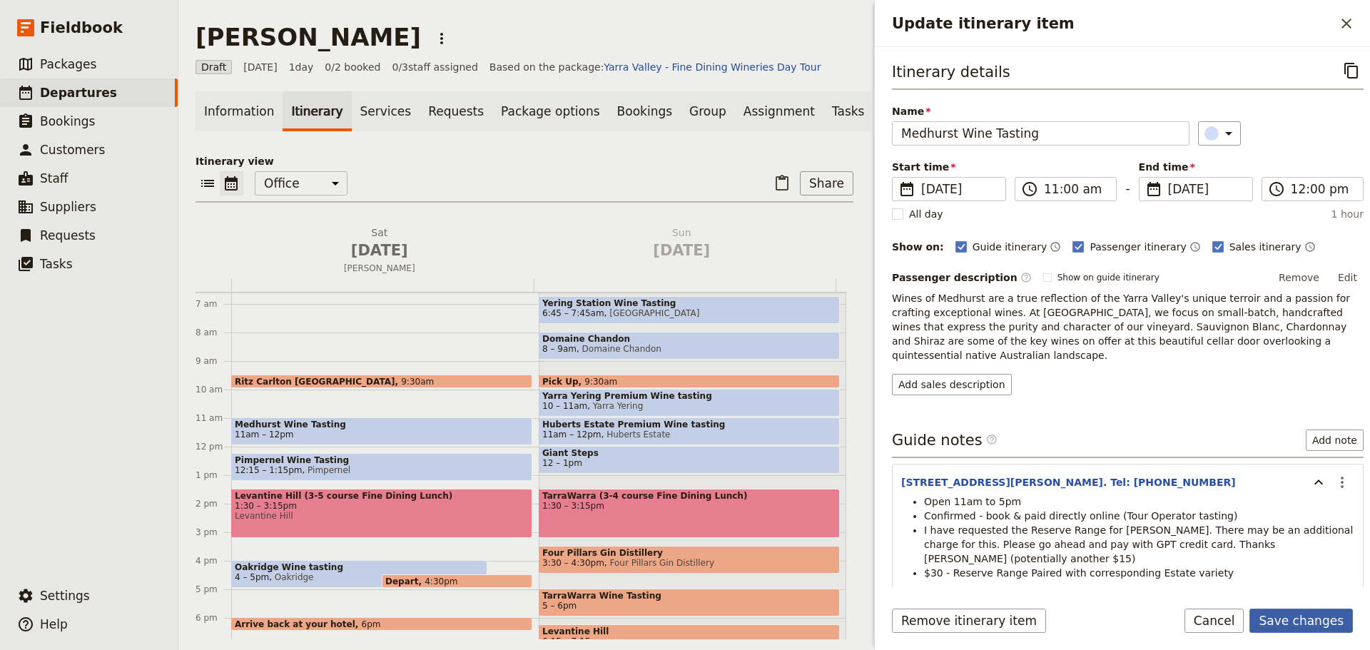
drag, startPoint x: 1317, startPoint y: 620, endPoint x: 1308, endPoint y: 612, distance: 12.2
click at [1317, 620] on button "Save changes" at bounding box center [1301, 621] width 103 height 24
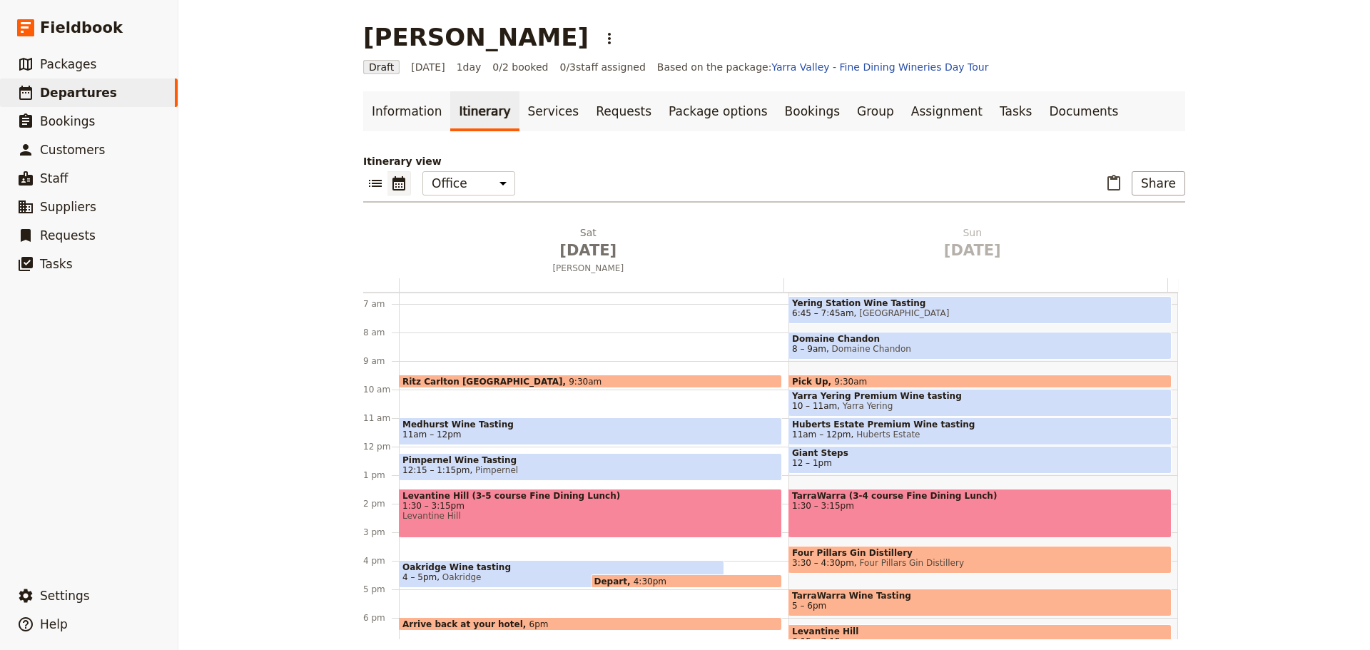
click at [518, 474] on span "12:15 – 1:15pm Pimpernel" at bounding box center [591, 470] width 376 height 10
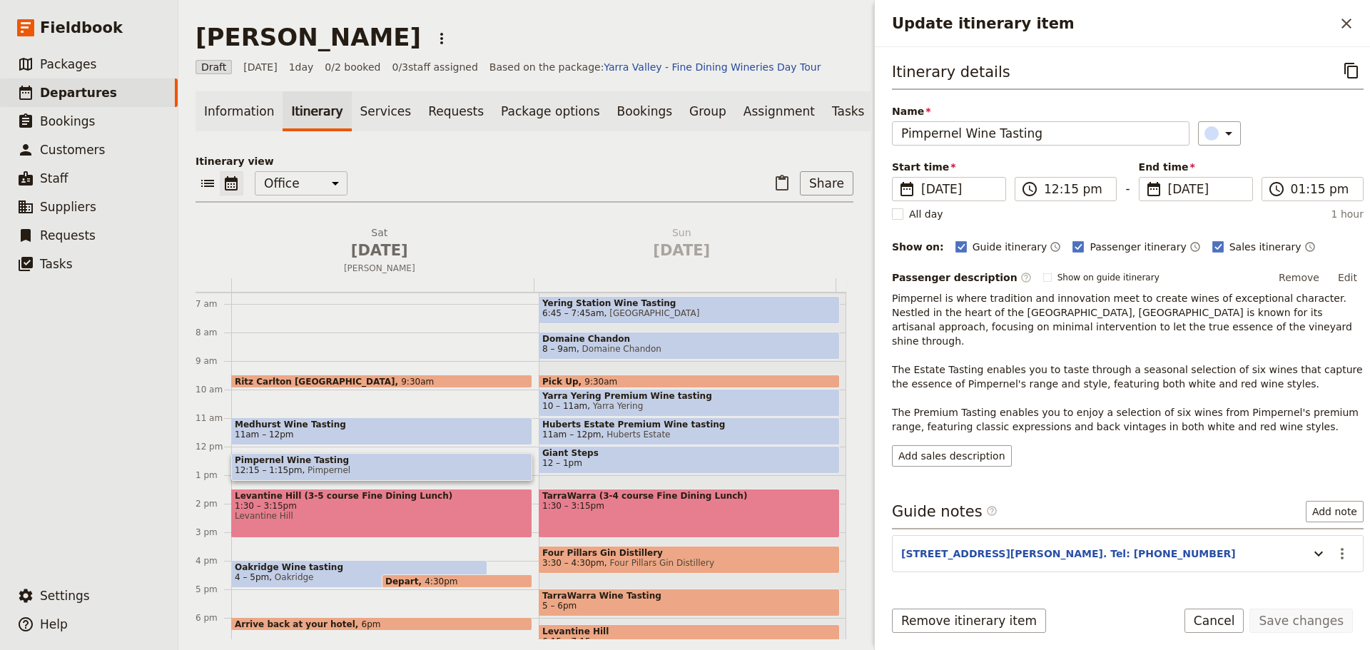
click at [1327, 535] on section "6 Hill Rd, Coldstream. Tel: 0407 010 802 ​" at bounding box center [1128, 553] width 472 height 37
click at [1330, 547] on button "​" at bounding box center [1342, 554] width 24 height 24
click at [1315, 563] on span "Edit note" at bounding box center [1301, 570] width 66 height 14
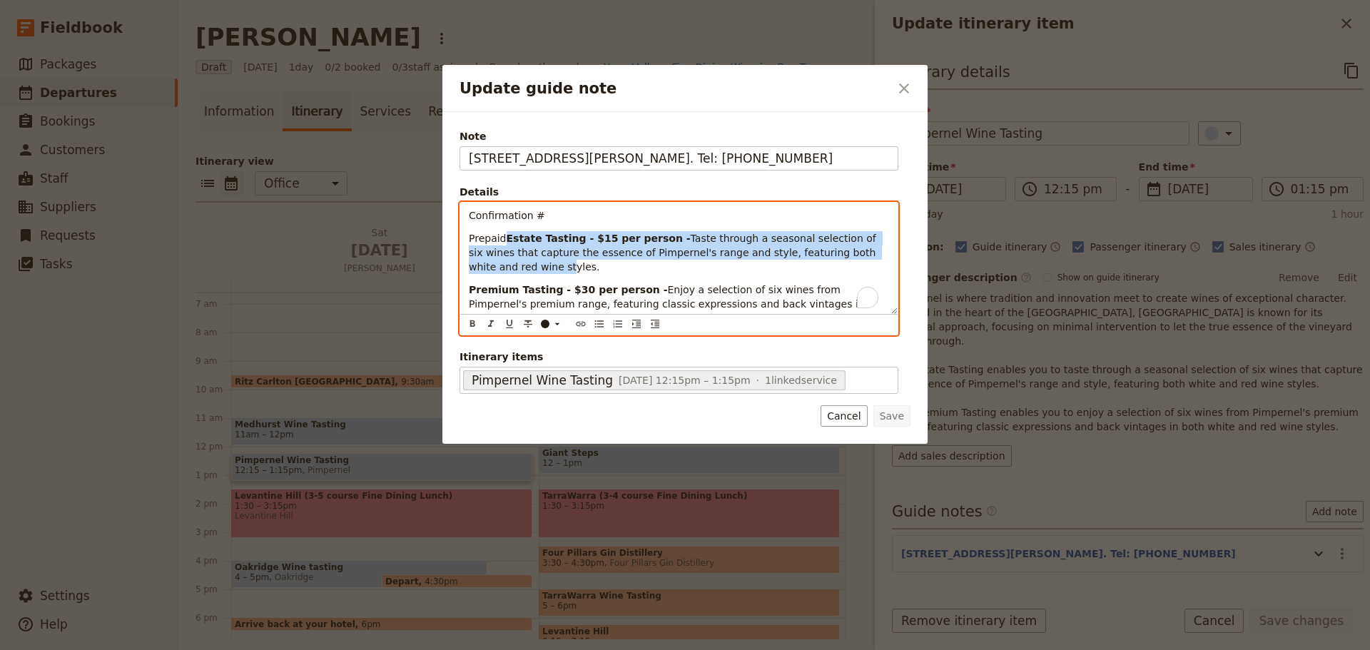
drag, startPoint x: 858, startPoint y: 270, endPoint x: 438, endPoint y: 252, distance: 420.0
click at [438, 649] on div "Update guide note ​ Note 6 Hill Rd, Coldstream. Tel: 0407 010 802 Details Confi…" at bounding box center [685, 650] width 1370 height 0
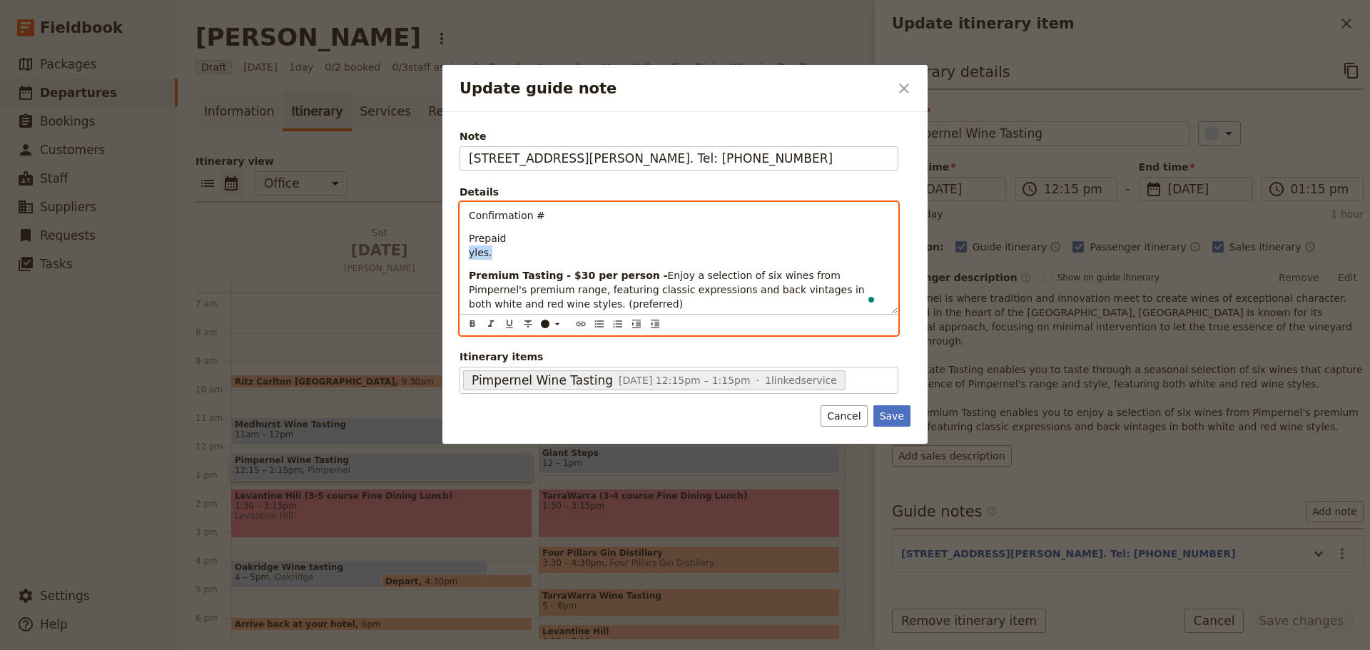
drag, startPoint x: 490, startPoint y: 251, endPoint x: 455, endPoint y: 255, distance: 35.9
click at [455, 255] on div "Note 6 Hill Rd, Coldstream. Tel: 0407 010 802 Details Confirmation # Prepaid yl…" at bounding box center [684, 278] width 485 height 332
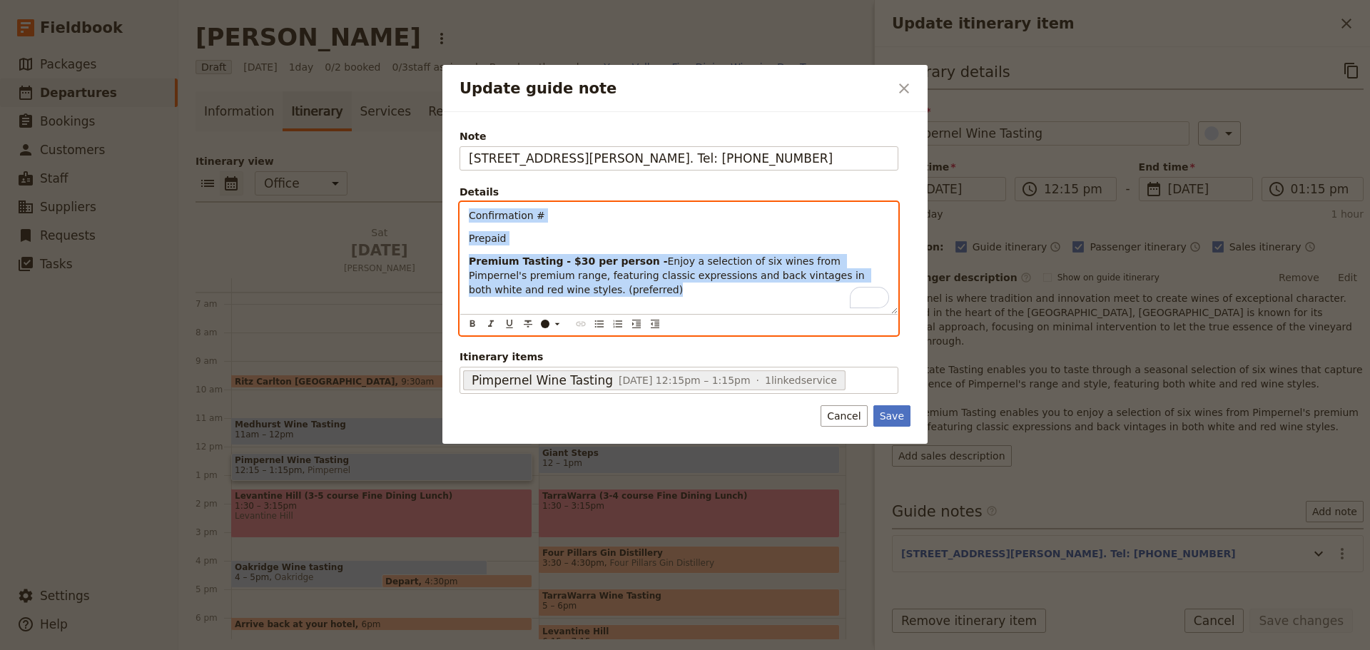
click at [446, 211] on div "Update guide note ​ Note 6 Hill Rd, Coldstream. Tel: 0407 010 802 Details Confi…" at bounding box center [685, 325] width 1370 height 650
click at [599, 324] on icon "Bulleted list" at bounding box center [599, 323] width 11 height 11
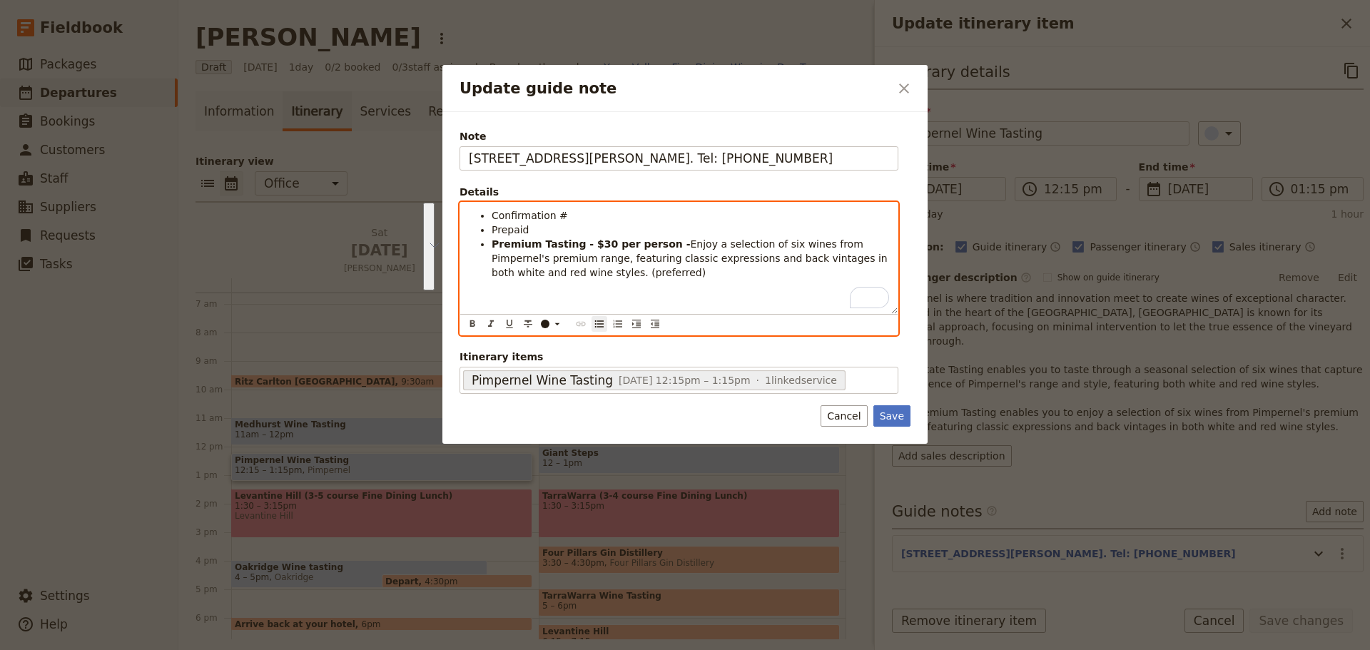
click at [613, 275] on li "Premium Tasting - $30 per person - Enjoy a selection of six wines from Pimperne…" at bounding box center [691, 258] width 398 height 43
drag, startPoint x: 659, startPoint y: 246, endPoint x: 583, endPoint y: 241, distance: 75.8
click at [583, 241] on strong "Premium Tasting - $30 per person -" at bounding box center [591, 243] width 198 height 11
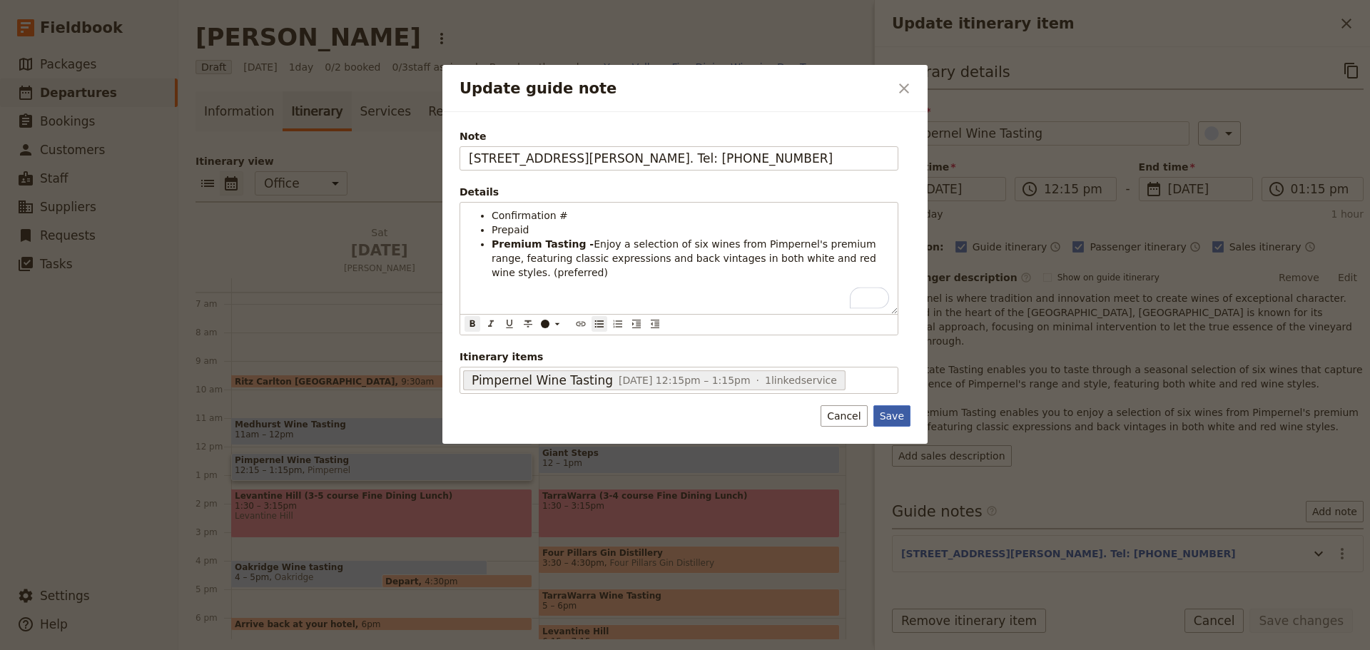
click at [892, 410] on button "Save" at bounding box center [892, 415] width 37 height 21
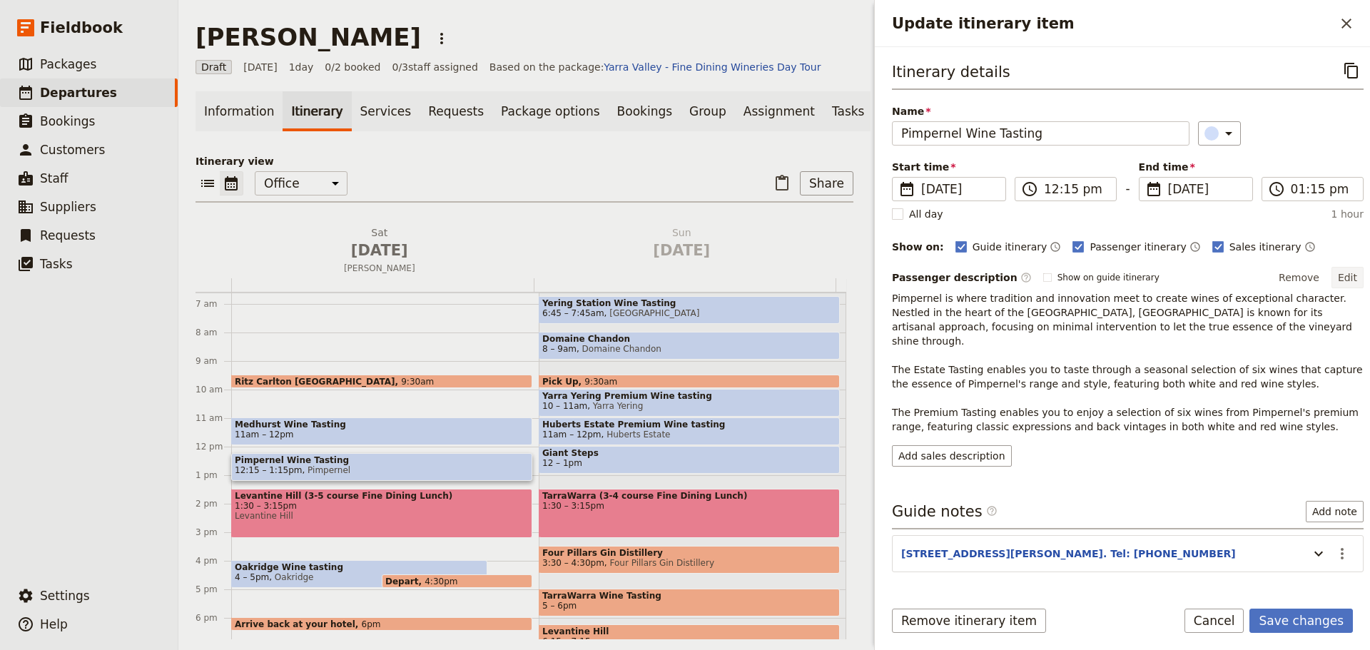
click at [1343, 279] on button "Edit" at bounding box center [1348, 277] width 32 height 21
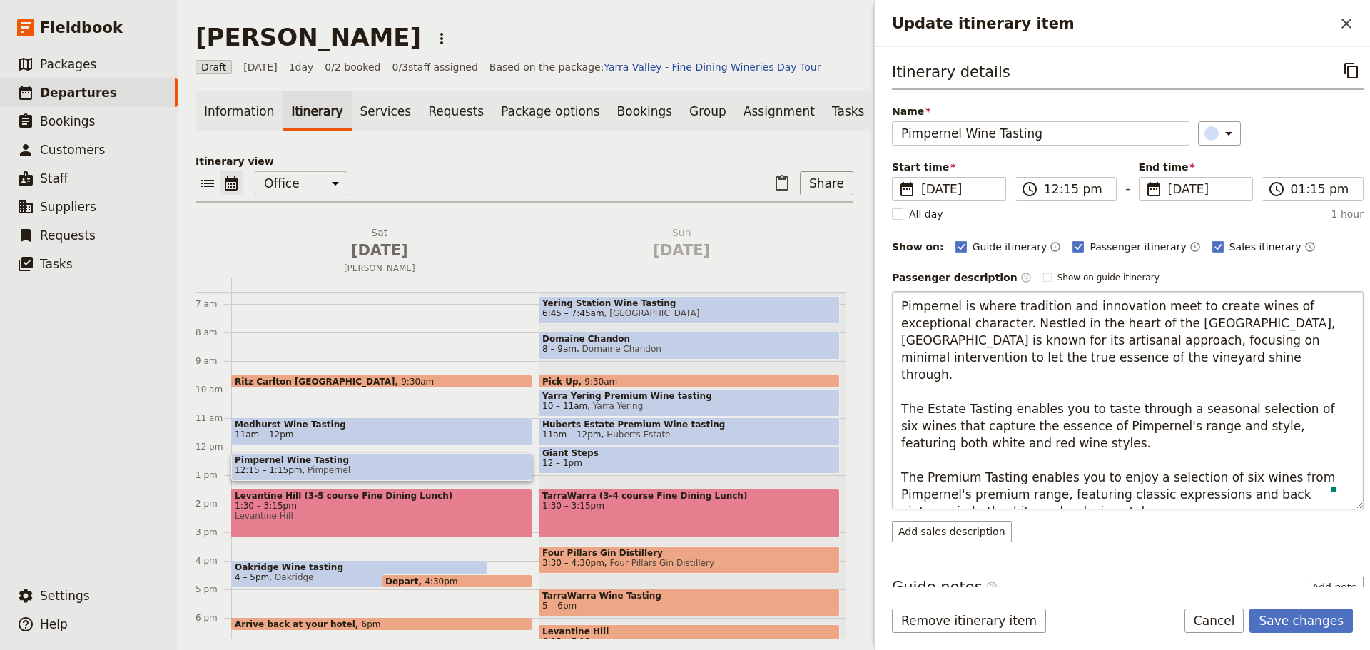
drag, startPoint x: 961, startPoint y: 425, endPoint x: 902, endPoint y: 380, distance: 73.9
click at [902, 380] on textarea "Pimpernel is where tradition and innovation meet to create wines of exceptional…" at bounding box center [1128, 400] width 472 height 218
type textarea "Pimpernel is where tradition and innovation meet to create wines of exceptional…"
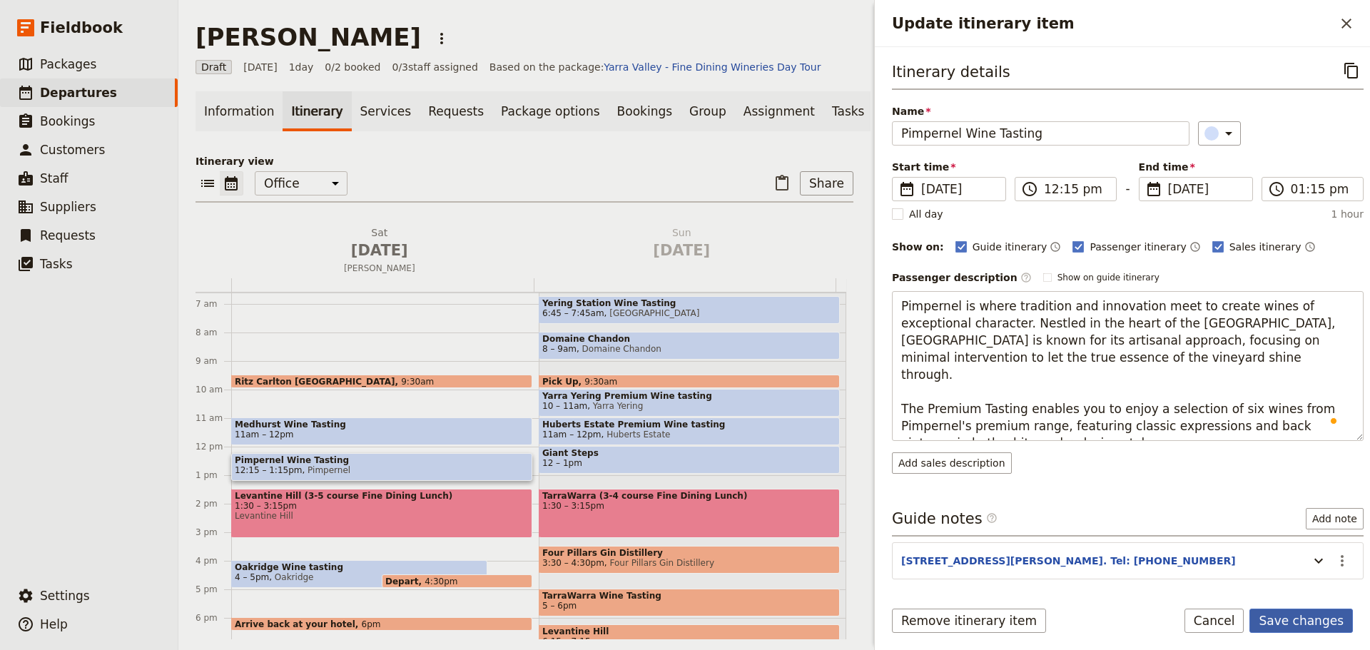
click at [1291, 615] on button "Save changes" at bounding box center [1301, 621] width 103 height 24
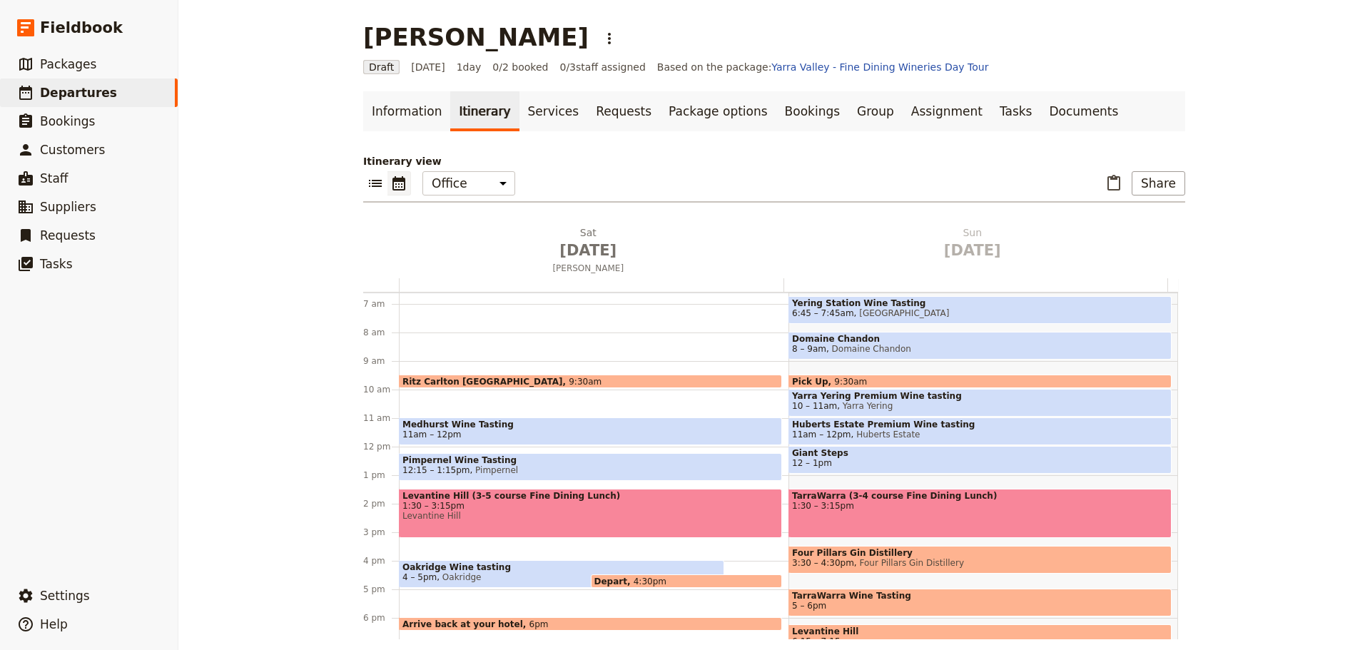
click at [462, 480] on span at bounding box center [591, 478] width 382 height 6
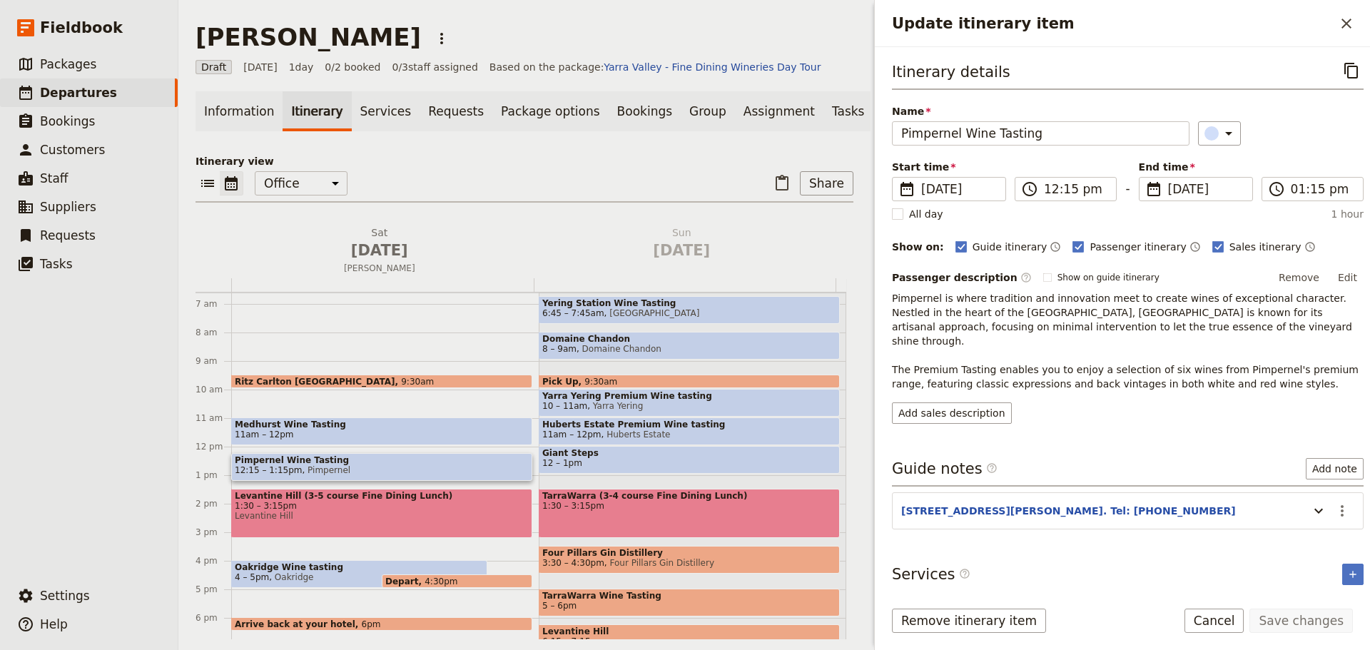
click at [462, 475] on span "12:15 – 1:15pm Pimpernel" at bounding box center [382, 470] width 294 height 10
click at [1334, 504] on icon "Actions" at bounding box center [1342, 510] width 17 height 17
click at [1311, 530] on span "Edit note" at bounding box center [1290, 527] width 45 height 14
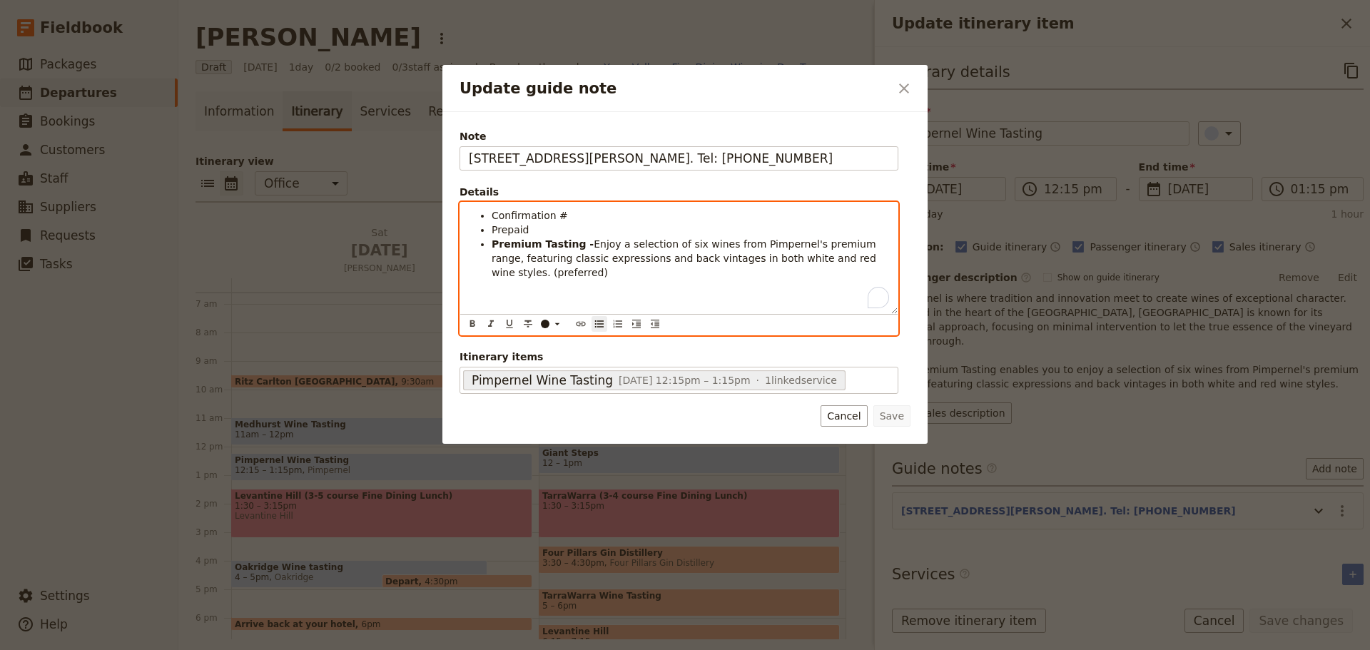
drag, startPoint x: 540, startPoint y: 233, endPoint x: 450, endPoint y: 228, distance: 90.1
click at [450, 228] on div "Note 6 Hill Rd, Coldstream. Tel: 0407 010 802 Details Confirmation # Prepaid Pr…" at bounding box center [684, 278] width 485 height 332
click at [586, 223] on li "Credit Card confirmation provided." at bounding box center [691, 230] width 398 height 14
click at [581, 208] on li "Confirmation #" at bounding box center [691, 215] width 398 height 14
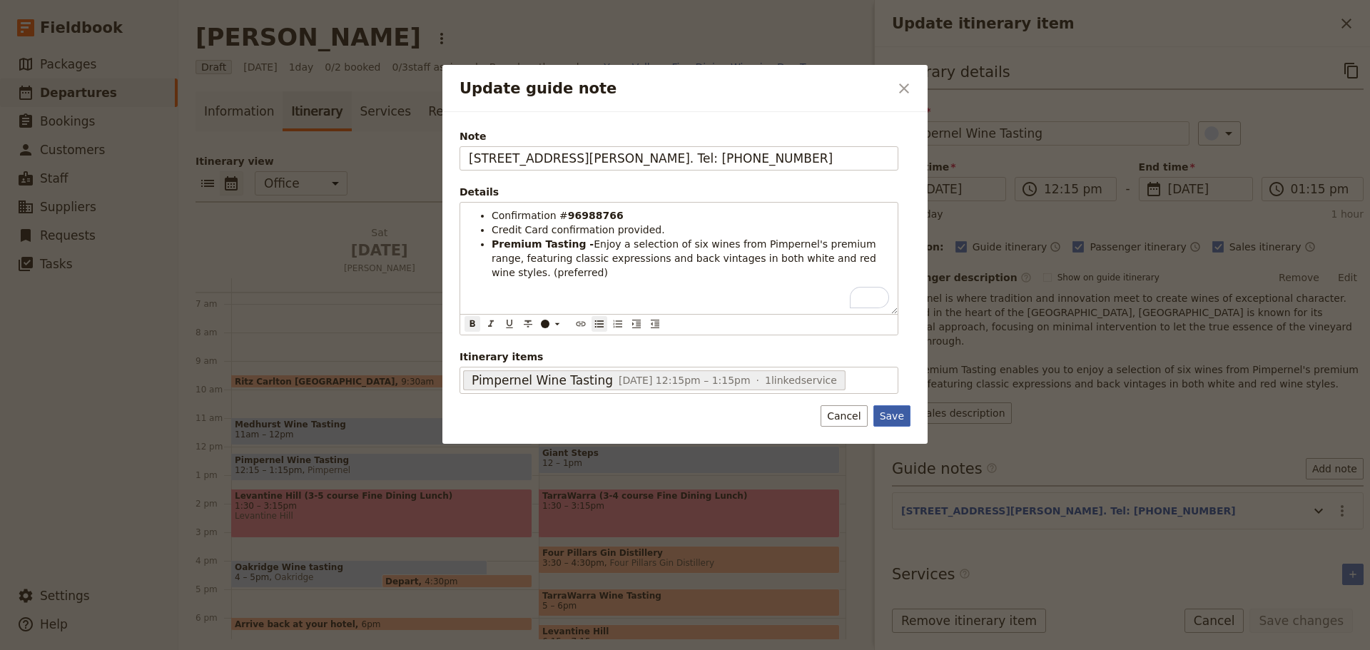
click at [884, 412] on button "Save" at bounding box center [892, 415] width 37 height 21
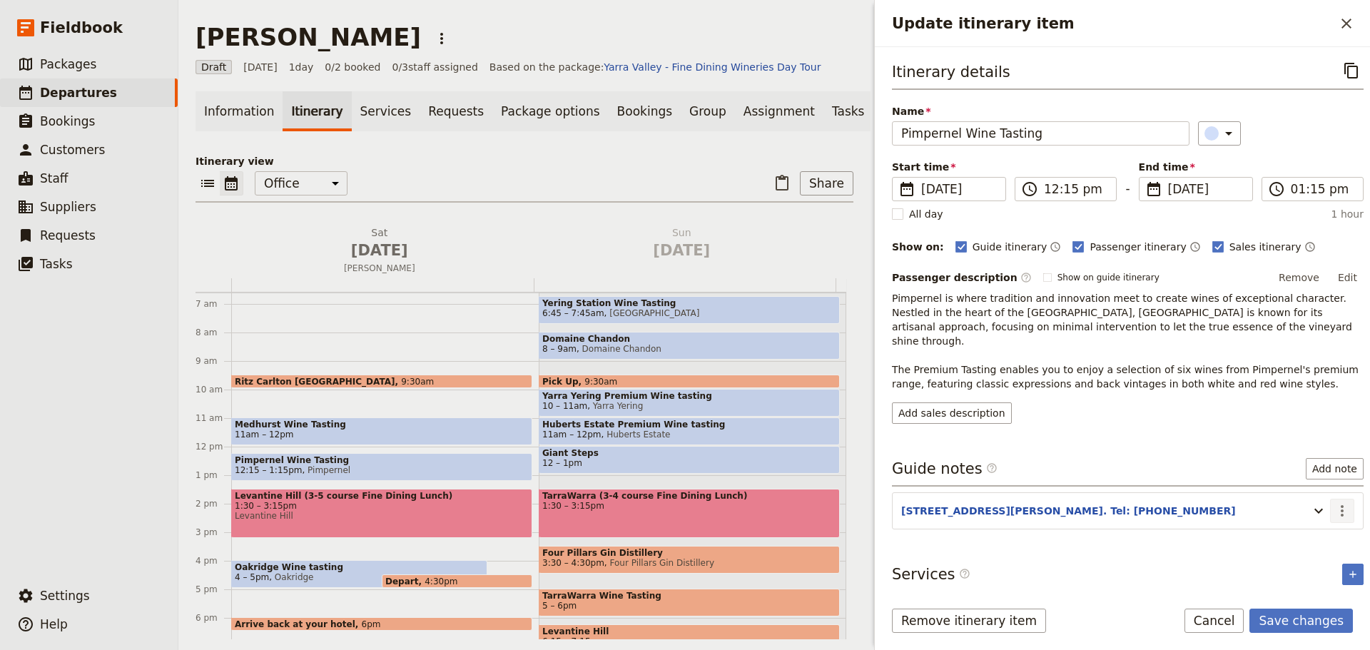
click at [1335, 502] on icon "Actions" at bounding box center [1342, 510] width 17 height 17
click at [1311, 530] on span "Edit note" at bounding box center [1290, 527] width 45 height 14
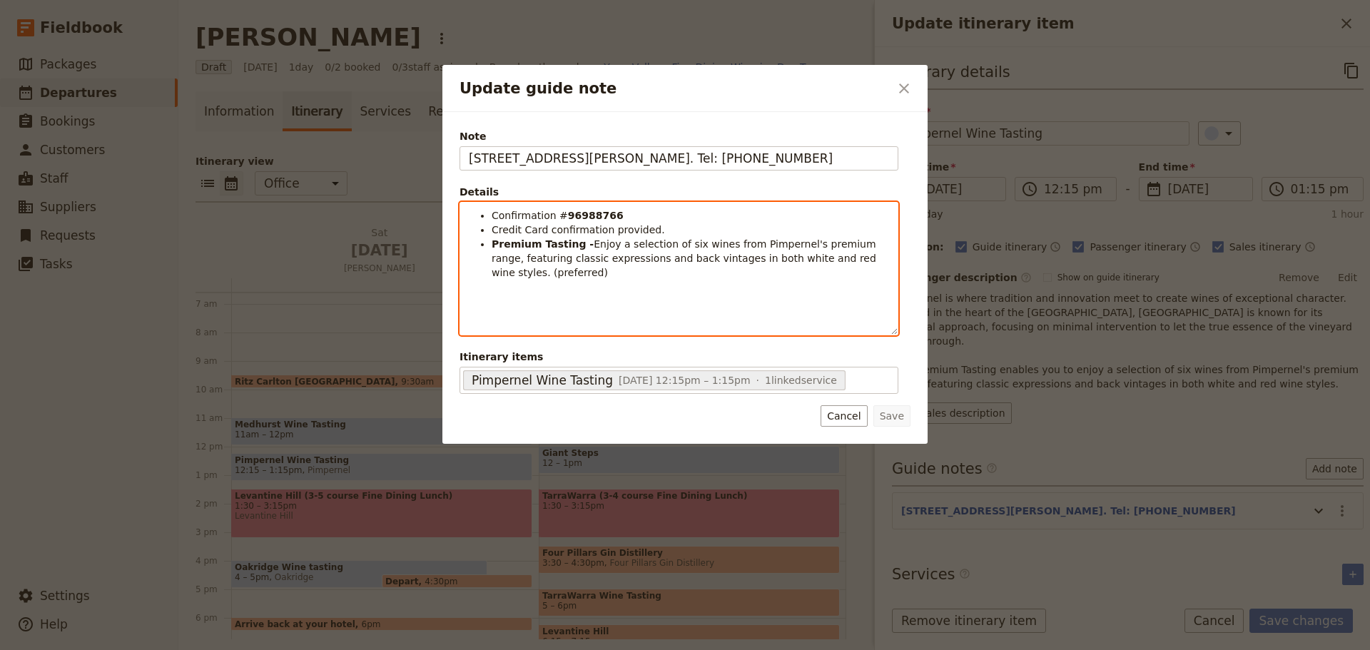
click at [616, 216] on li "Confirmation # 96988766" at bounding box center [691, 215] width 398 height 14
click at [641, 221] on strong "96988766 96988766" at bounding box center [627, 215] width 118 height 11
click at [641, 222] on ul "Confirmation # 96988766 96988766 Credit Card confirmation provided. Premium Tas…" at bounding box center [679, 243] width 420 height 71
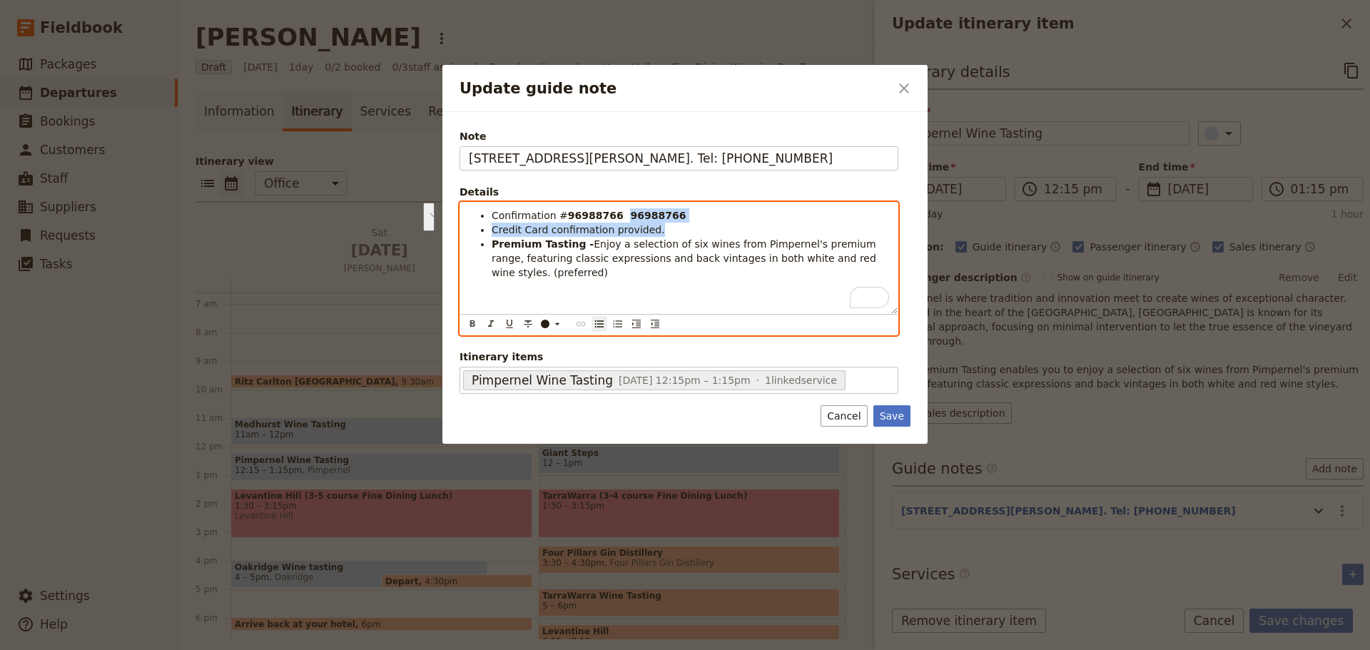
click at [642, 212] on strong "96988766 96988766" at bounding box center [627, 215] width 118 height 11
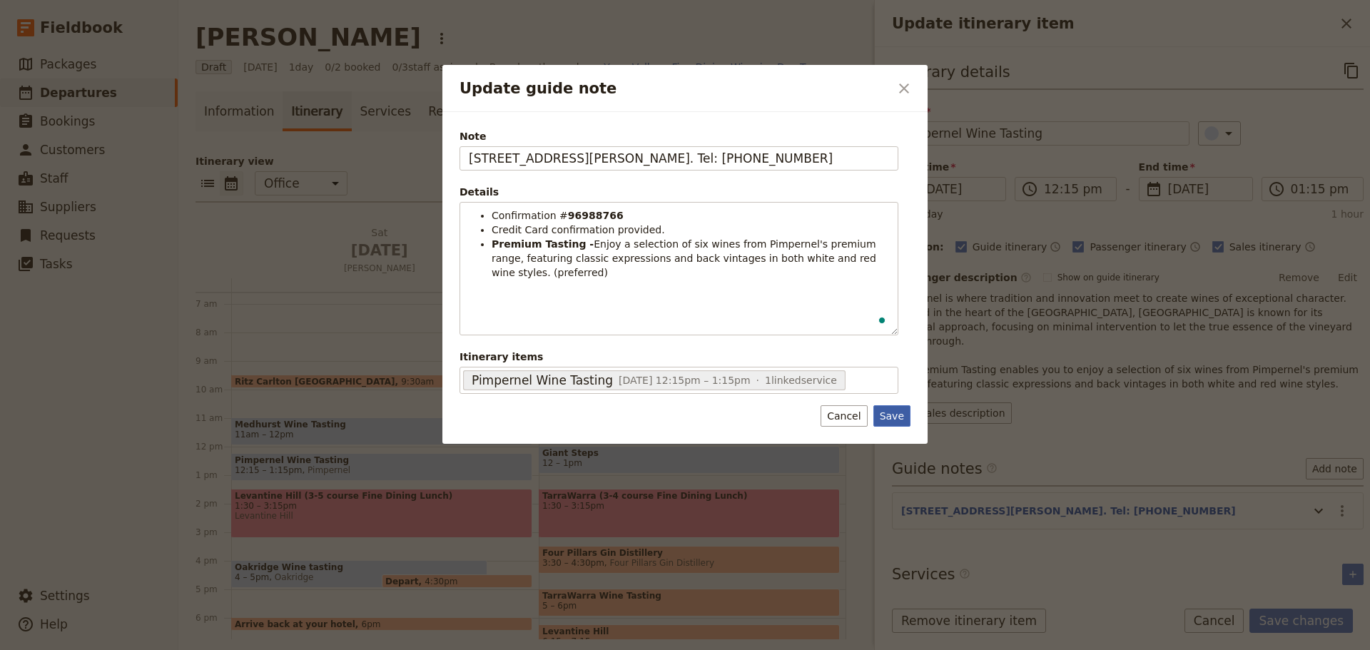
click at [891, 417] on button "Save" at bounding box center [892, 415] width 37 height 21
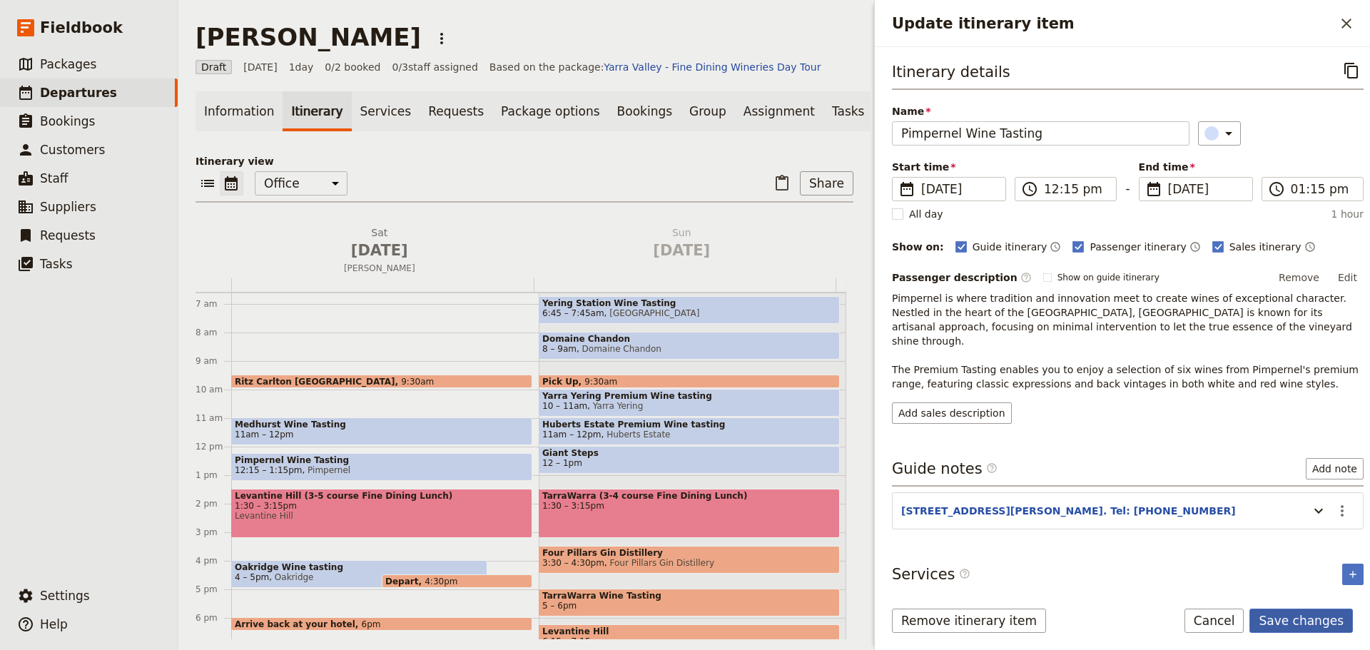
click at [1289, 622] on button "Save changes" at bounding box center [1301, 621] width 103 height 24
